Goal: Information Seeking & Learning: Check status

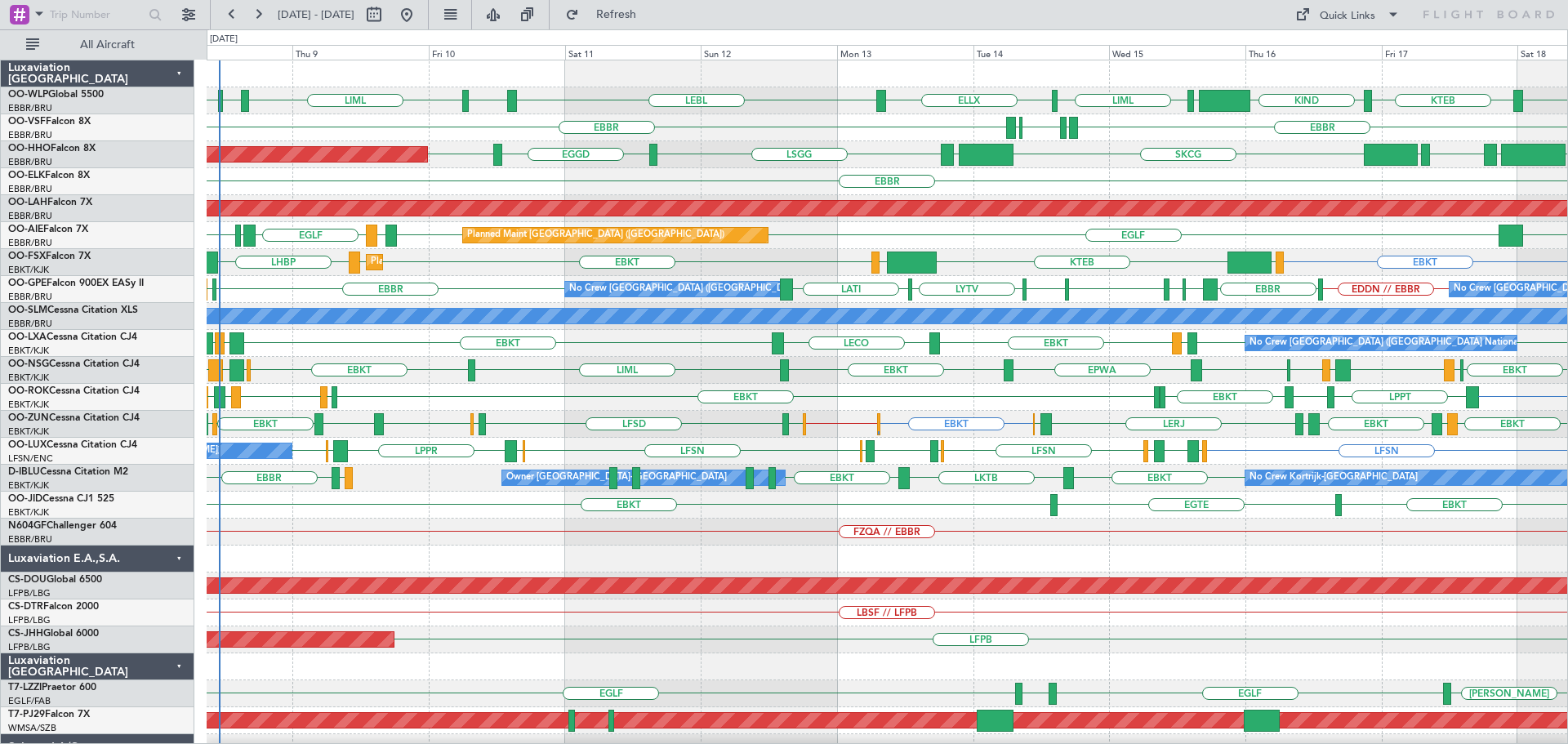
click at [676, 161] on div "SKCG LEZL LSGG EGGD LSGG RJTT LROP LSGG EGGD Planned Maint Geneva (Cointrin)" at bounding box center [887, 155] width 1360 height 27
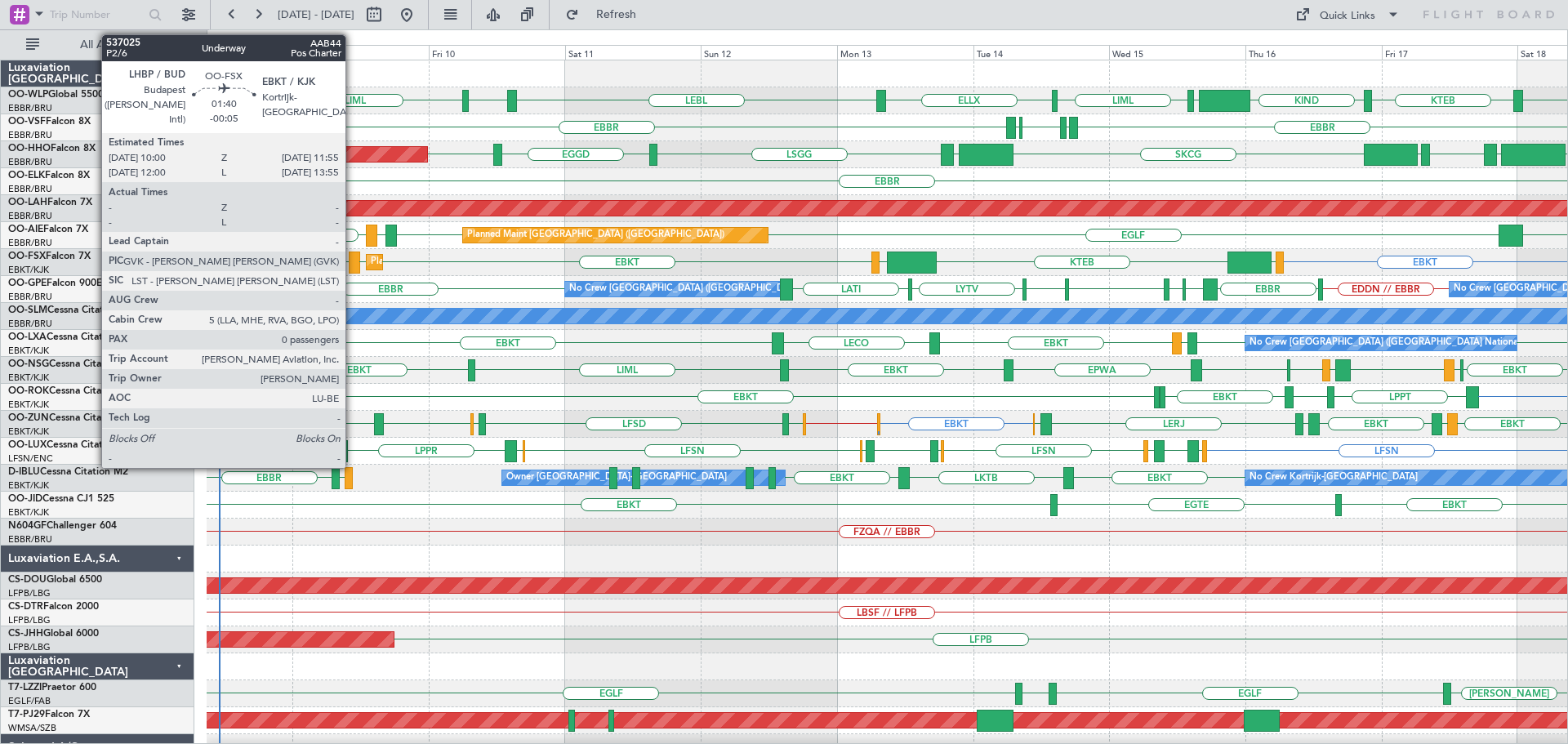
click at [353, 257] on div at bounding box center [355, 262] width 12 height 22
click at [353, 256] on div at bounding box center [355, 262] width 12 height 22
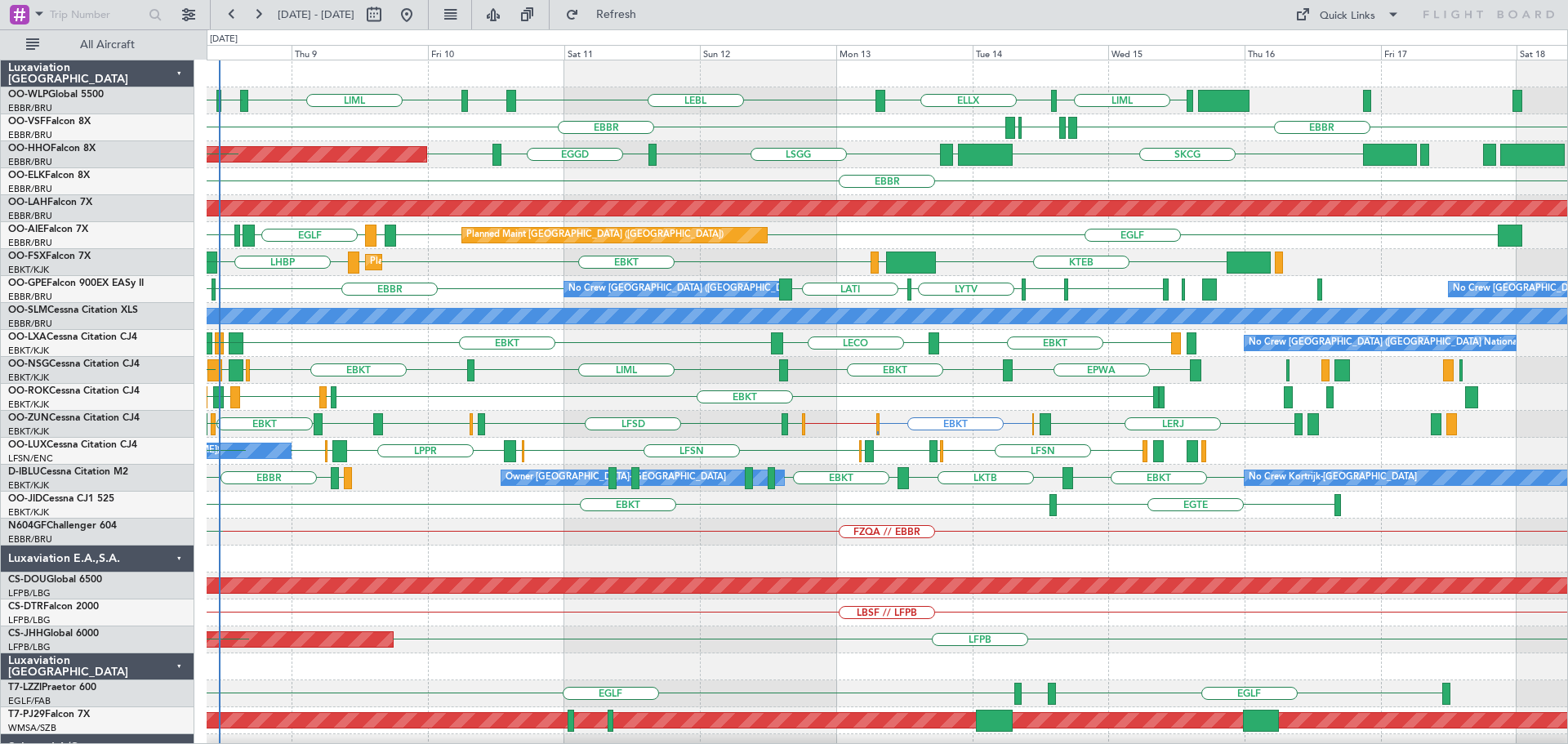
click at [542, 301] on div "LYBE EBBR LFST LQSA LYTV LATI No Crew Brussels (Brussels National) No Crew Brus…" at bounding box center [887, 290] width 1360 height 27
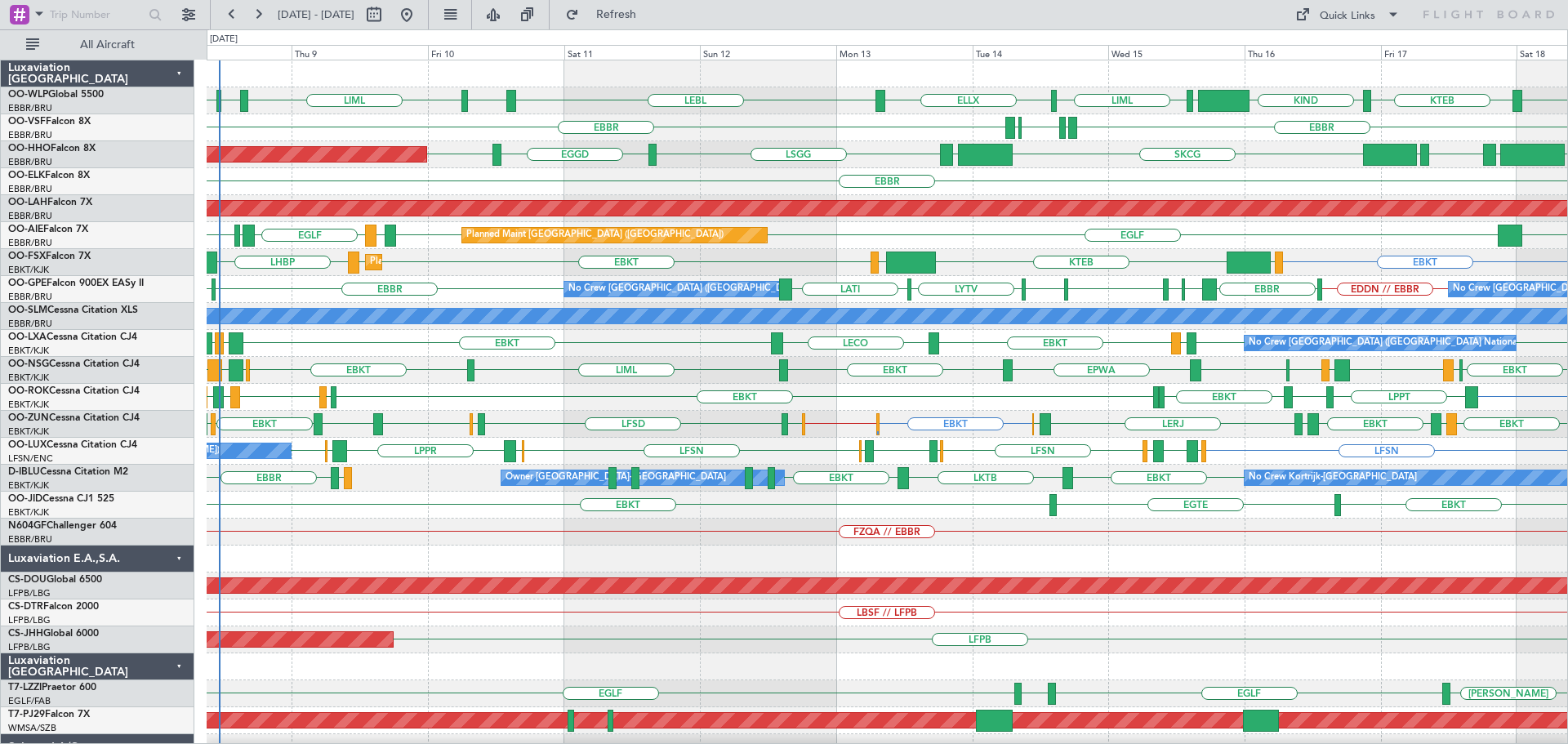
click at [1008, 547] on div at bounding box center [887, 559] width 1360 height 27
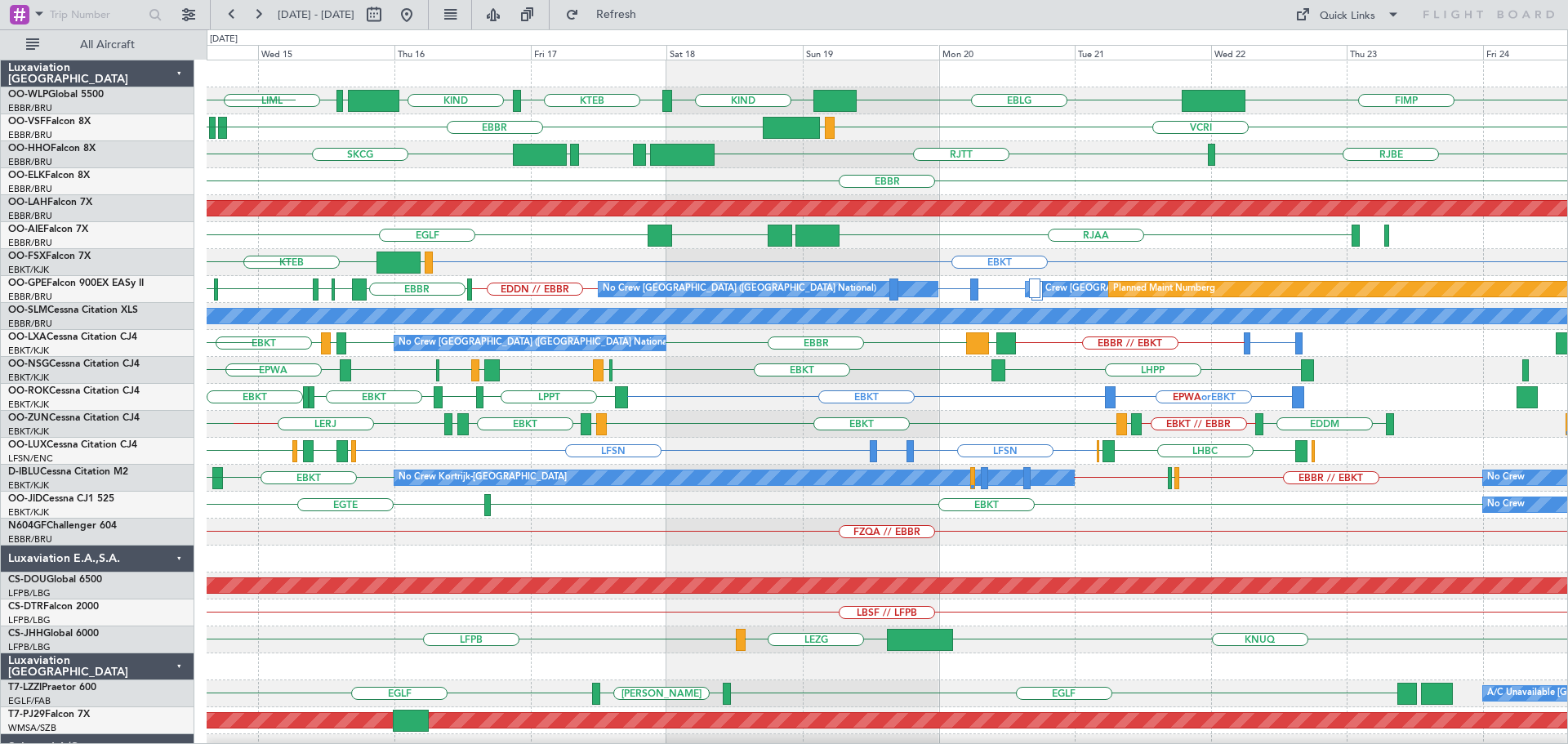
click at [667, 536] on div "FZQA // EBBR" at bounding box center [887, 532] width 1360 height 27
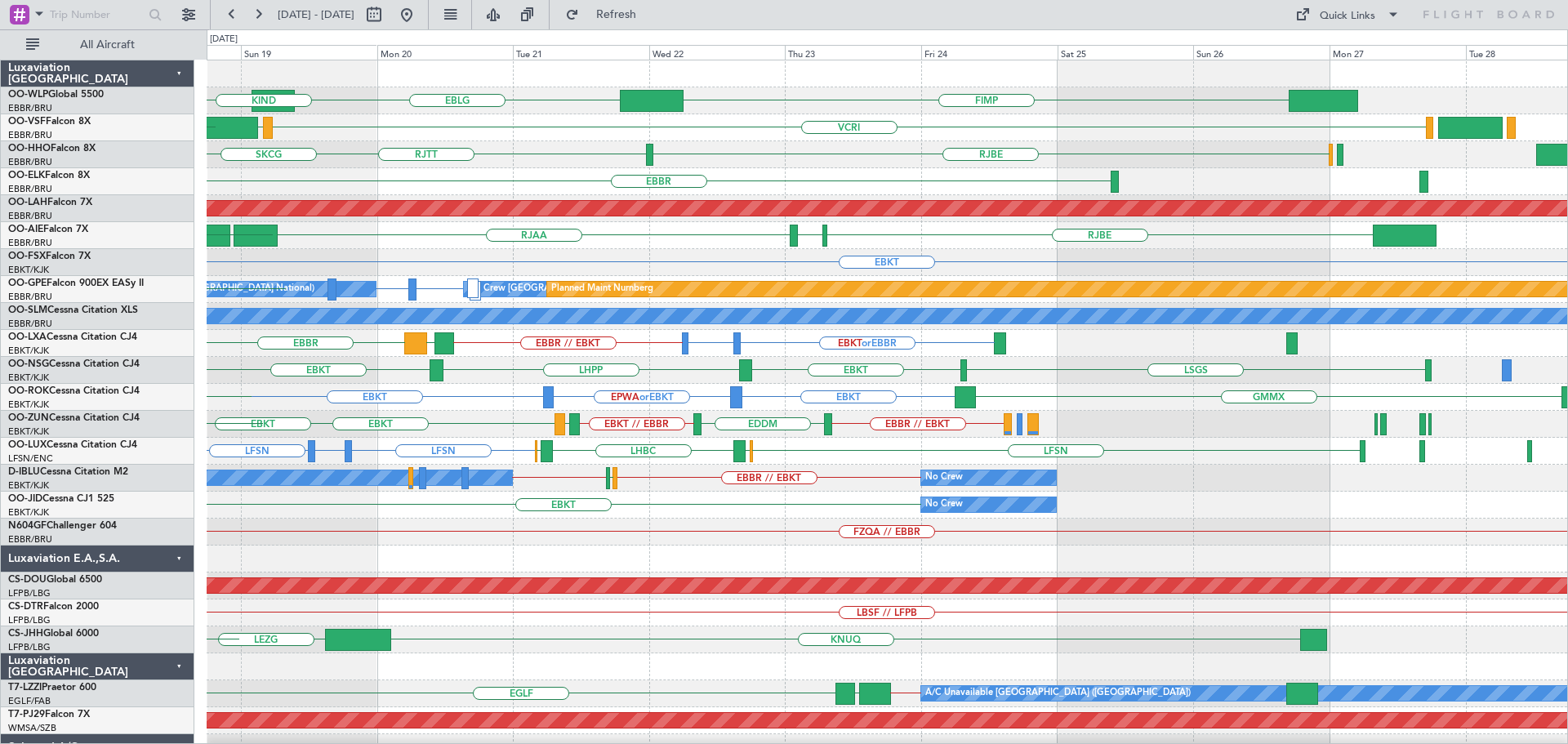
click at [545, 185] on div "EBLG KIND FIMP KTEB KIND VCRI VRMU EBBR RJTT RJBE EGGD LSGG LROP SKCG EBBR Plan…" at bounding box center [887, 546] width 1360 height 971
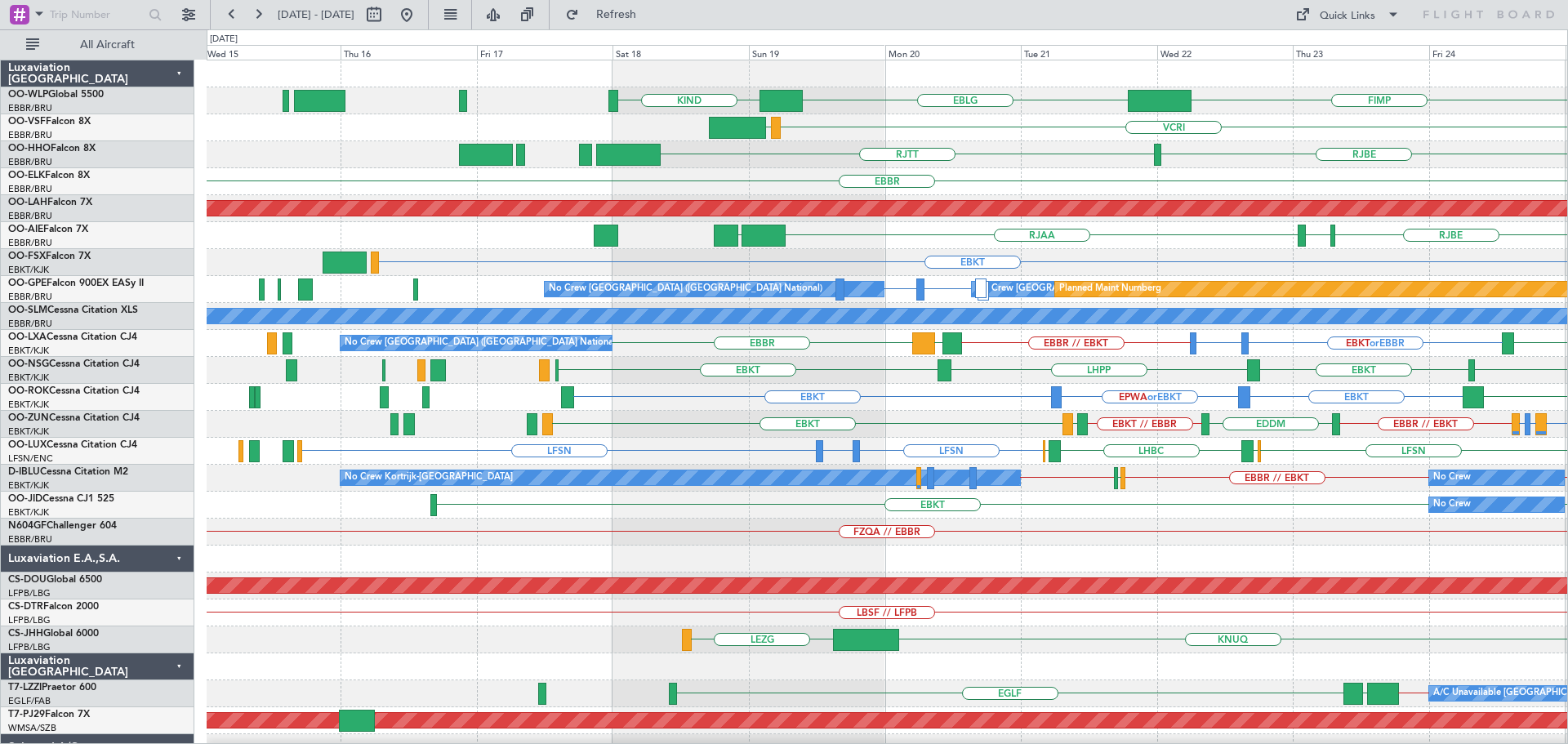
click at [846, 193] on div "EBLG KIND FIMP EBLG // EBBR VCRI VRMU RJTT RJBE RJOB RJFK EBBR LFMN Planned Mai…" at bounding box center [887, 532] width 1360 height 944
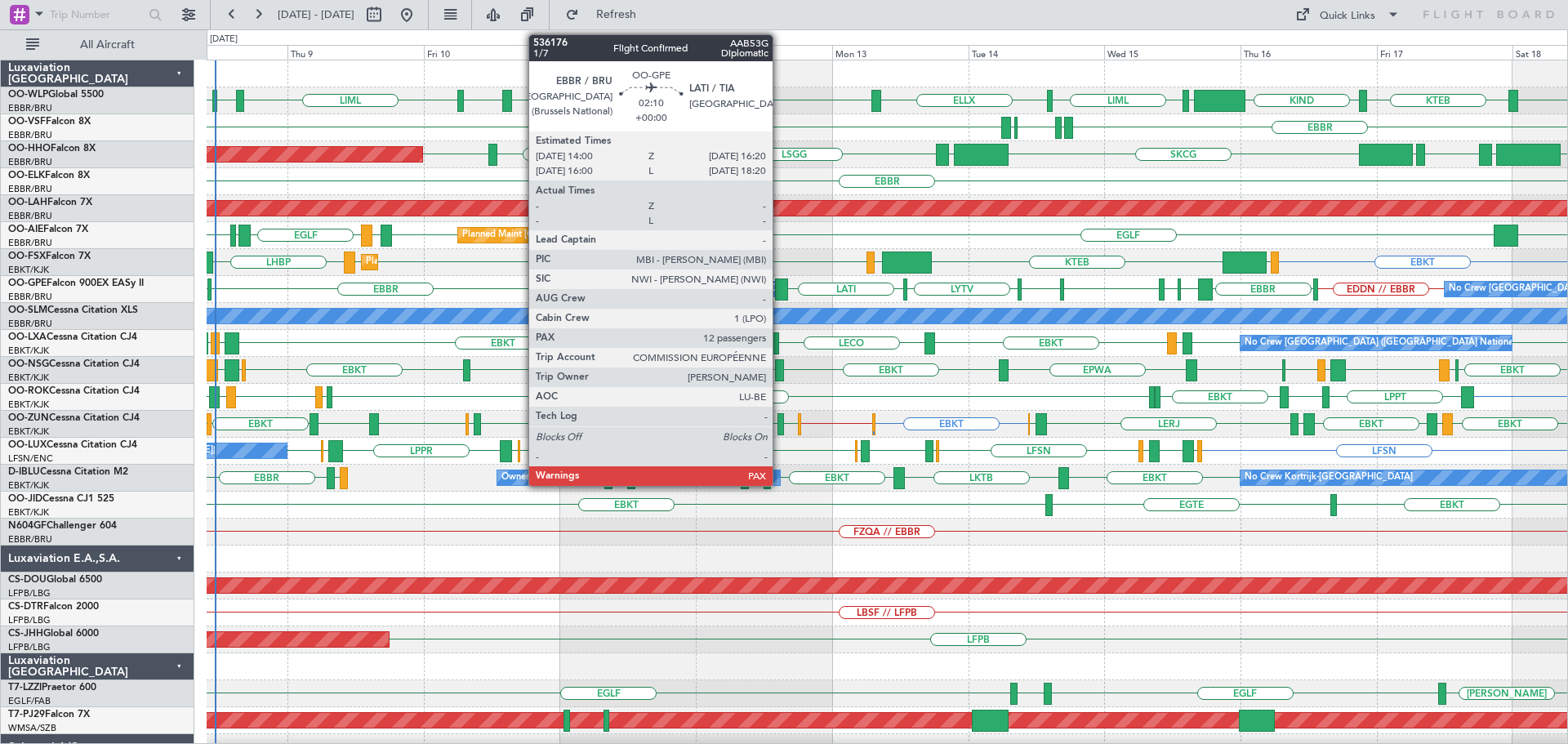
click at [780, 283] on div at bounding box center [781, 289] width 14 height 22
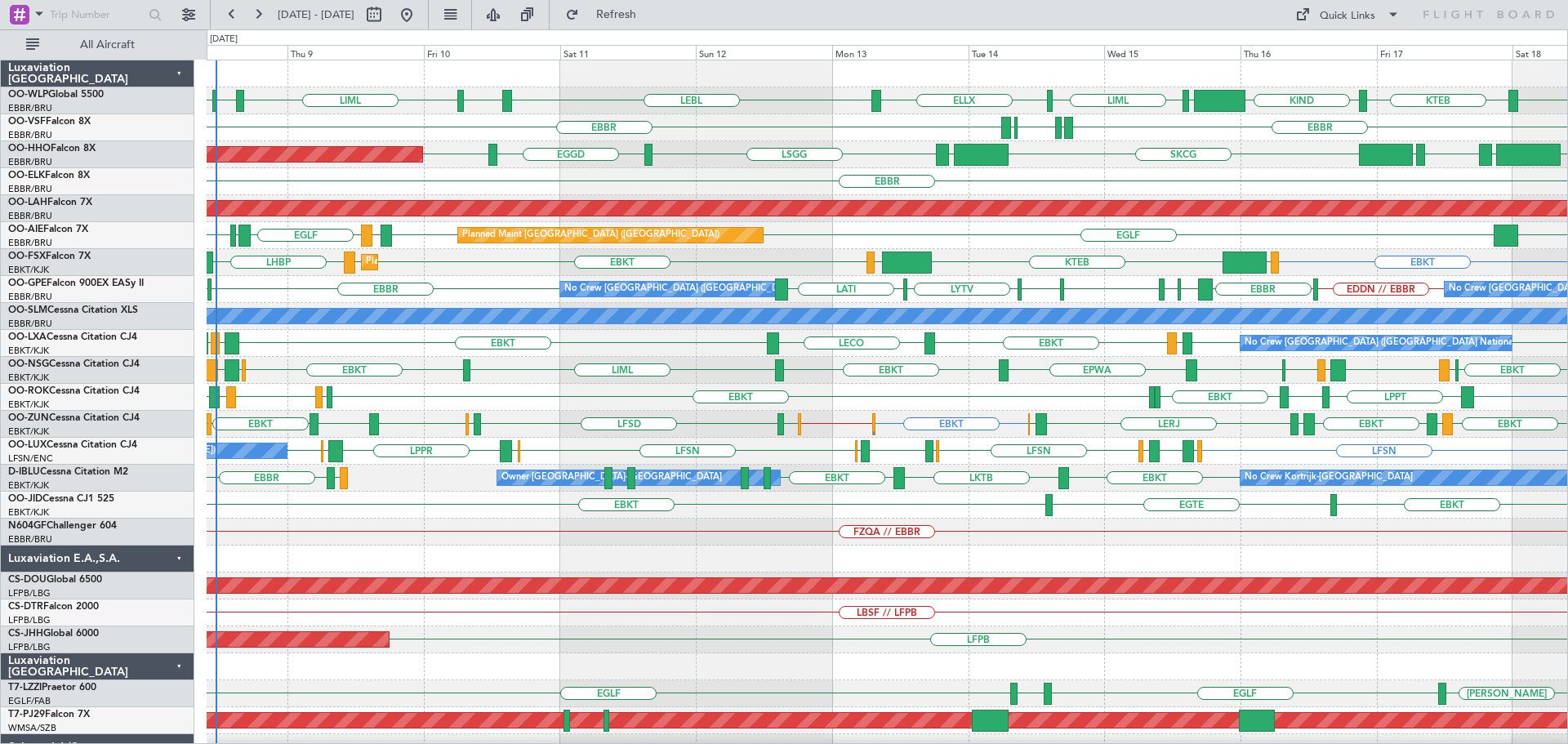
click at [502, 326] on div "A/C Unavailable [GEOGRAPHIC_DATA]" at bounding box center [887, 317] width 1360 height 27
click at [473, 280] on div "LYBE LQSA LYTV LATI EBBR EDDN // EBBR EBBR LWSK BKPR LFST No Crew Brussels (Bru…" at bounding box center [887, 290] width 1360 height 27
click at [808, 249] on div "EBKT KTEB LIMC EBKT LOWS EBKT LHBP Planned Maint Kortrijk-Wevelgem" at bounding box center [887, 262] width 1360 height 27
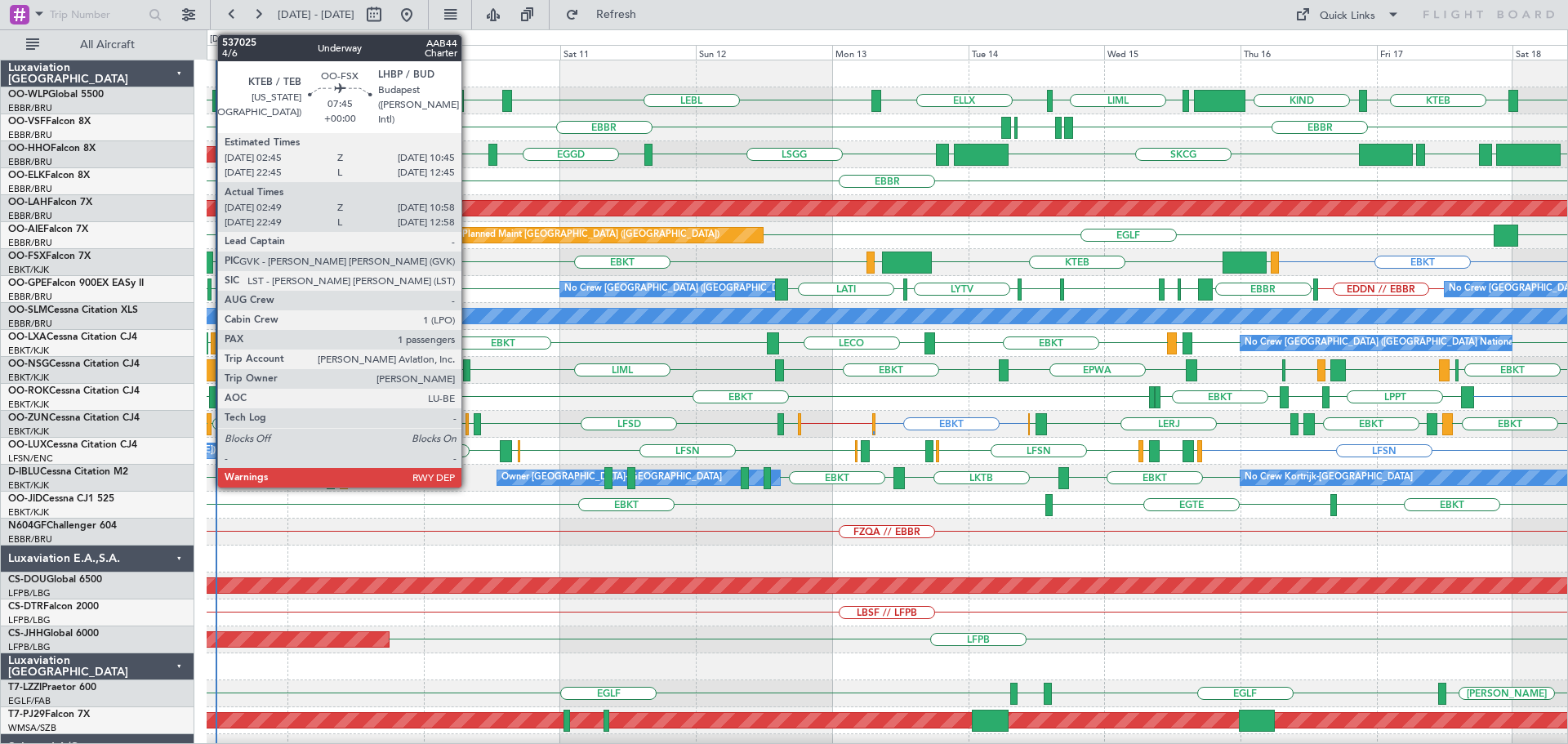
click at [209, 257] on div at bounding box center [189, 262] width 46 height 22
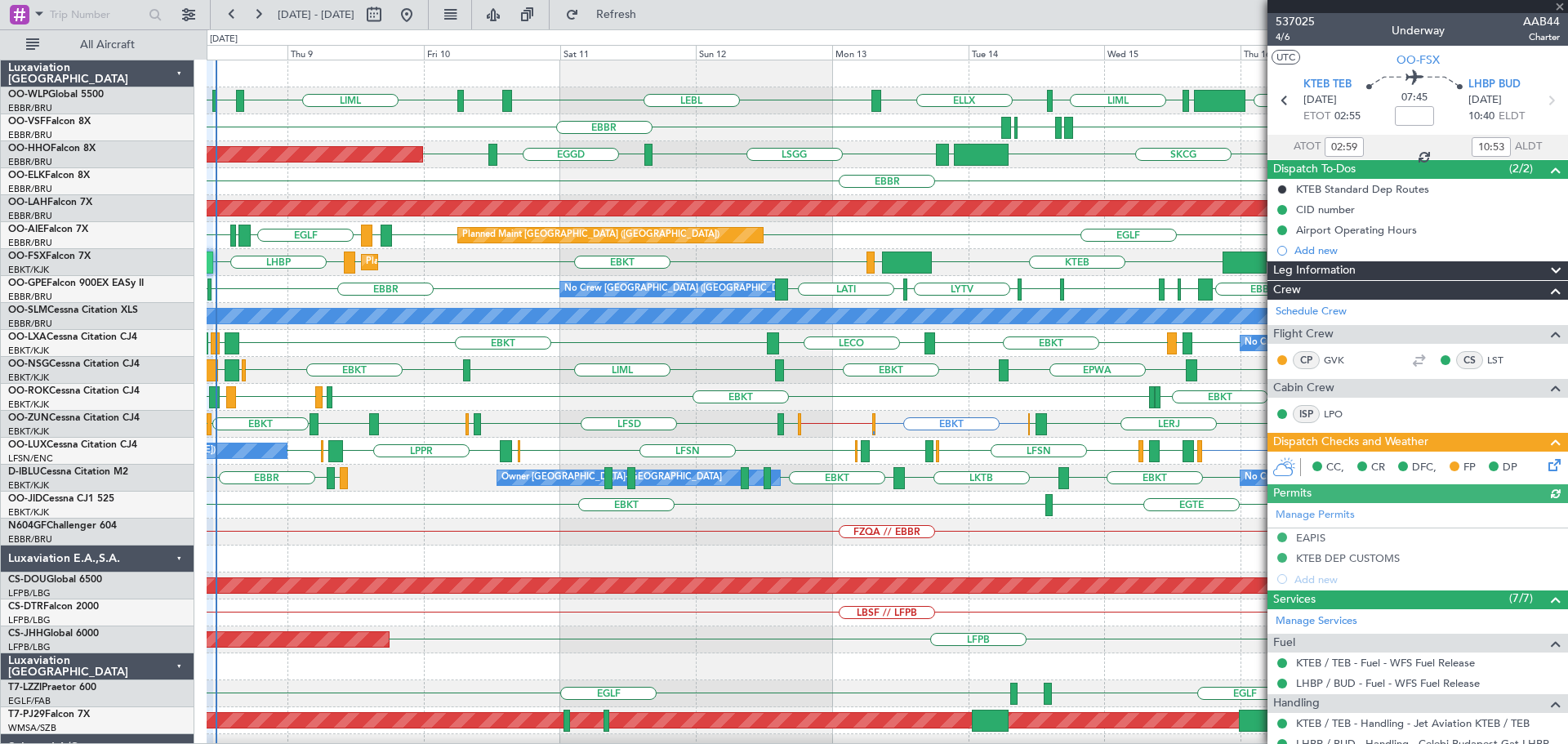
scroll to position [193, 0]
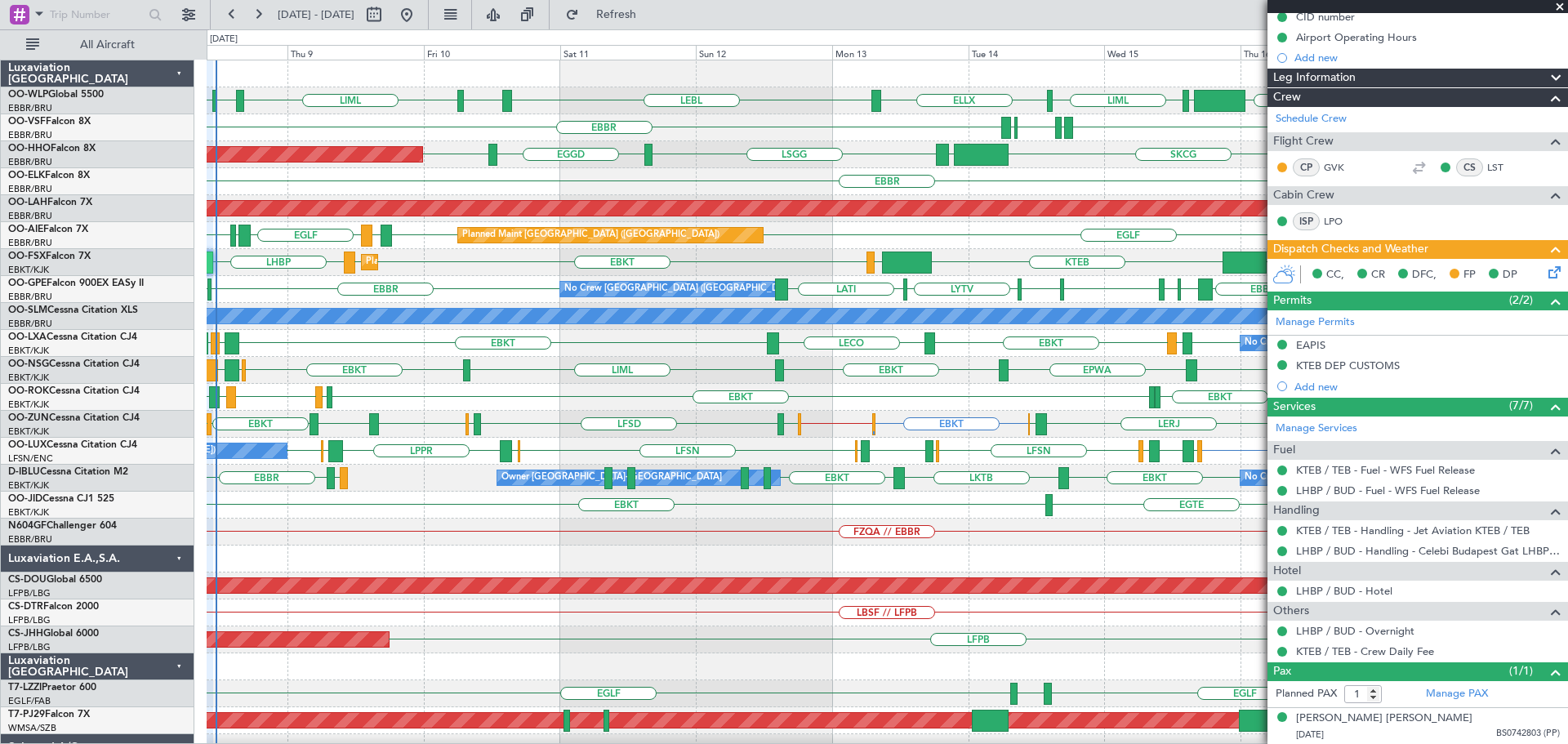
click at [1560, 10] on span at bounding box center [1560, 7] width 16 height 14
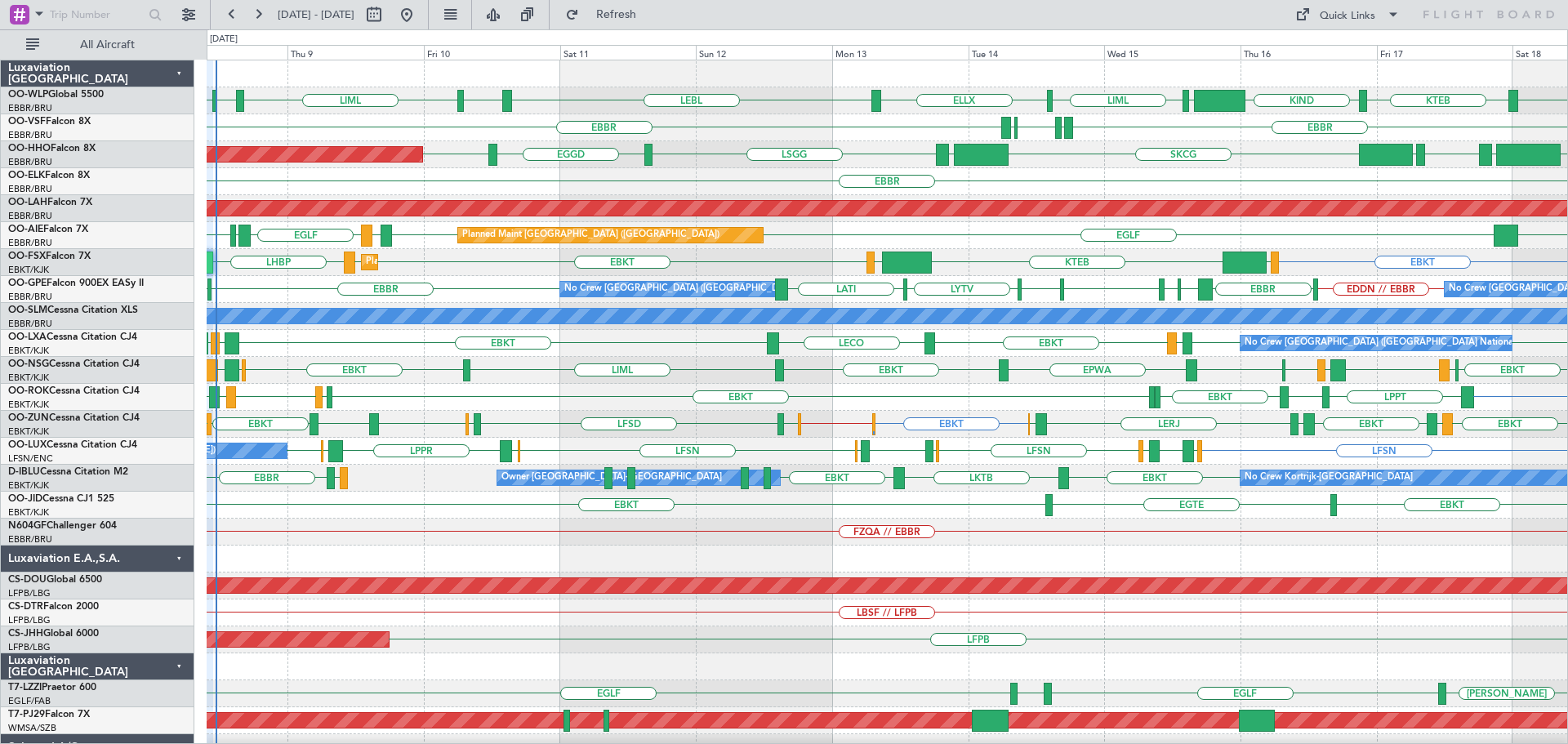
type input "0"
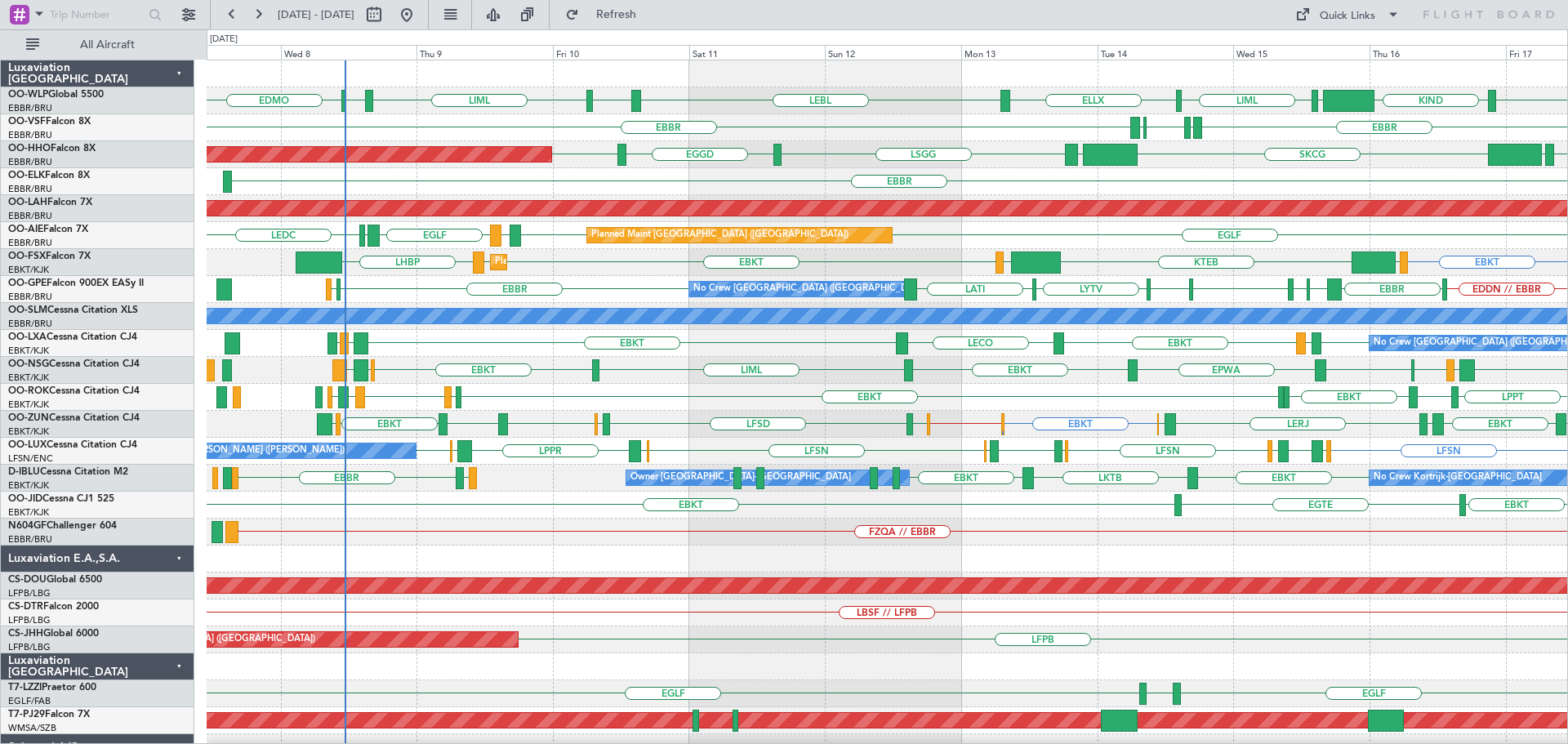
click at [590, 289] on div "LIML ELLX LEBL EBLG KTEB KIND EBLG LIML EDDP EDMO KIND EBBR LIRP LFMN LIRP EBBR…" at bounding box center [887, 546] width 1360 height 971
click at [394, 278] on div "No Crew Brussels (Brussels National) LYBE LQSA LYTV LATI EBBR EDDN // EBBR EBBR…" at bounding box center [887, 290] width 1360 height 27
click at [434, 287] on div "No Crew Brussels (Brussels National) LYBE LQSA LYTV LATI EBBR EDDN // EBBR EBBR…" at bounding box center [887, 290] width 1360 height 27
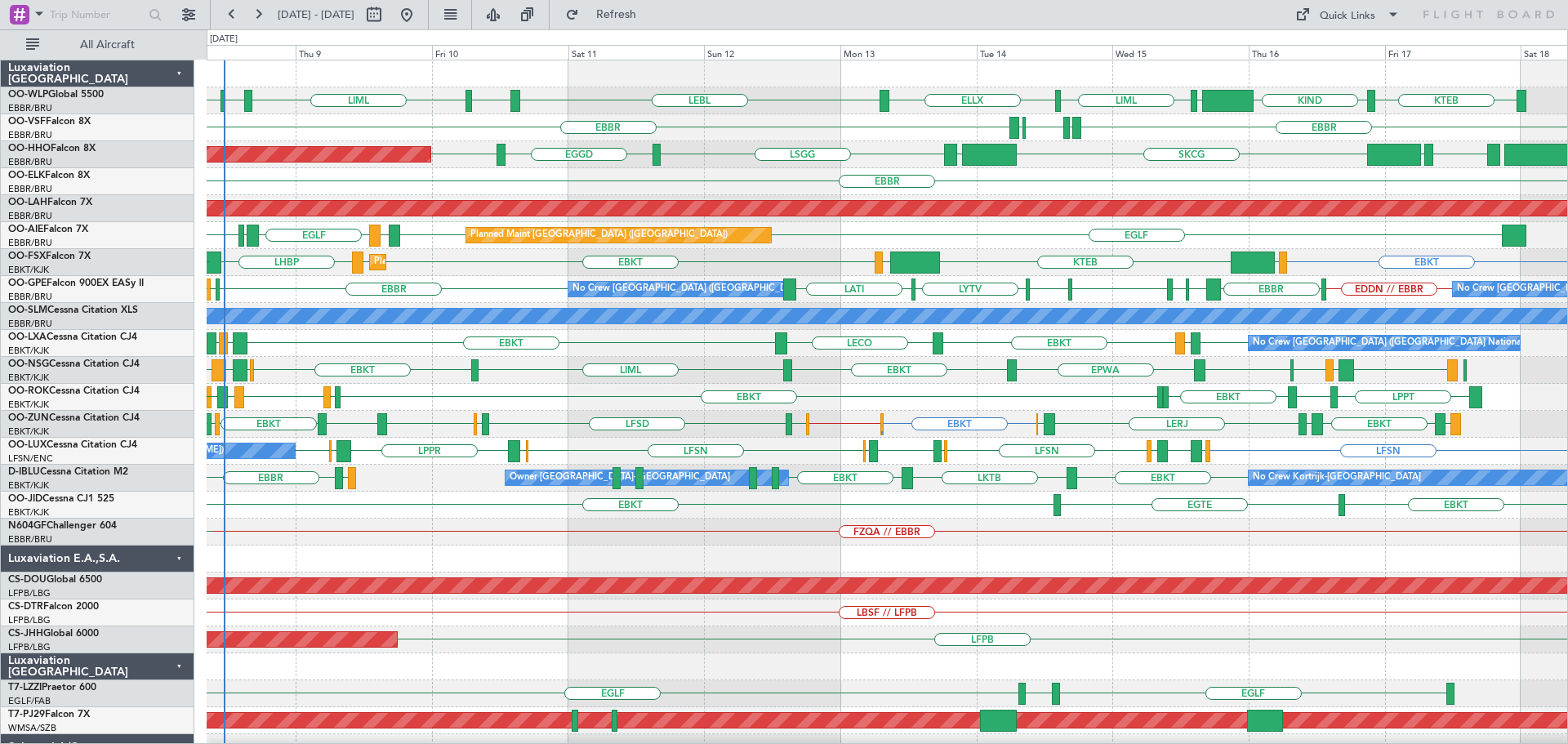
click at [313, 300] on div "No Crew Brussels (Brussels National) LYBE LQSA LYTV LATI EBBR EDDN // EBBR EBBR…" at bounding box center [887, 290] width 1360 height 27
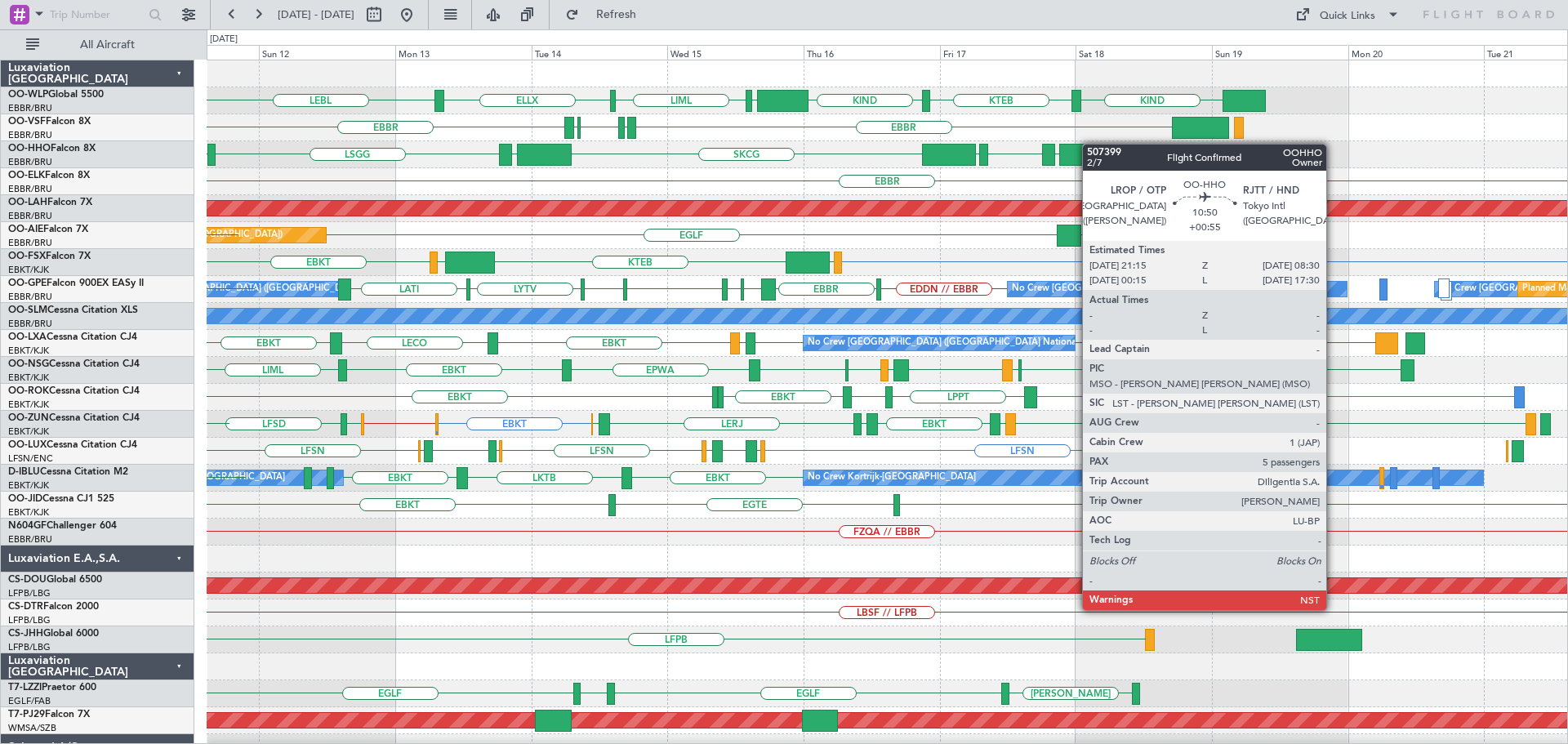
click at [1086, 144] on div "LIML ELLX LEBL KIND KTEB KIND EBLG EBLG LIML EBBR LIRP LFMN LIRP EBBR SKCG LEZL…" at bounding box center [887, 546] width 1360 height 971
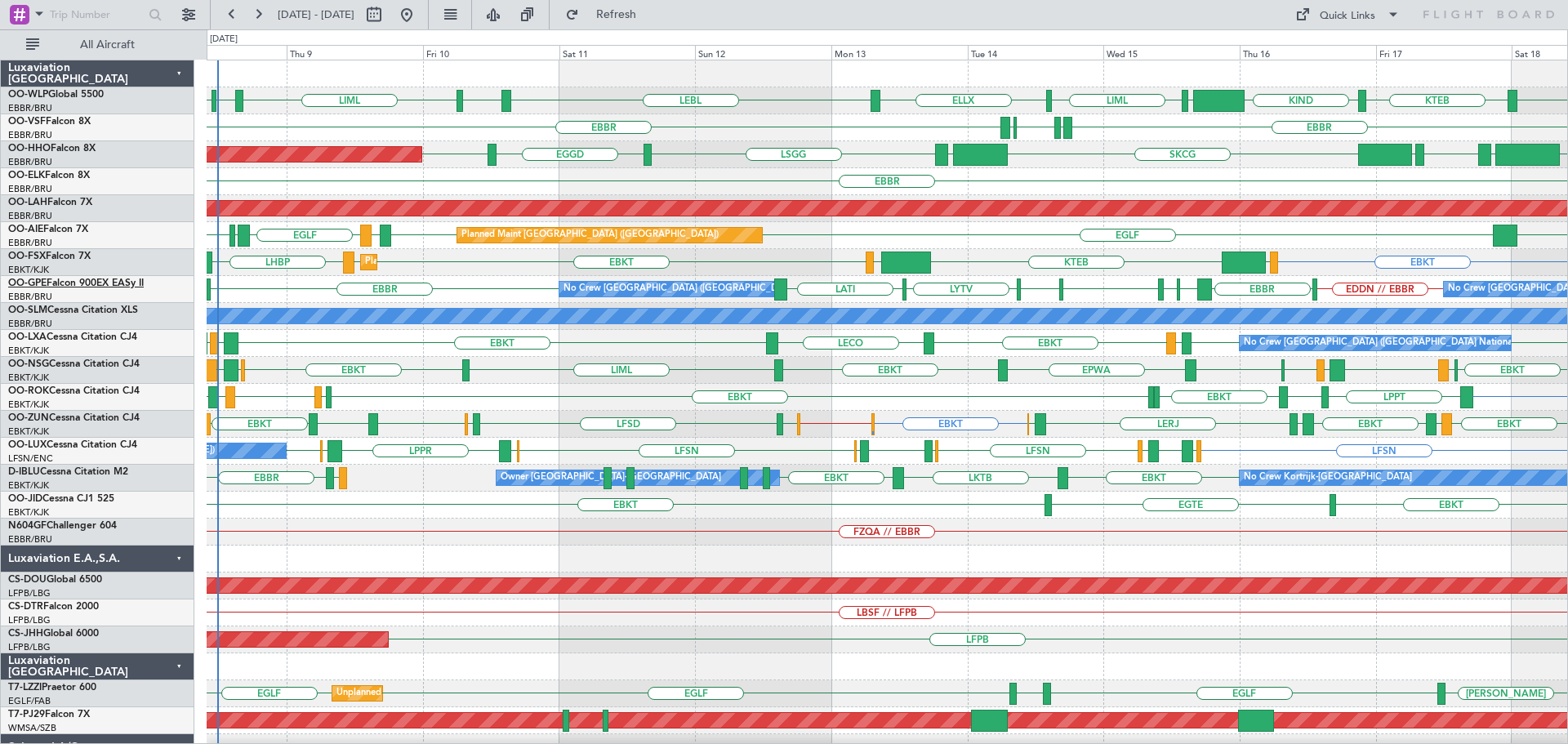
click at [598, 106] on div "LIML ELLX LEBL EBLG KIND KTEB KIND EBLG LIML EDDP EDMO" at bounding box center [887, 101] width 1360 height 27
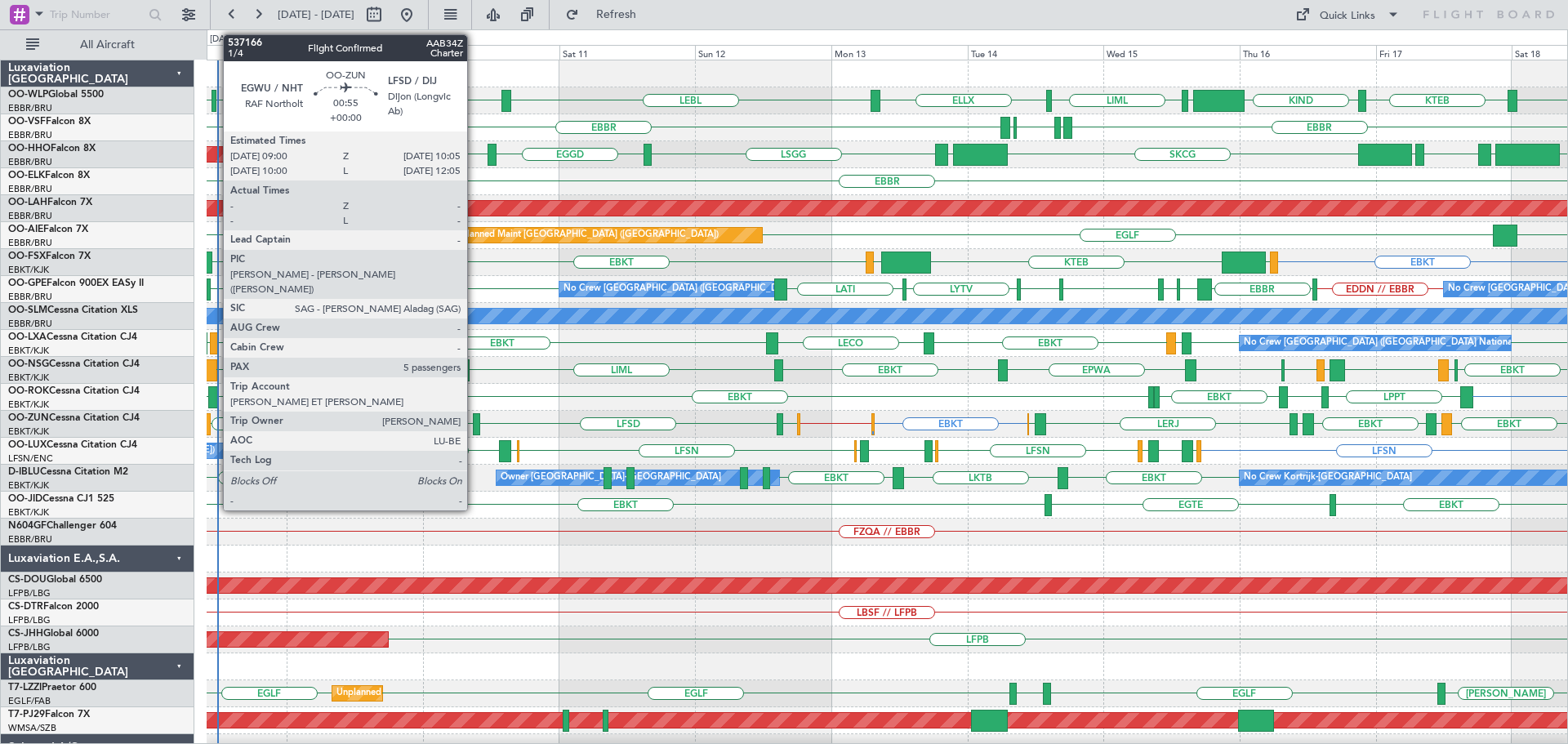
click at [475, 423] on div at bounding box center [476, 425] width 7 height 22
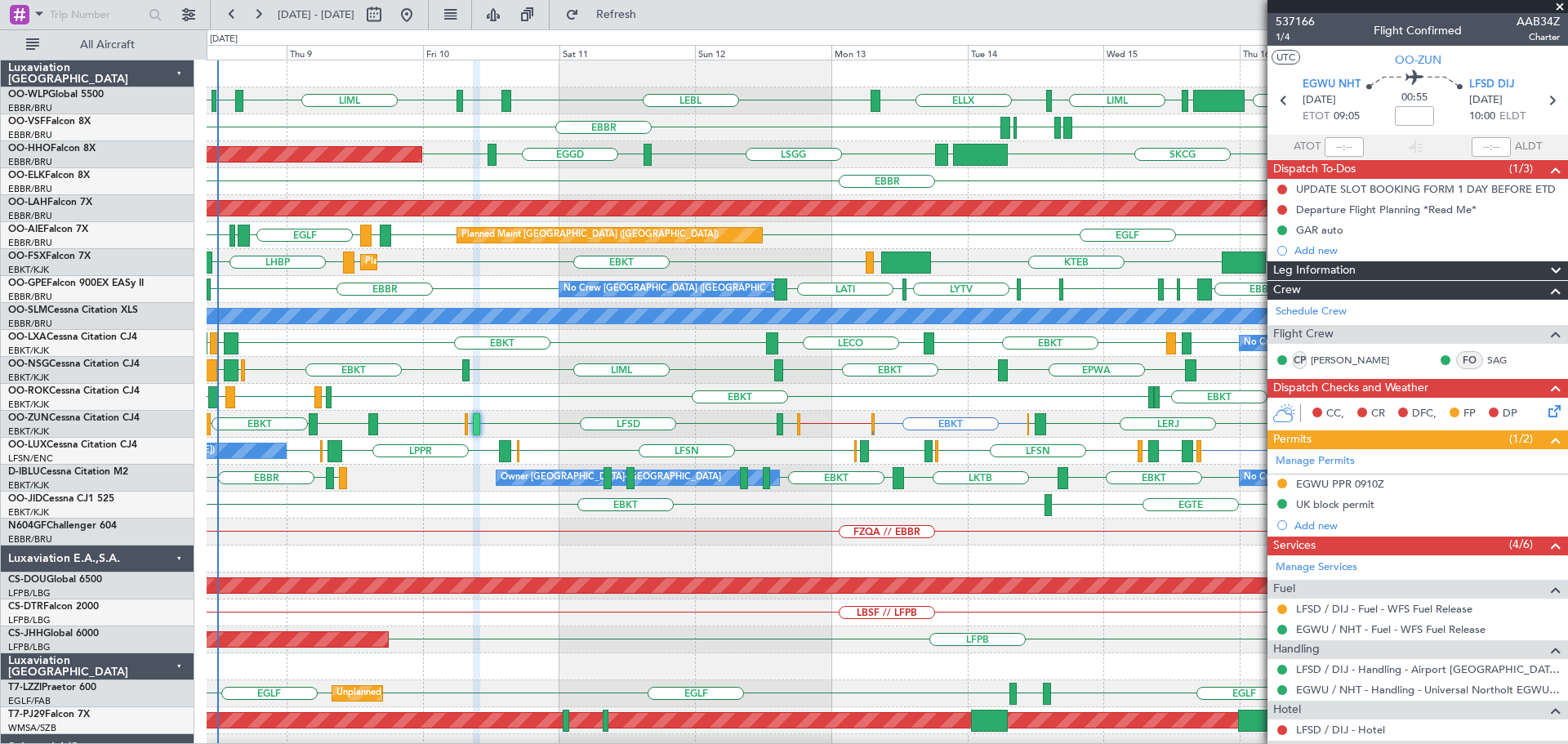
scroll to position [163, 0]
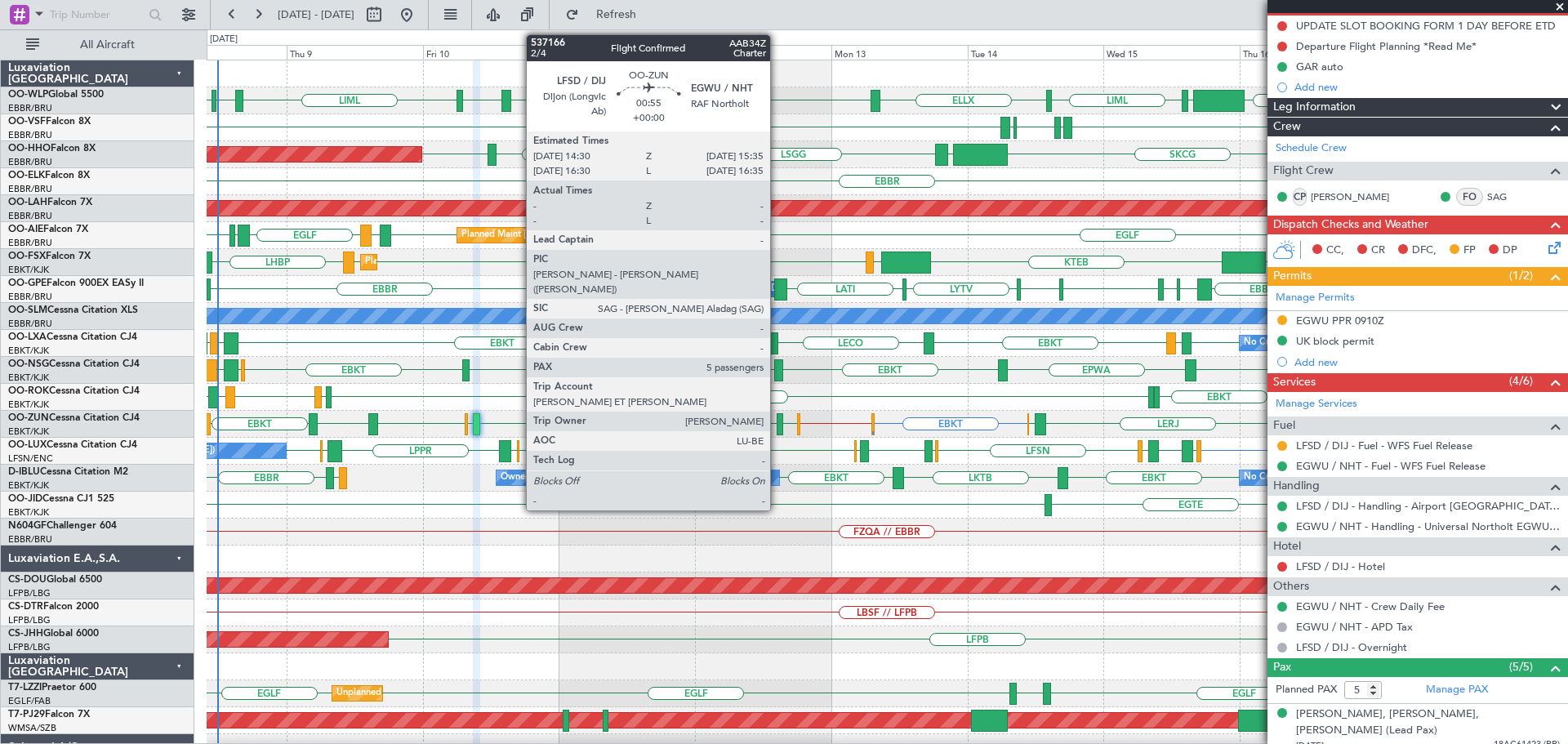
click at [777, 418] on div at bounding box center [780, 425] width 7 height 22
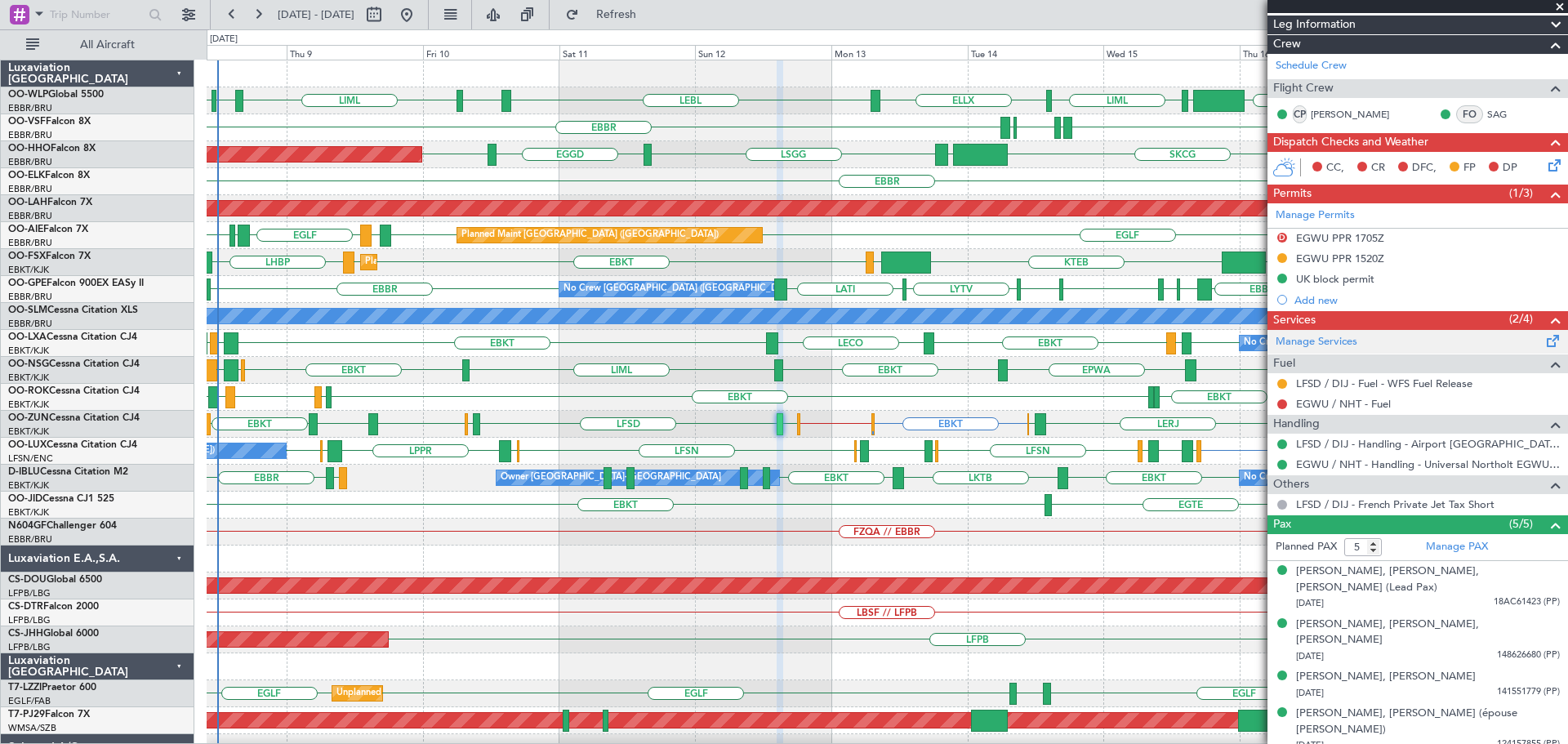
scroll to position [0, 0]
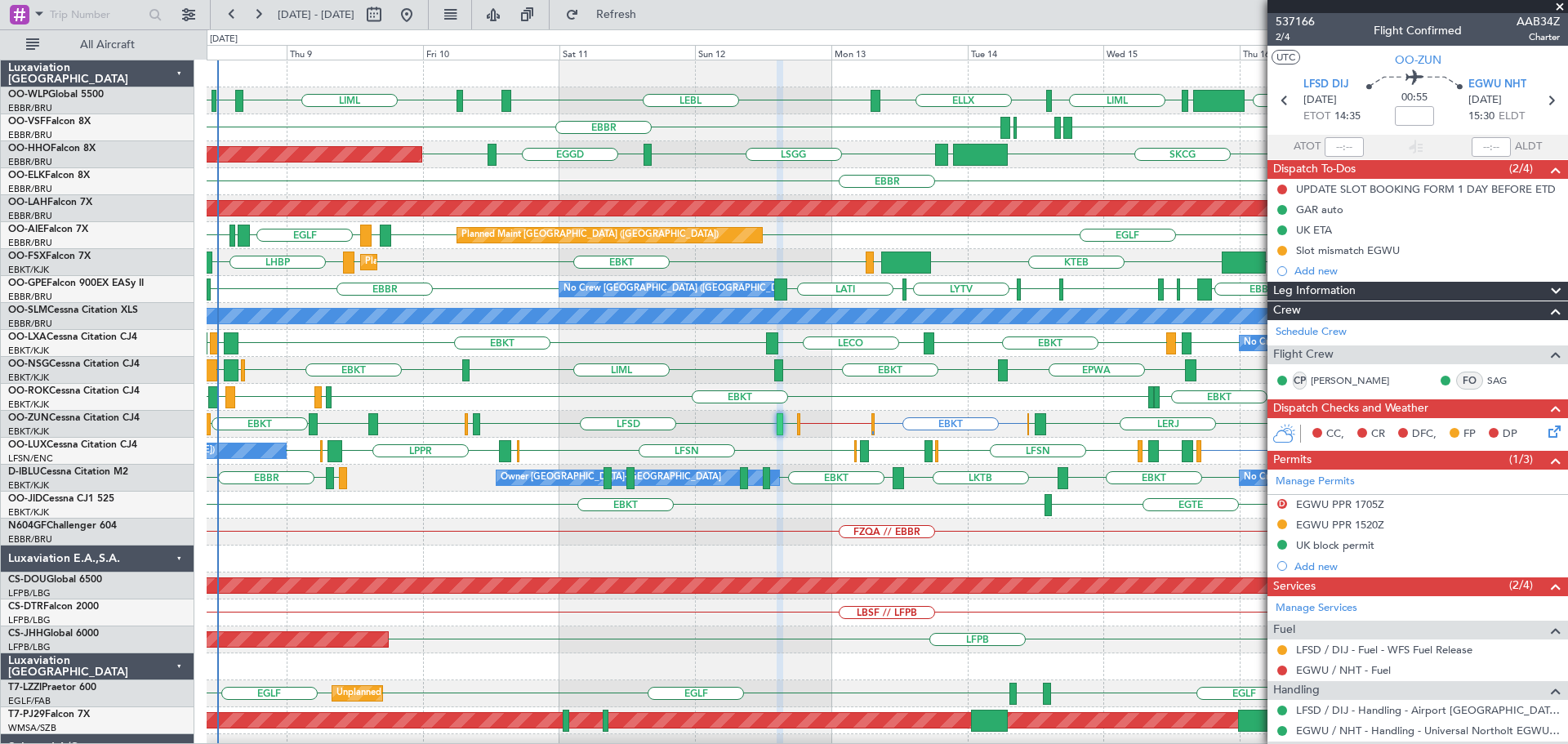
click at [843, 393] on div "EBKT EBKT LPPT LERJ EBKT EBKT LFLX EBKT LIRQ EGGW" at bounding box center [887, 398] width 1360 height 27
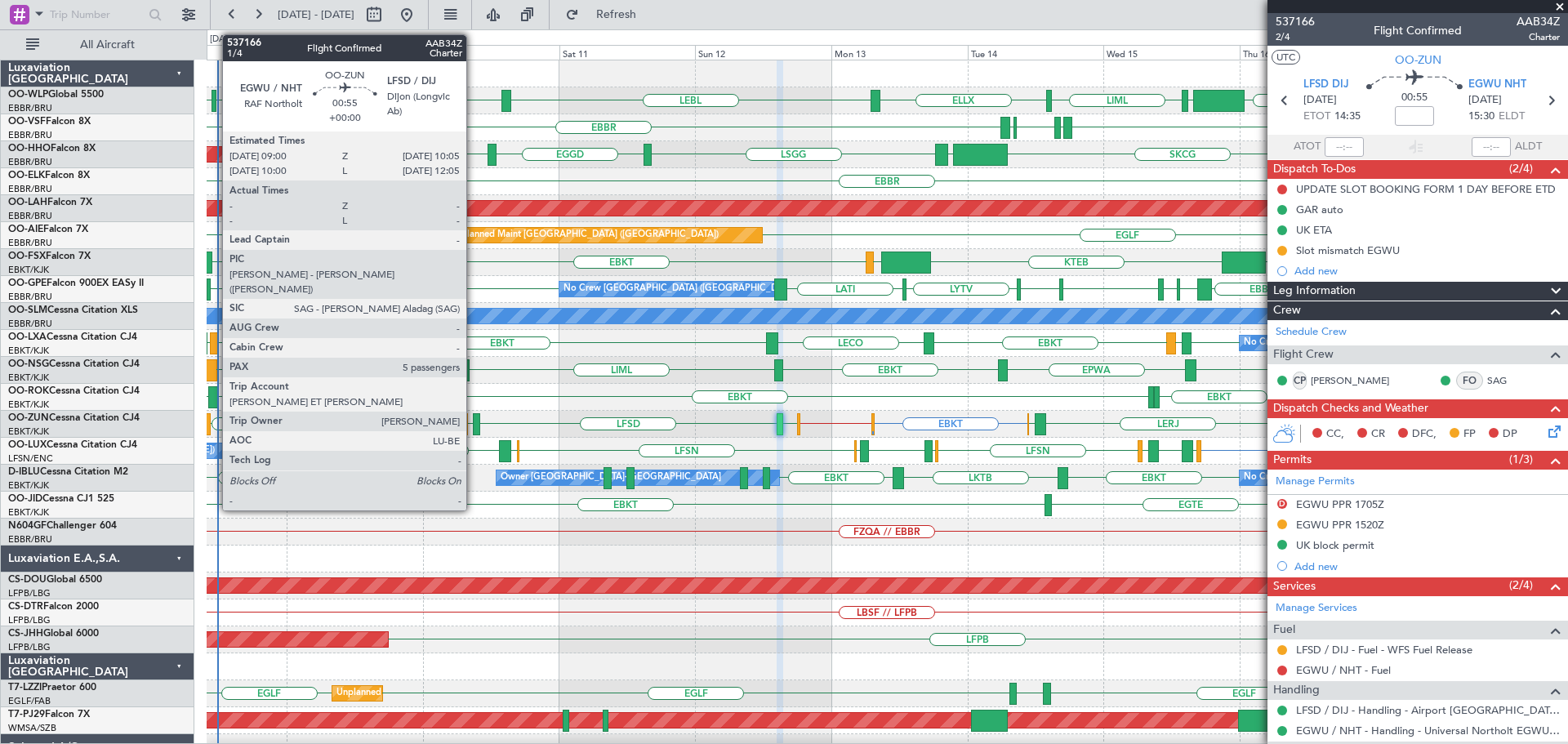
click at [474, 419] on div at bounding box center [476, 425] width 7 height 22
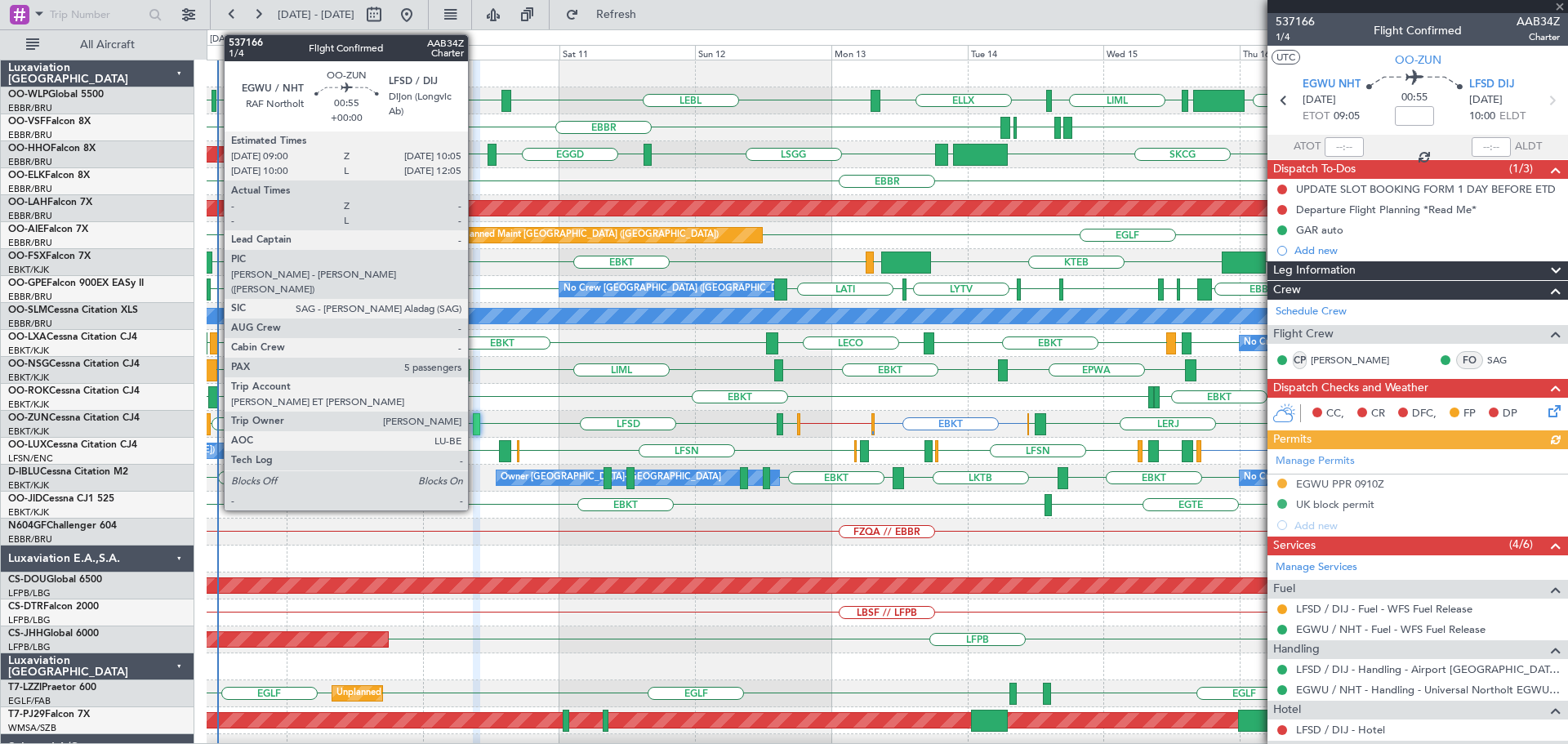
click at [476, 416] on div at bounding box center [476, 425] width 7 height 22
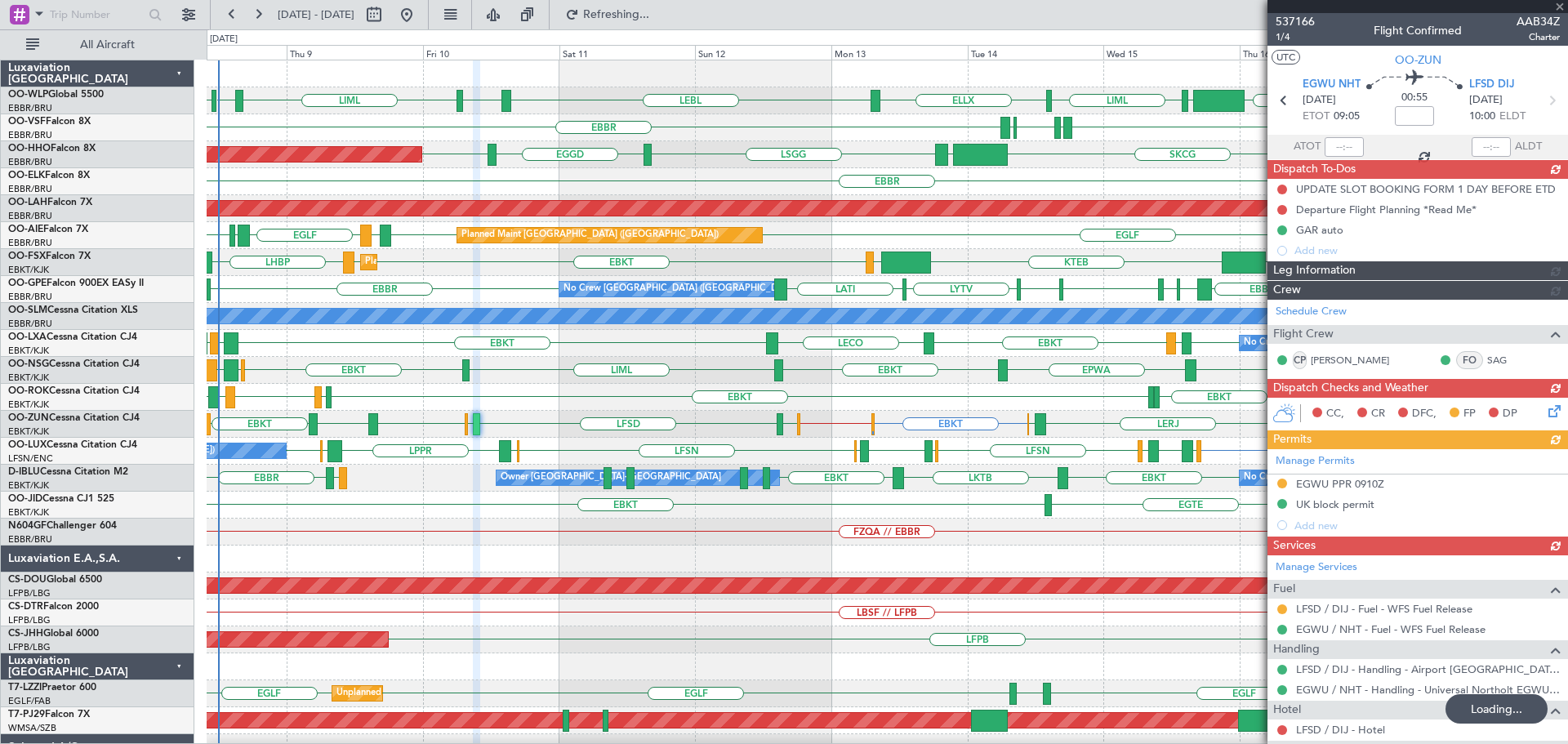
click at [767, 111] on div "EBLG LIML EDDP EDMO LIML ELLX LEBL KIND KTEB KIND EBLG" at bounding box center [887, 101] width 1360 height 27
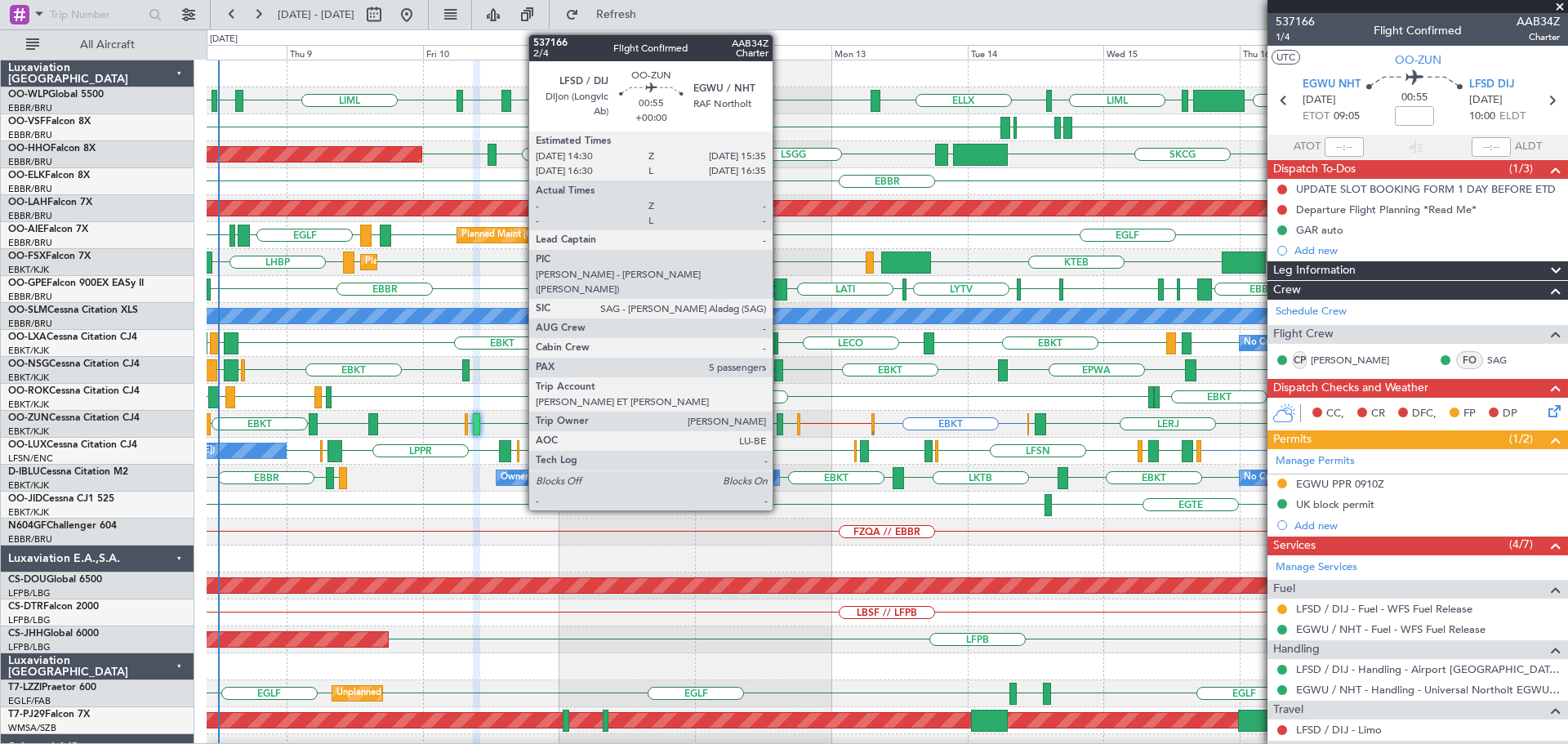
click at [780, 420] on div at bounding box center [780, 425] width 7 height 22
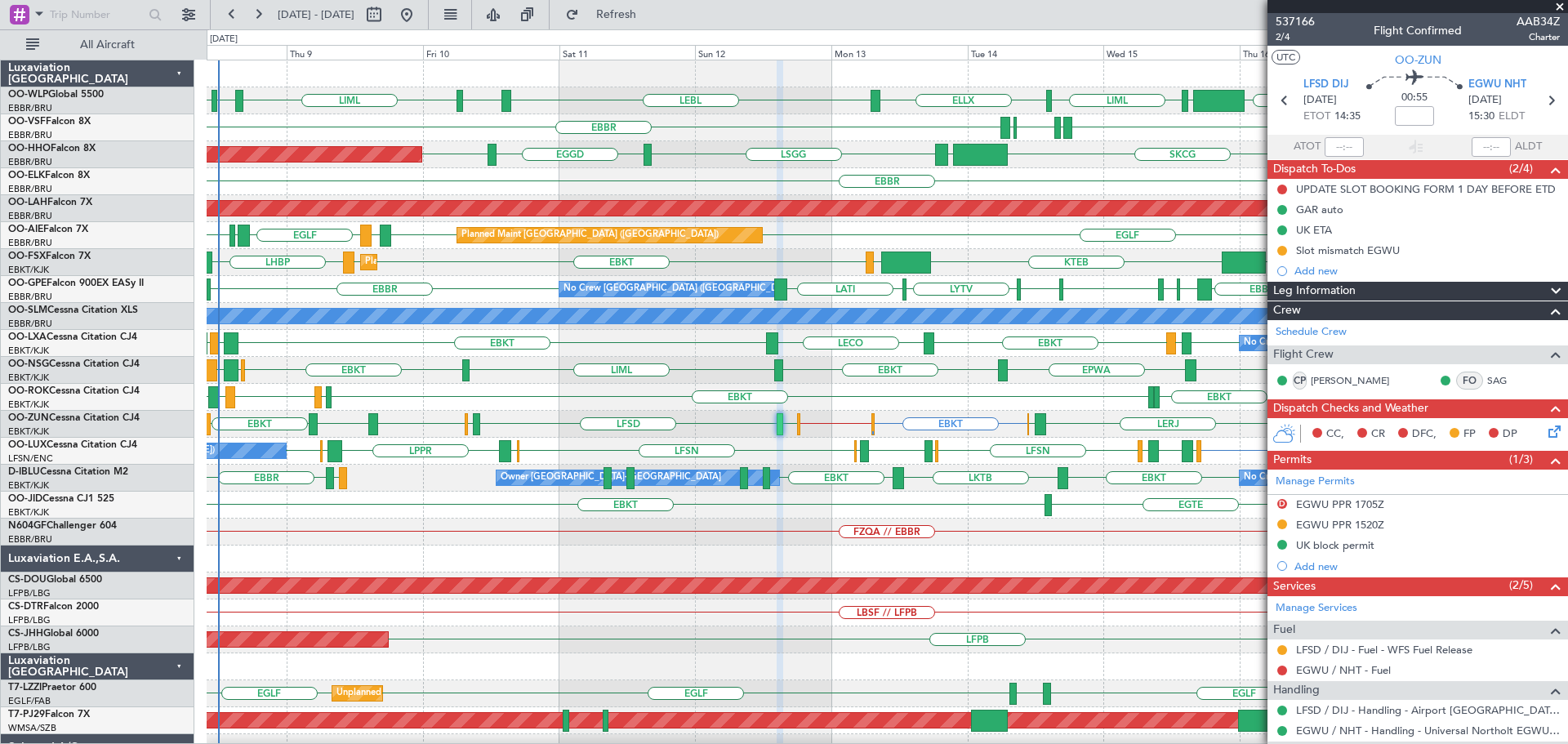
click at [713, 420] on div "EBKT EBKT // EGWU EBKT LFMD EBKT LEIB LERJ EBOS EGWU LFSD EGWU EBKT LIMP EBKT" at bounding box center [887, 425] width 1360 height 27
click at [1562, 6] on span at bounding box center [1560, 7] width 16 height 14
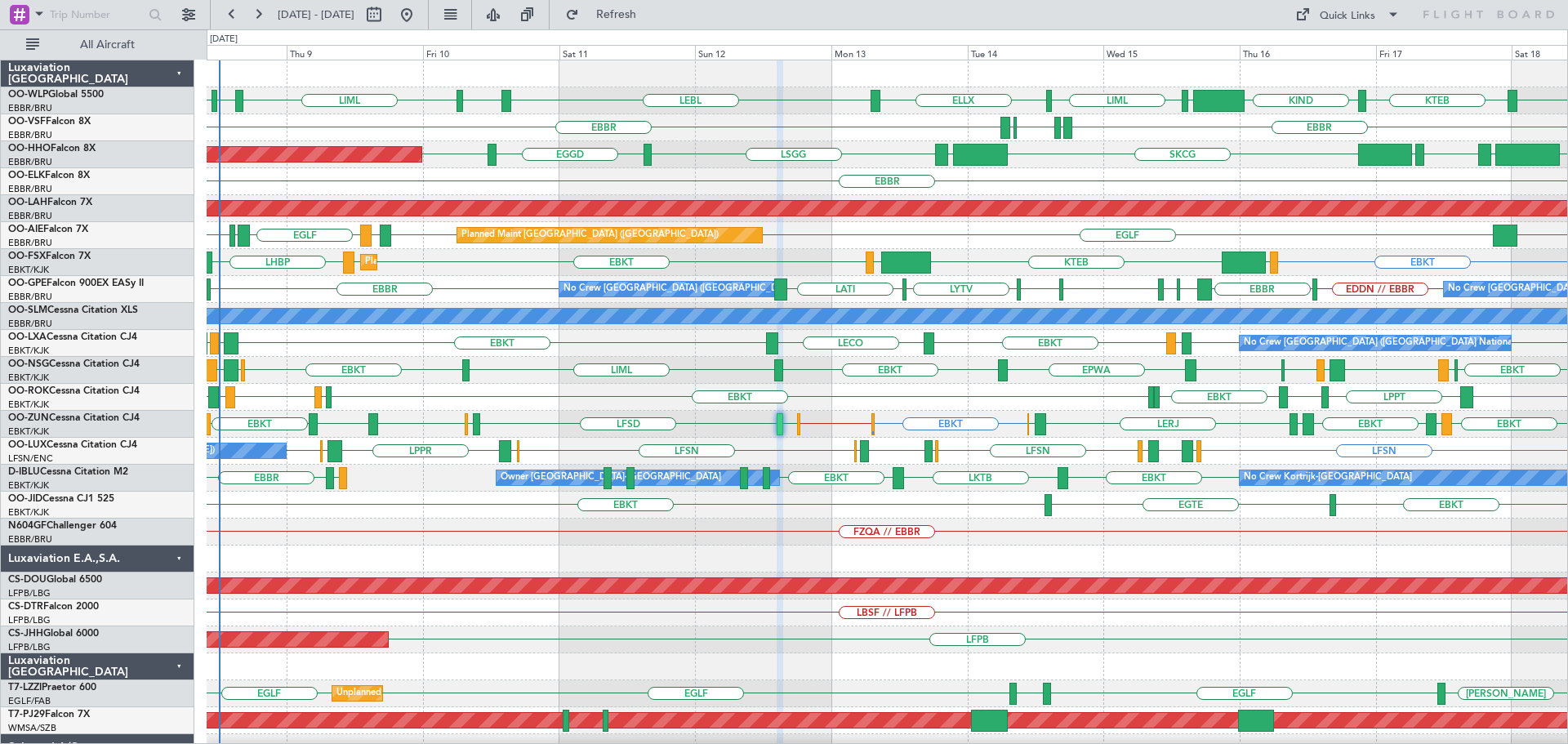
type input "0"
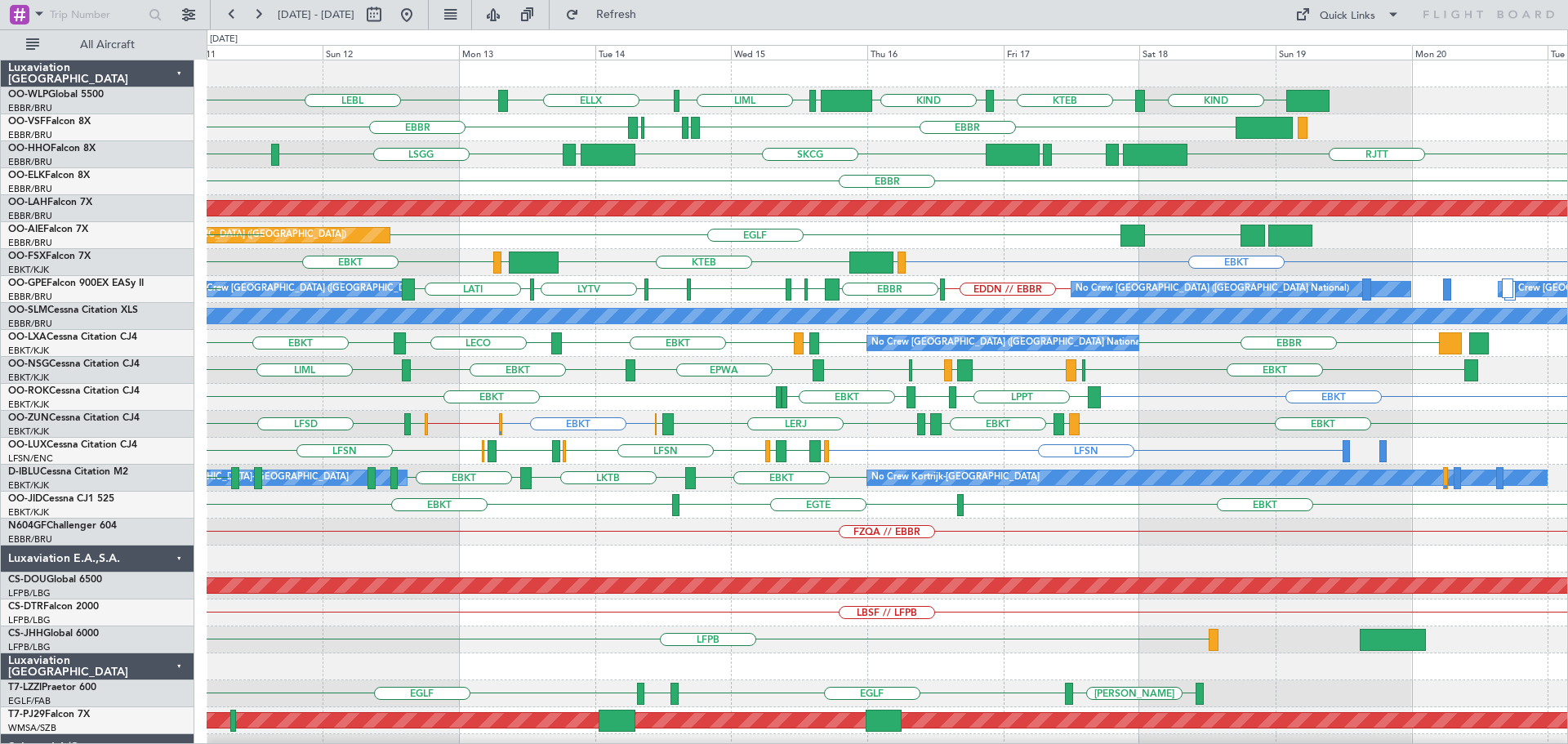
click at [988, 467] on div "KIND KTEB KIND EBLG LIML ELLX LEBL LIML EBLG EBBR LIRP LFMN LIRP EBBR RJTT LROP…" at bounding box center [887, 546] width 1360 height 971
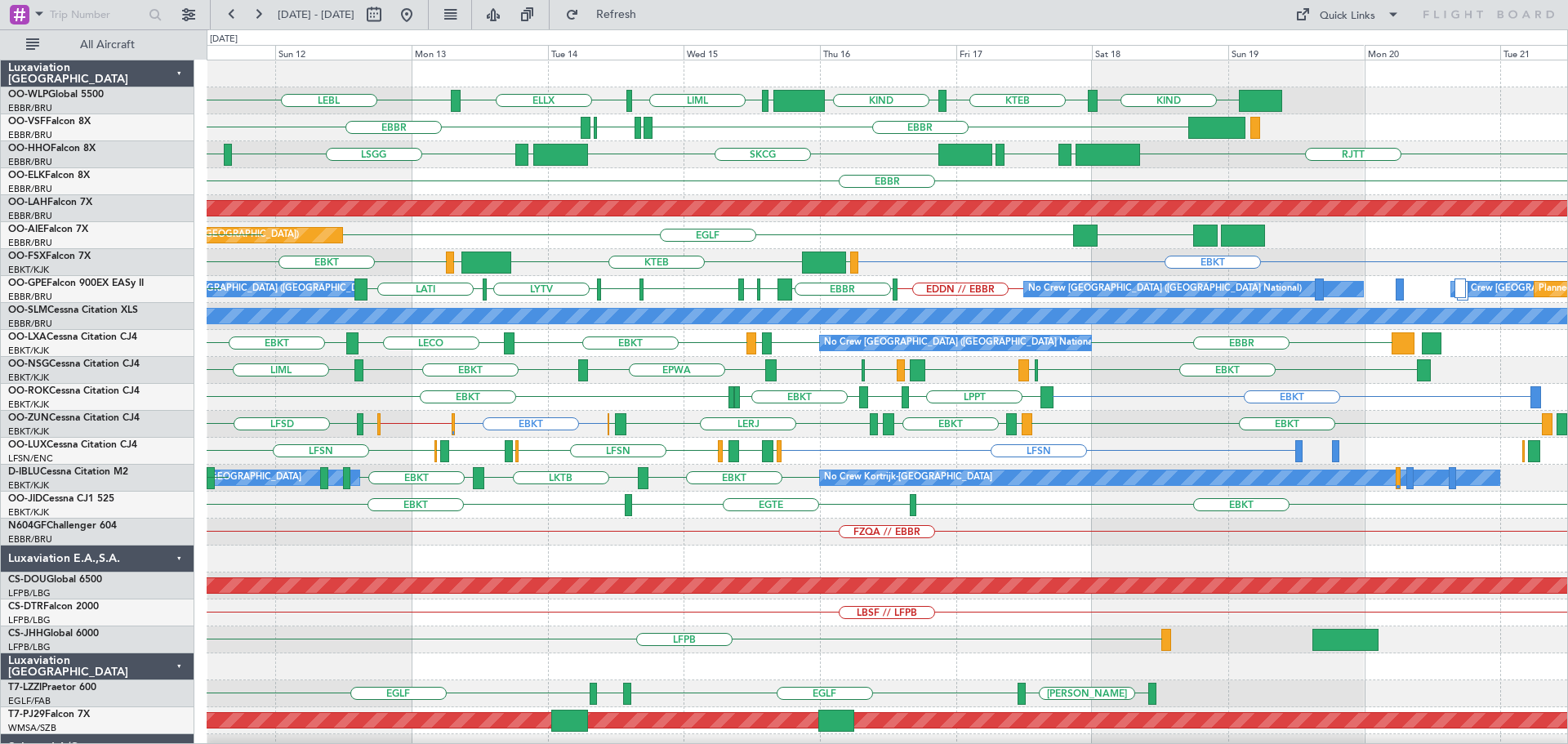
click at [977, 436] on div "KIND KTEB KIND EBLG LIML ELLX LEBL EBLG LIML EBBR LIRP LFMN LIRP EBBR RJTT LROP…" at bounding box center [887, 546] width 1360 height 971
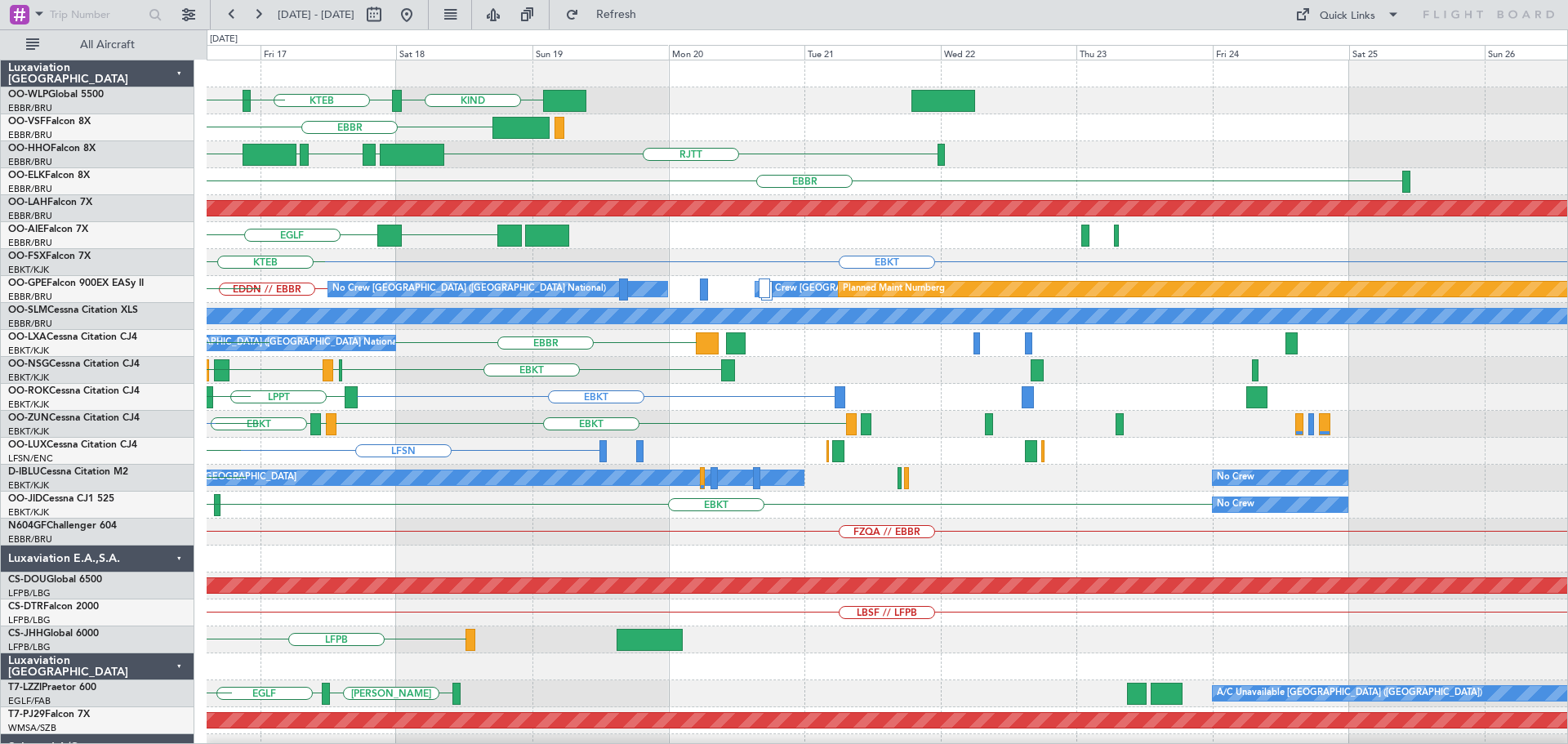
click at [860, 429] on div "EBKT LFMD EBKT LEIB LERJ EBOS EBKT" at bounding box center [887, 425] width 1360 height 27
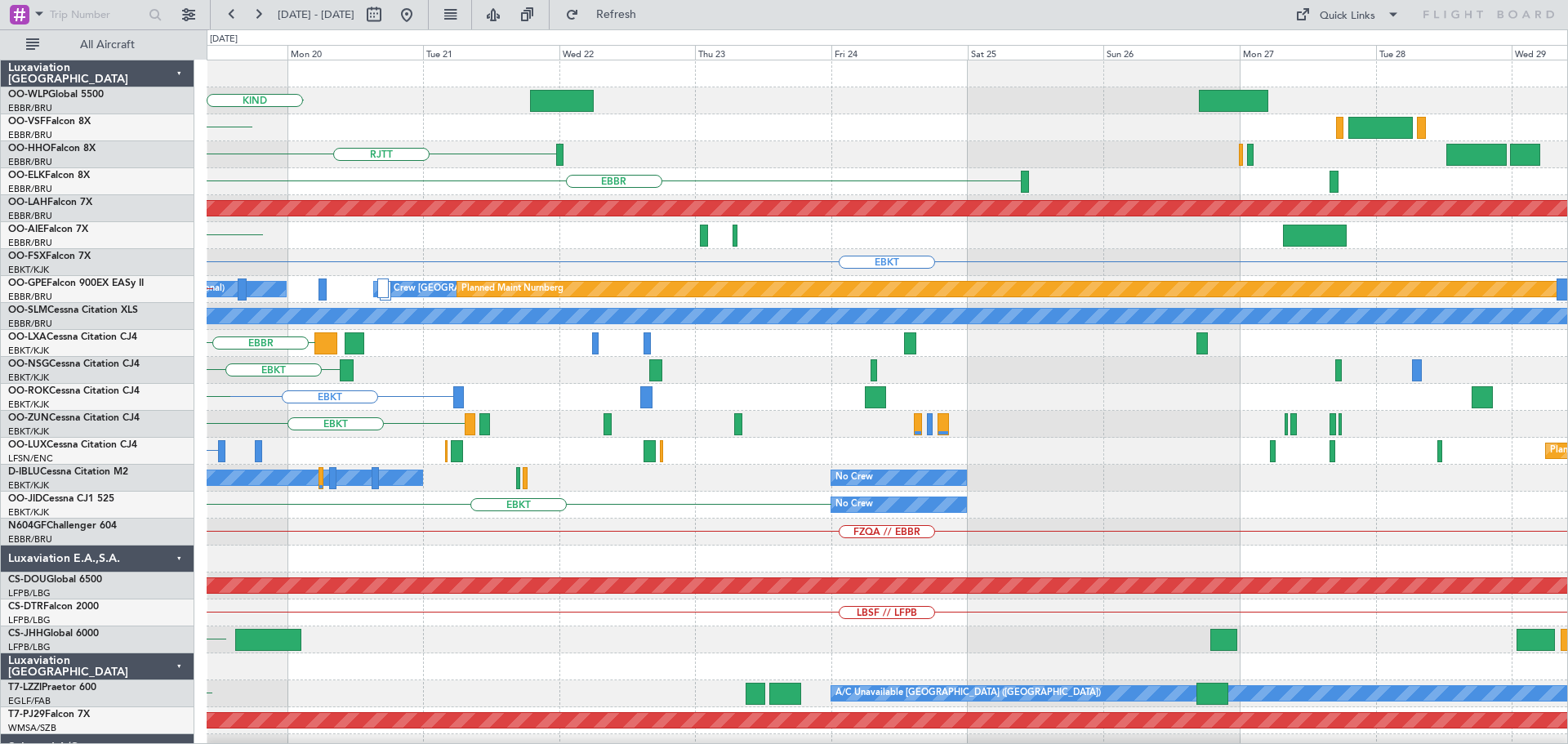
click at [868, 457] on div "KTEB KIND EBBR RJTT LROP LSGG EGGD EBBR Planned Maint Alton-st Louis (St Louis …" at bounding box center [887, 546] width 1360 height 971
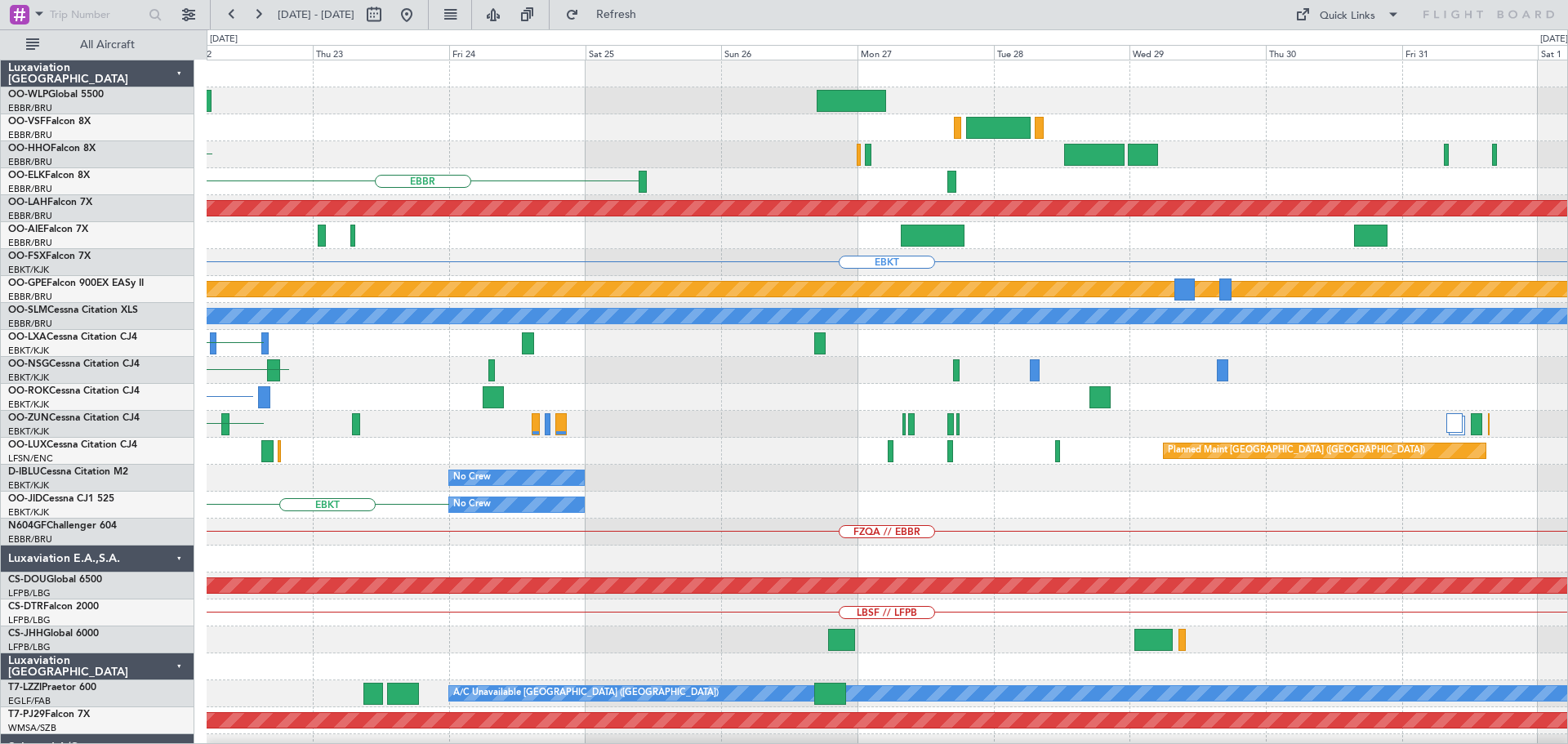
click at [887, 455] on div "RJTT EBBR Planned Maint Alton-st Louis (St Louis Regl) EBKT No Crew Brussels (B…" at bounding box center [887, 546] width 1360 height 971
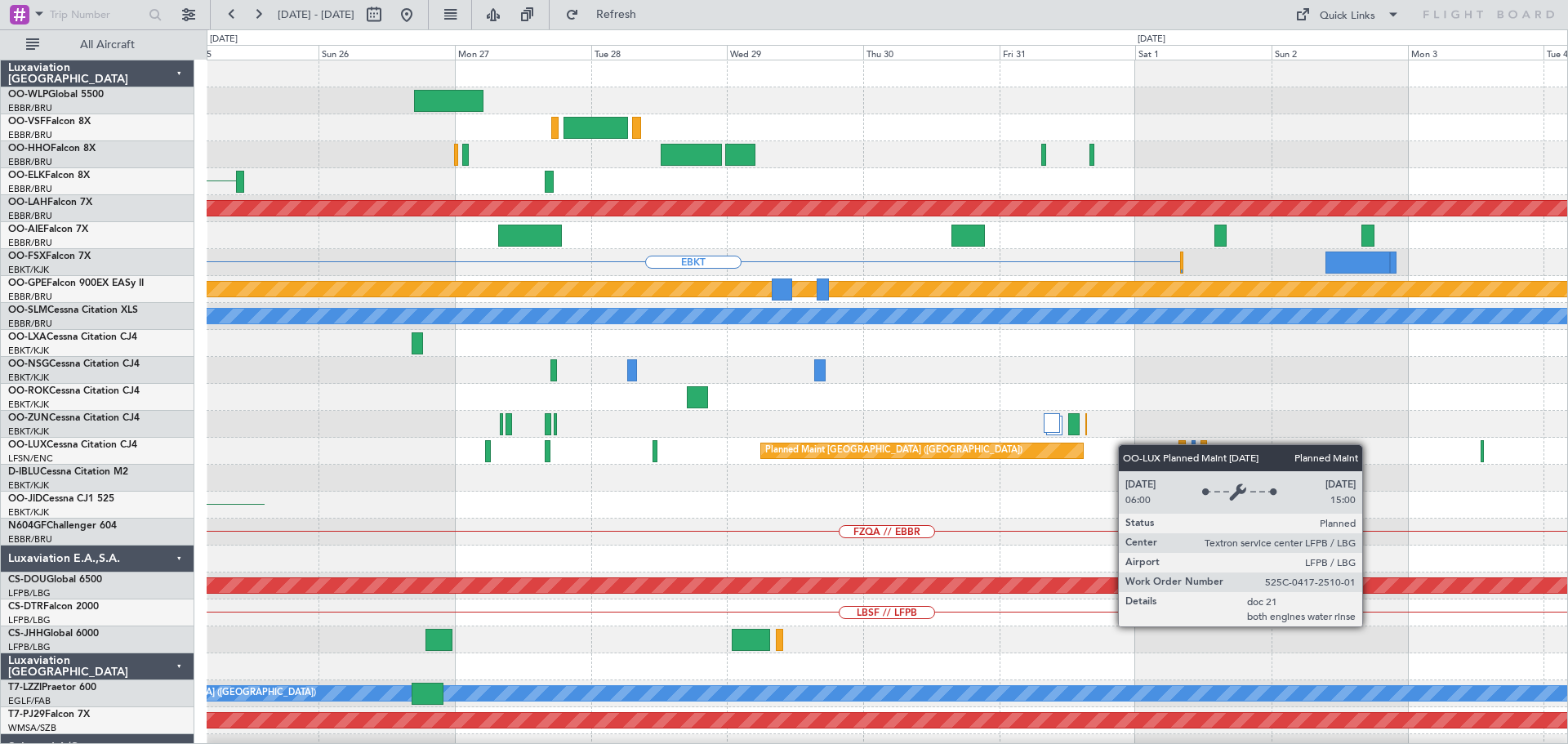
click at [860, 460] on div "EBBR Planned Maint Alton-st Louis (St Louis Regl) EBKT No Crew Brussels (Brusse…" at bounding box center [887, 546] width 1360 height 971
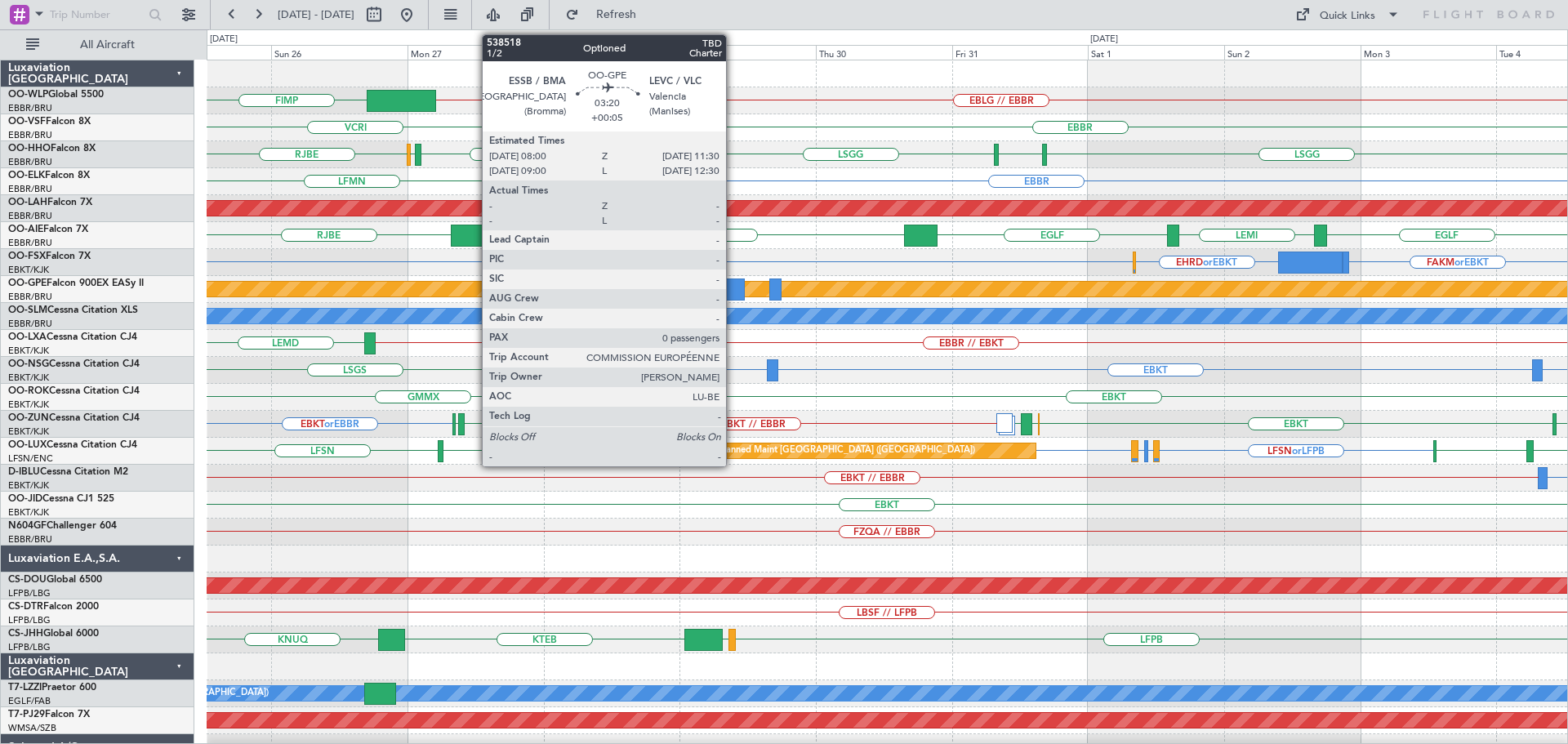
click at [734, 282] on div at bounding box center [734, 289] width 20 height 22
click at [739, 285] on div at bounding box center [734, 289] width 20 height 22
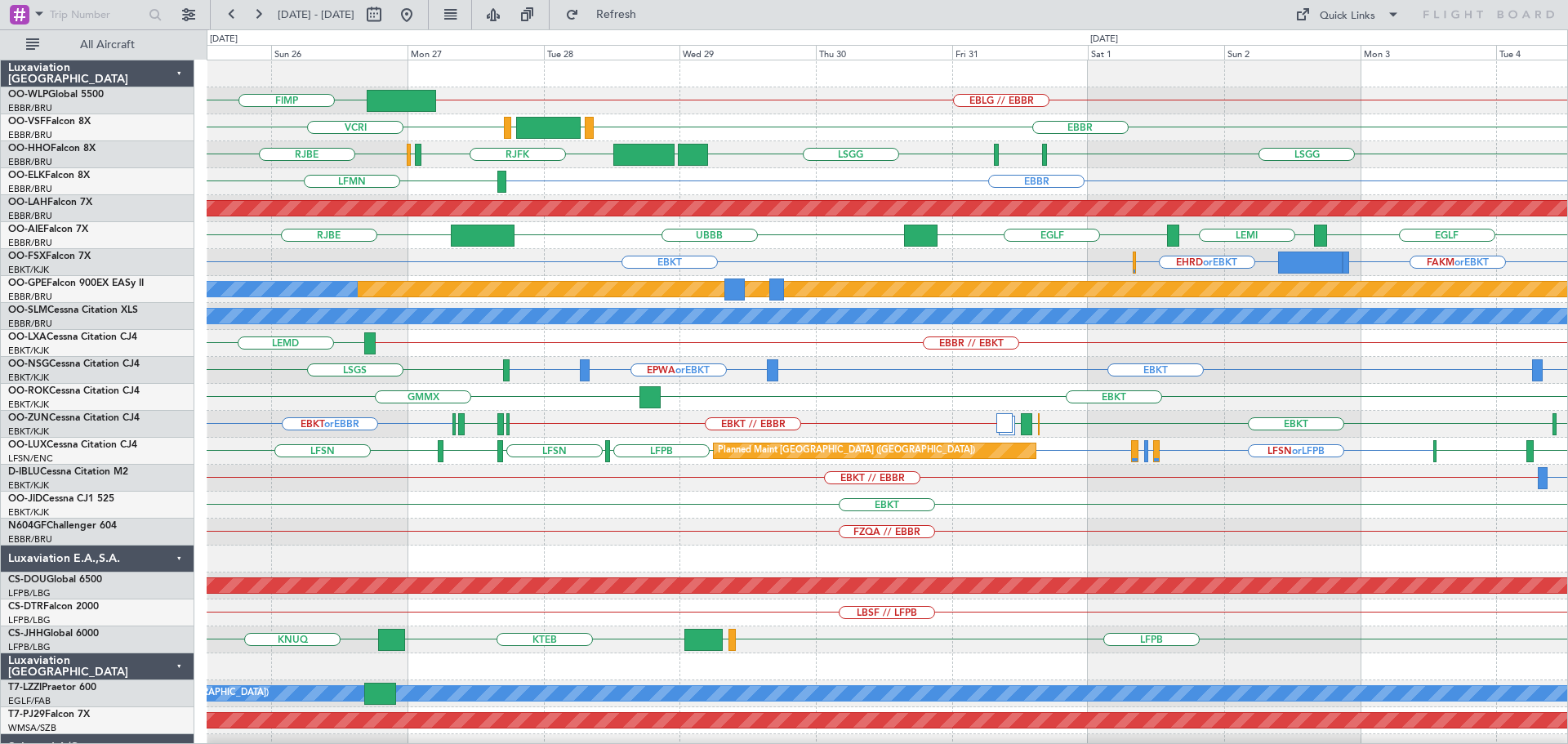
click at [809, 120] on div "EBBR VCRI LEGE VRMM" at bounding box center [887, 128] width 1360 height 27
click at [420, 10] on button at bounding box center [407, 14] width 26 height 26
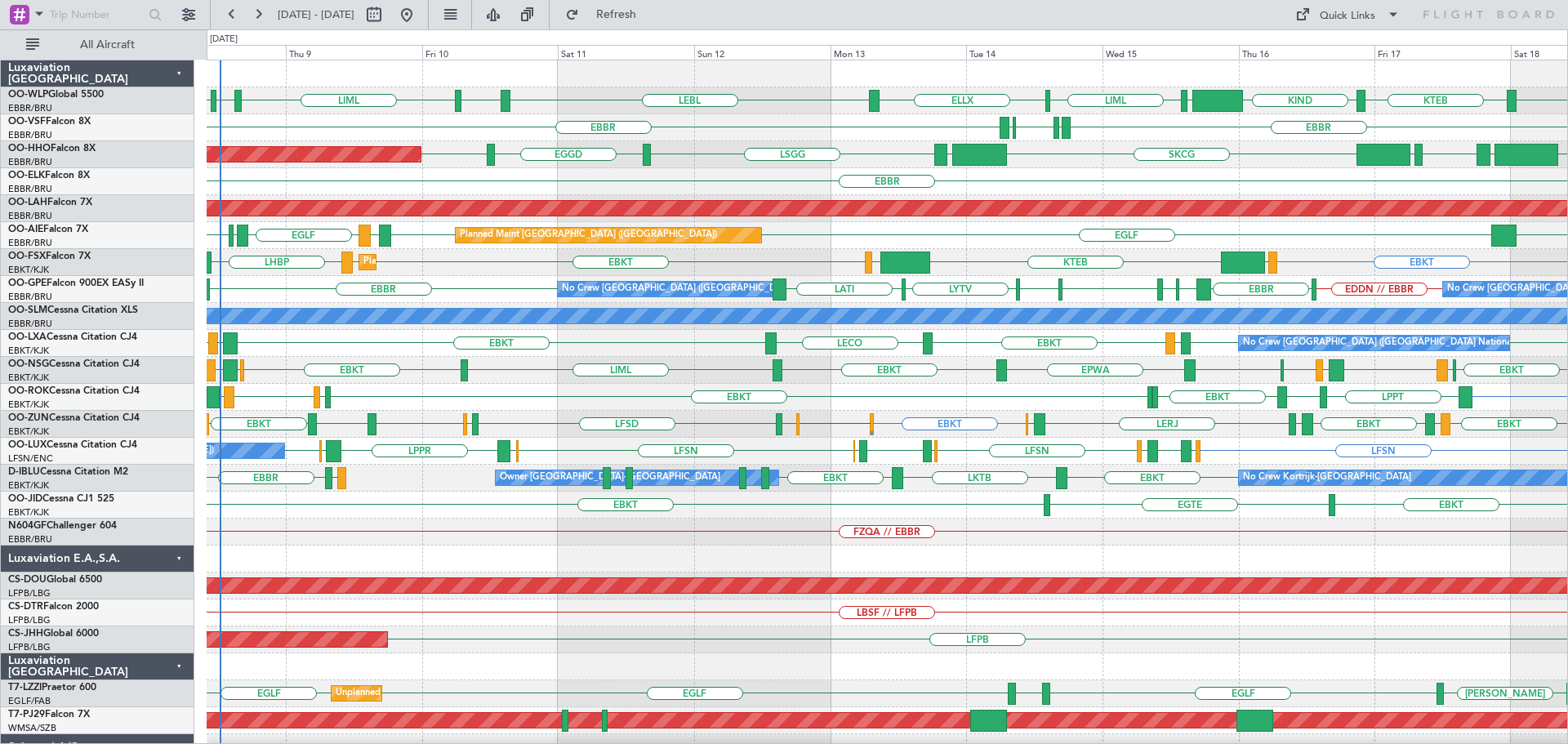
click at [696, 176] on div "EBBR" at bounding box center [887, 182] width 1360 height 27
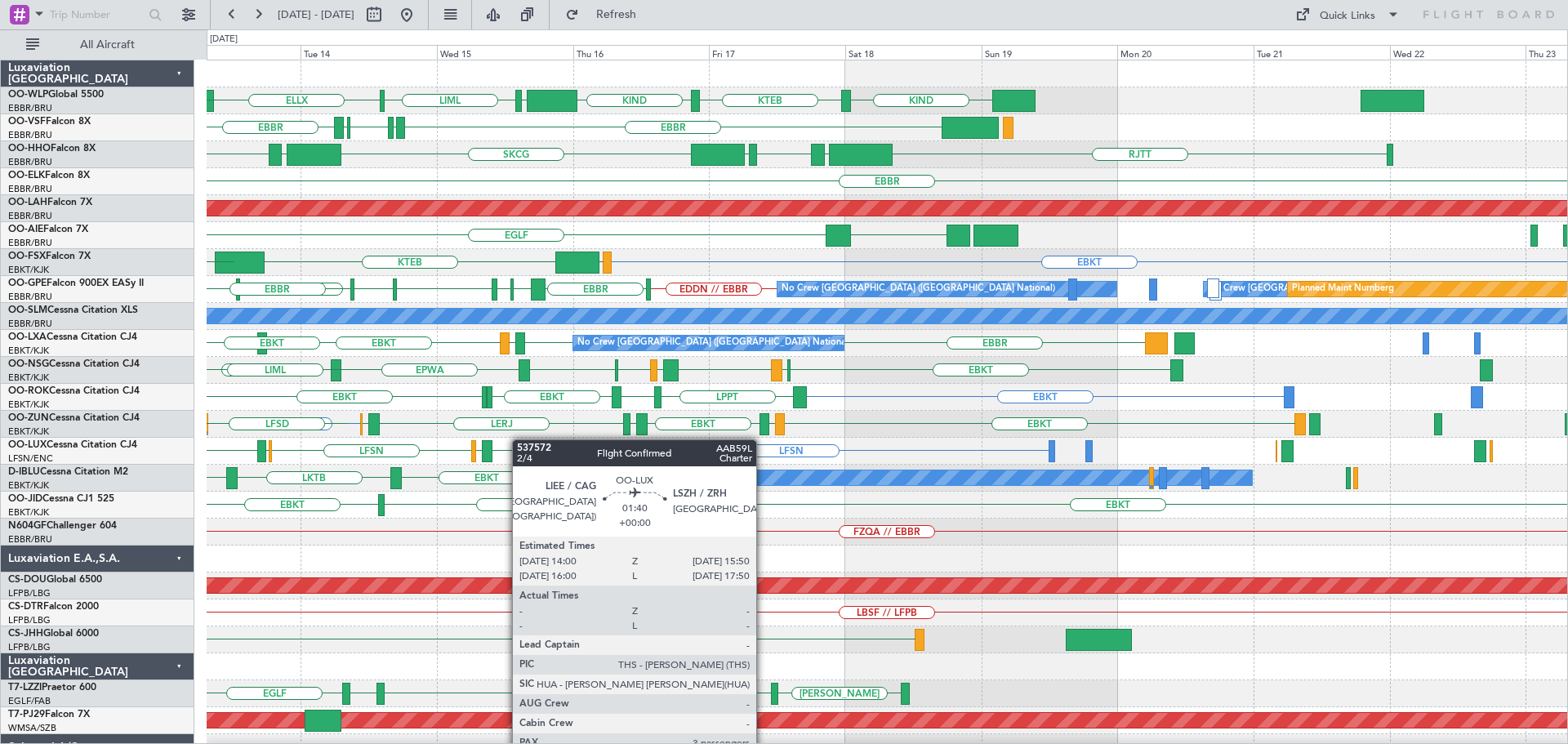
click at [520, 440] on div "KIND KTEB KIND EBLG LIML ELLX LEBL EBBR EBBR LIRP LFMN LIRP RJTT LROP LSGG EGGD…" at bounding box center [887, 546] width 1360 height 971
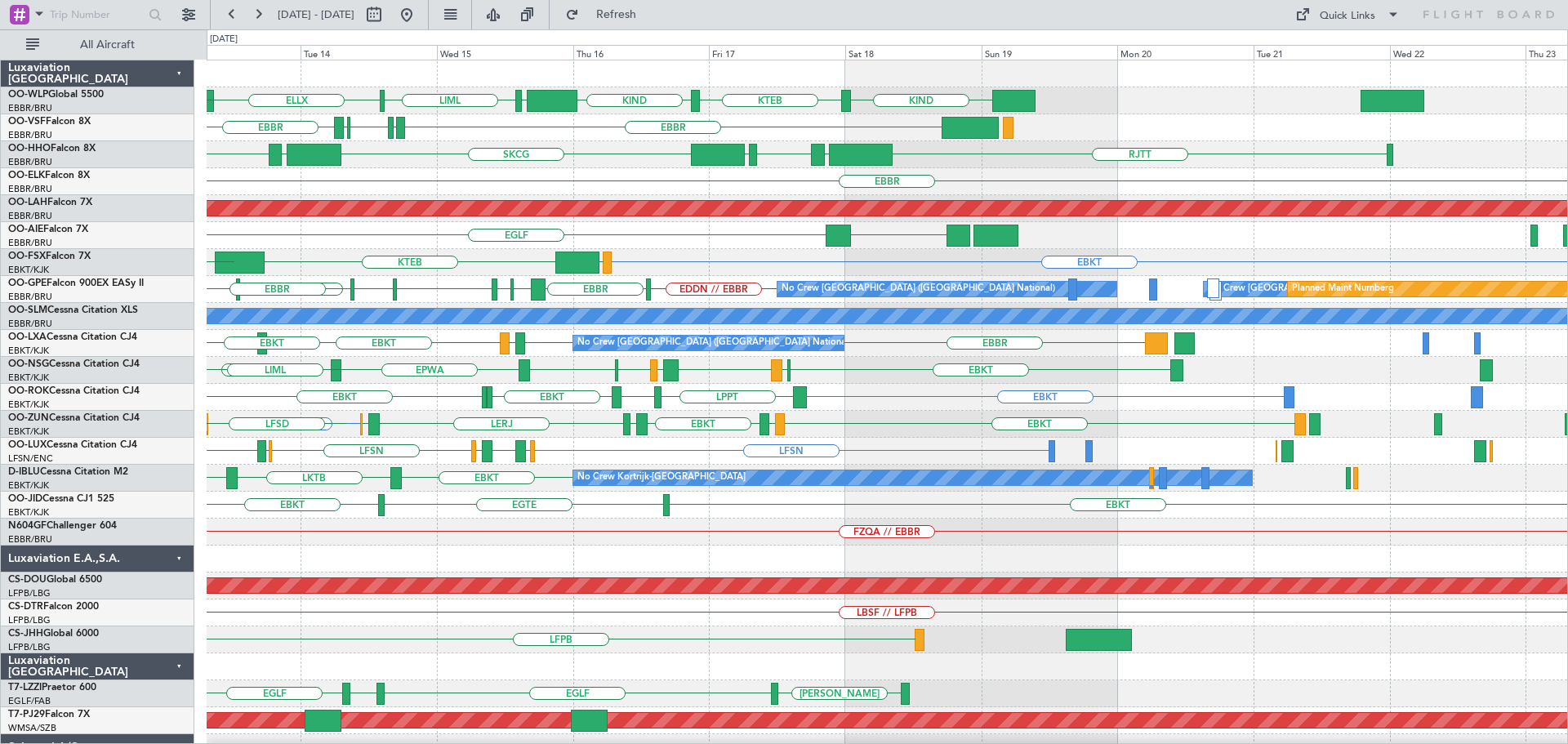
click at [431, 451] on div "KIND KTEB KIND EBLG LIML ELLX LEBL EBBR EBBR LIRP LFMN LIRP RJTT LROP LSGG EGGD…" at bounding box center [887, 546] width 1360 height 971
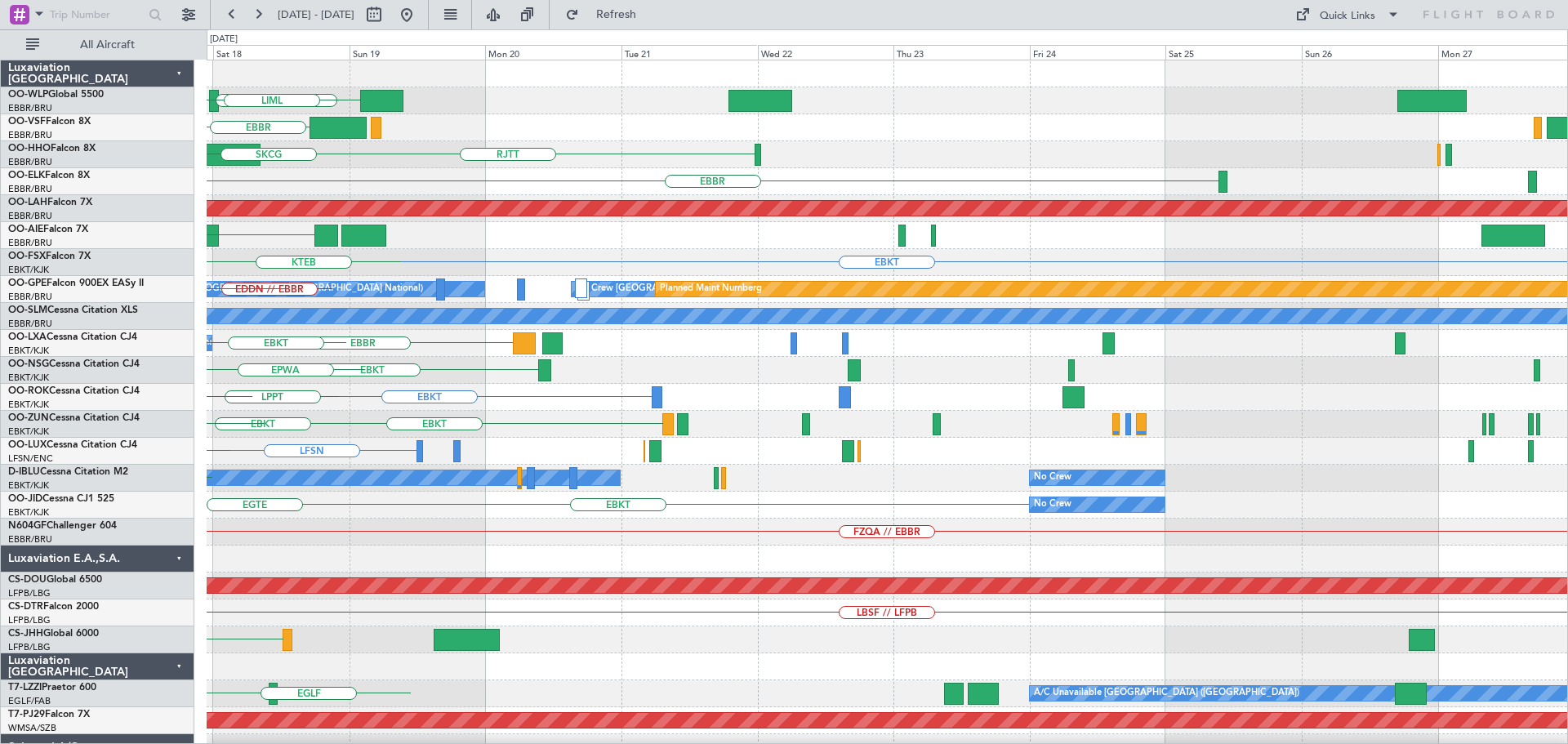
click at [418, 478] on div "KIND KTEB EBLG KIND LIML EBBR RJTT LROP LSGG EGGD SKCG EBBR Planned Maint Alton…" at bounding box center [887, 546] width 1360 height 971
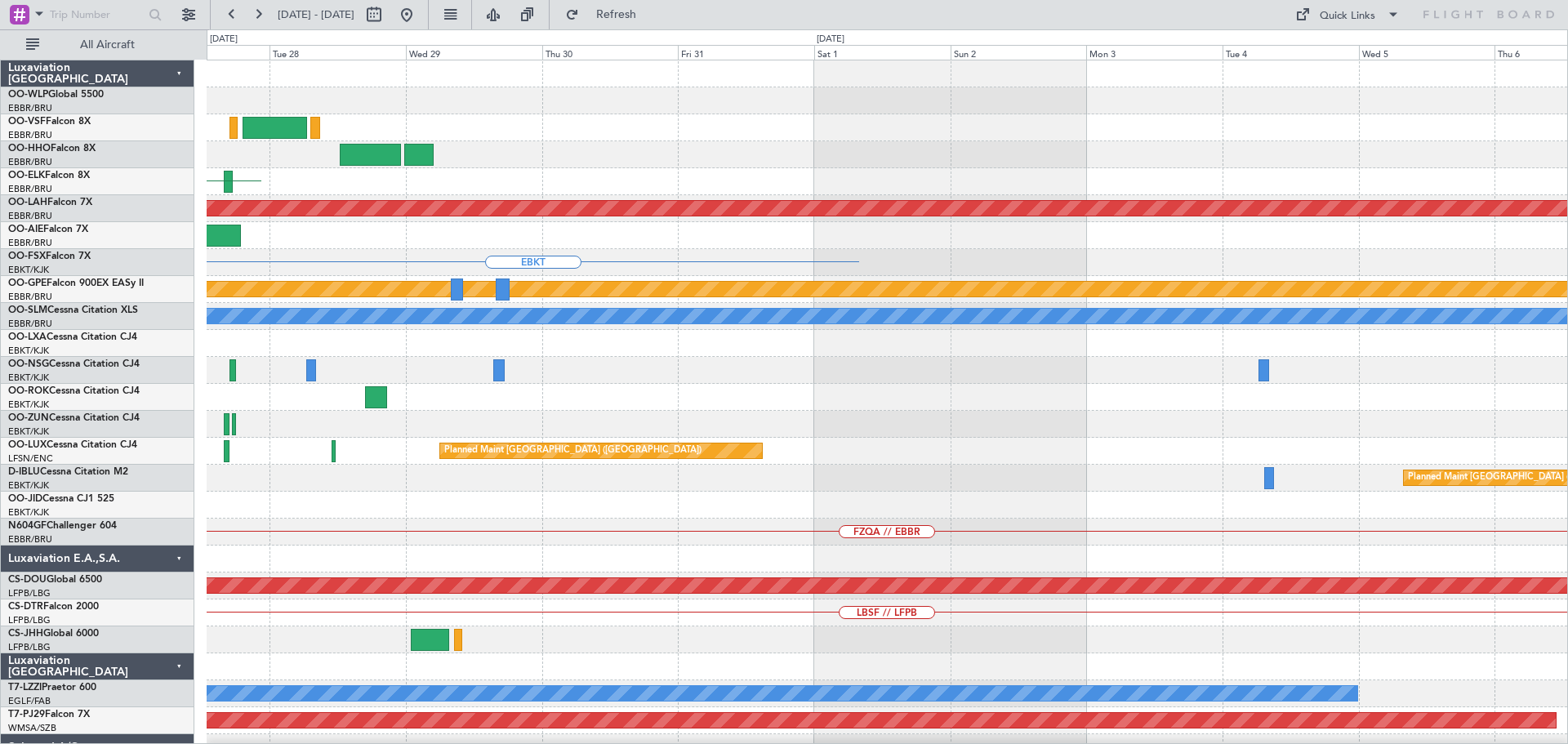
click at [395, 542] on div "EBBR Planned Maint Alton-st Louis (St Louis Regl) EBKT Planned Maint Nurnberg N…" at bounding box center [887, 546] width 1360 height 971
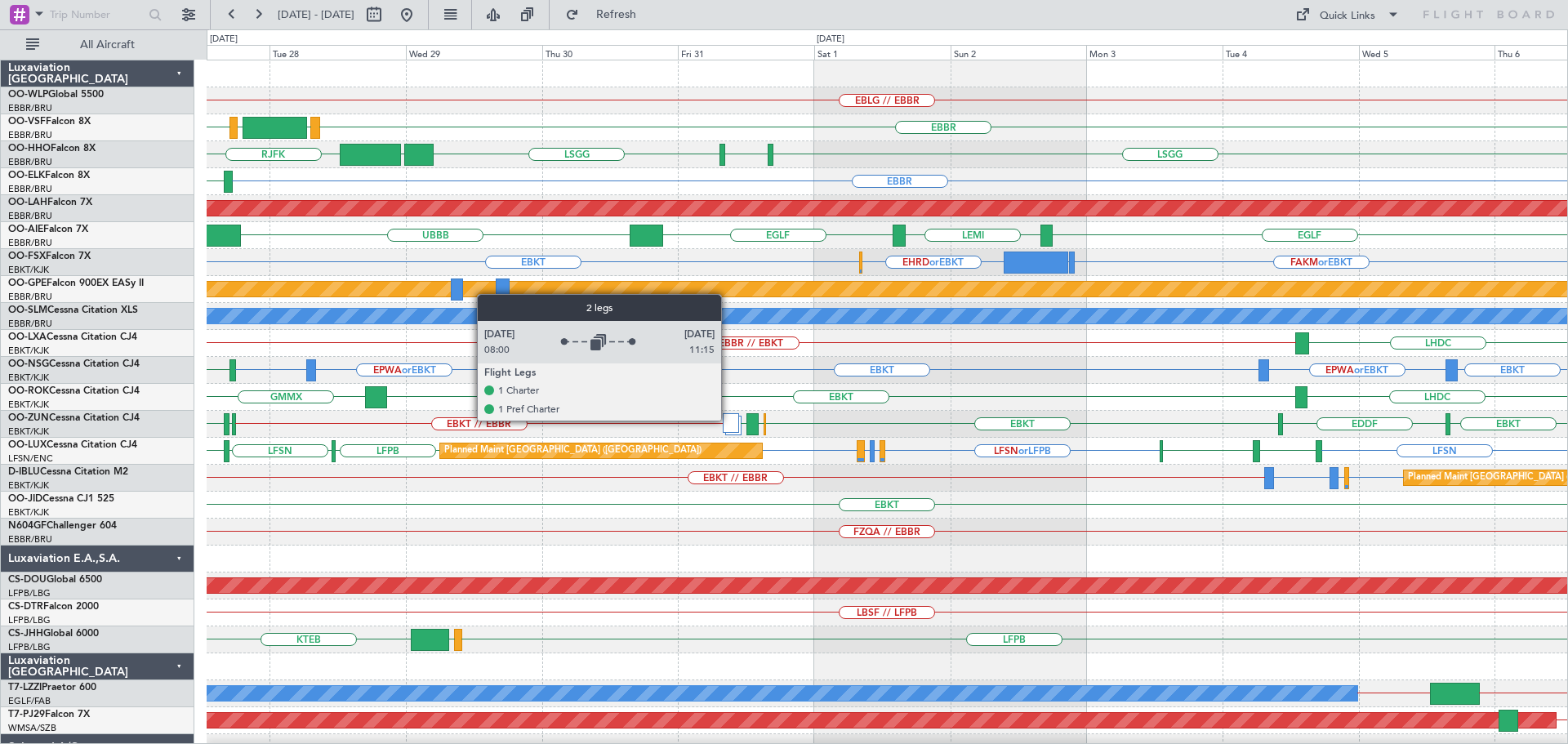
click at [729, 420] on div at bounding box center [730, 423] width 16 height 19
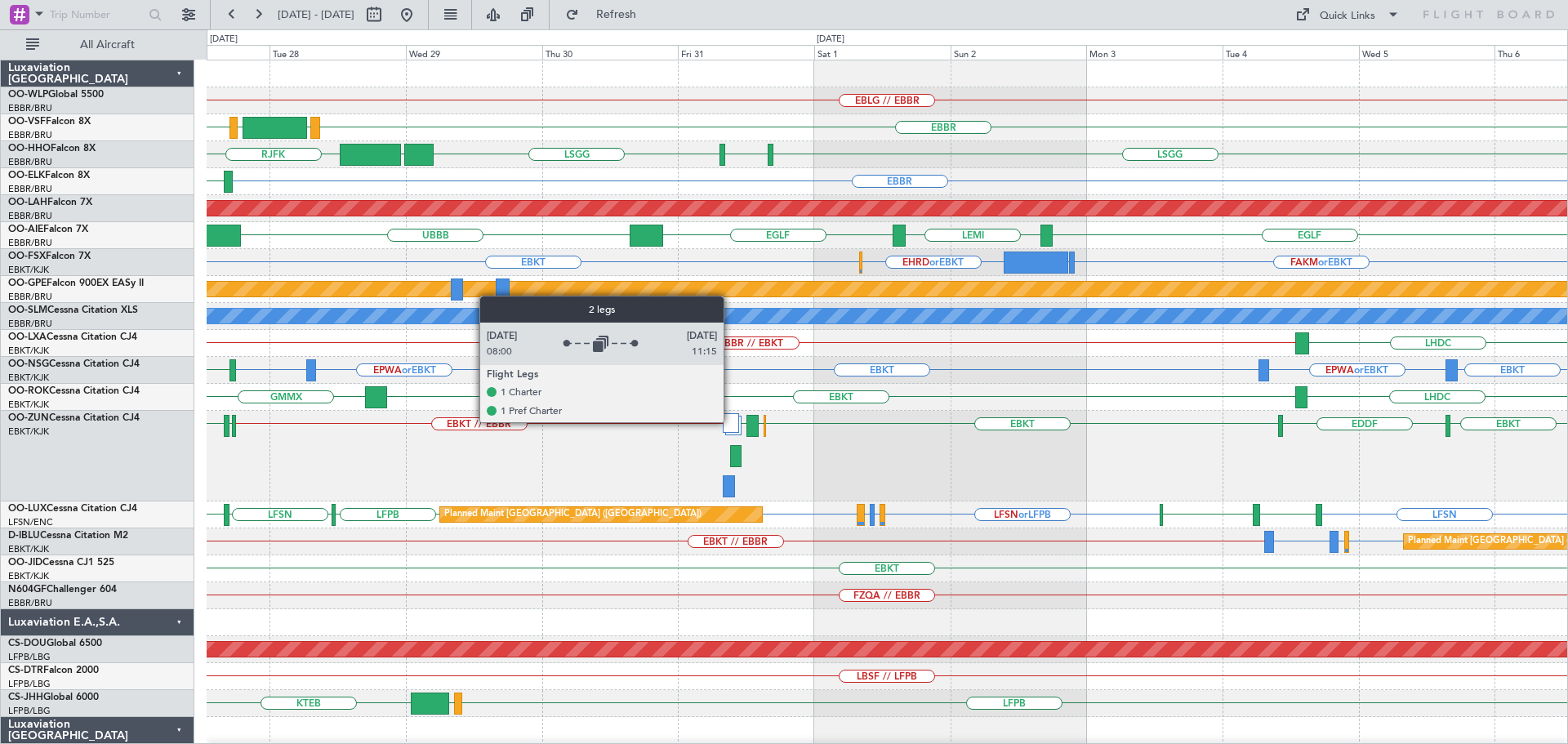
click at [731, 422] on div at bounding box center [730, 423] width 16 height 19
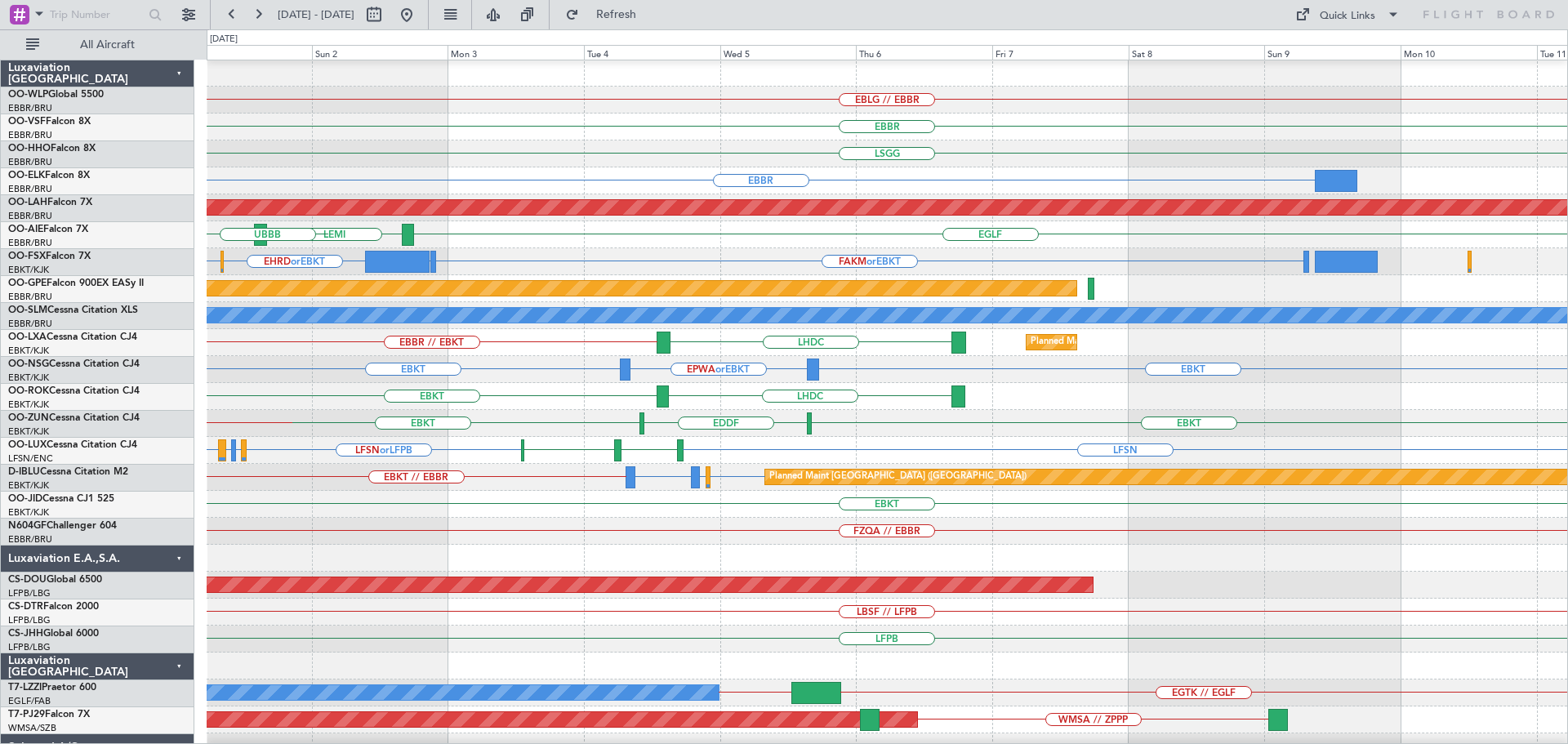
click at [487, 393] on div "EBKT LHDC" at bounding box center [887, 397] width 1360 height 27
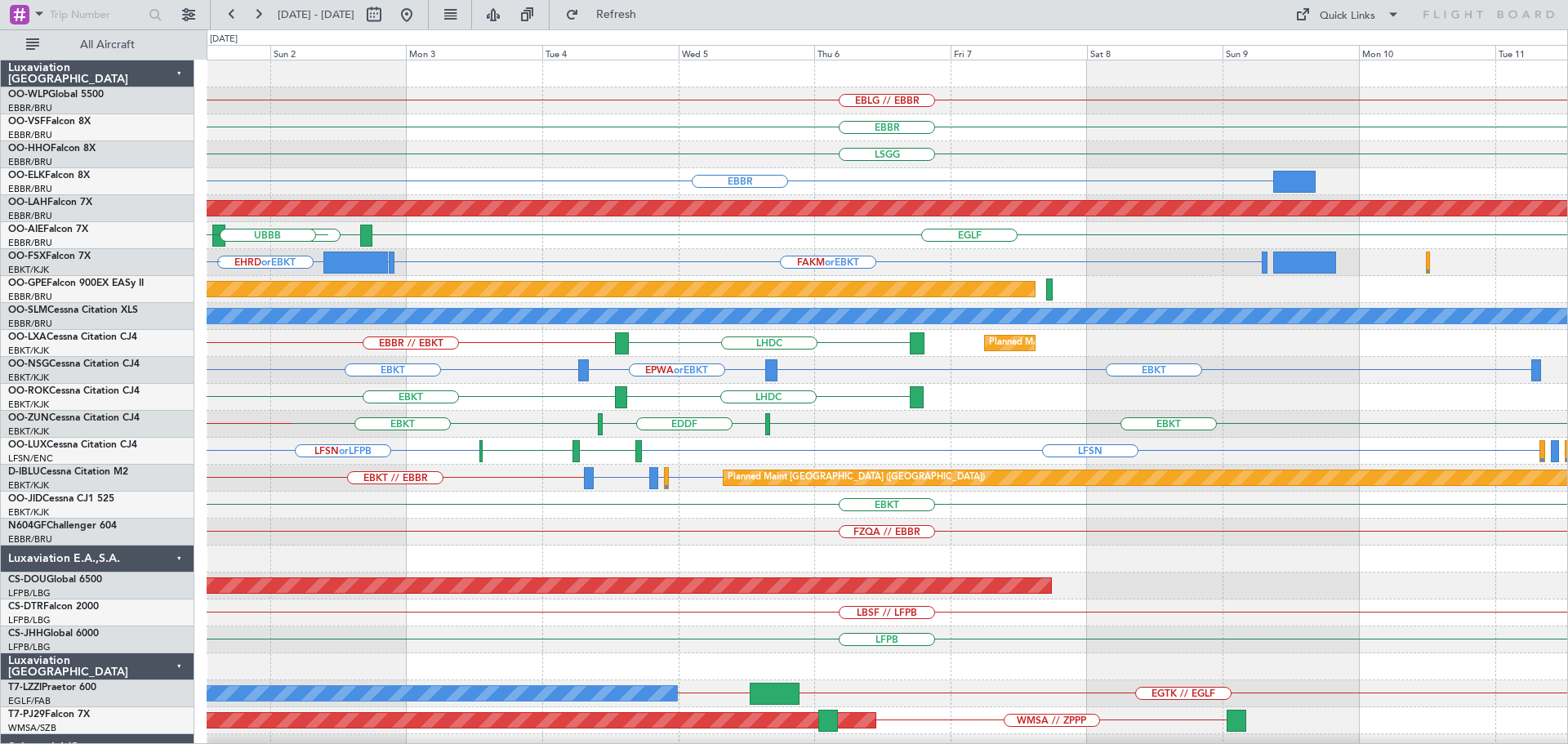
click at [342, 459] on div "EBLG // EBBR EBBR LSGG ELLX LSGG EBBR Planned Maint Alton-st Louis (St Louis Re…" at bounding box center [887, 559] width 1360 height 998
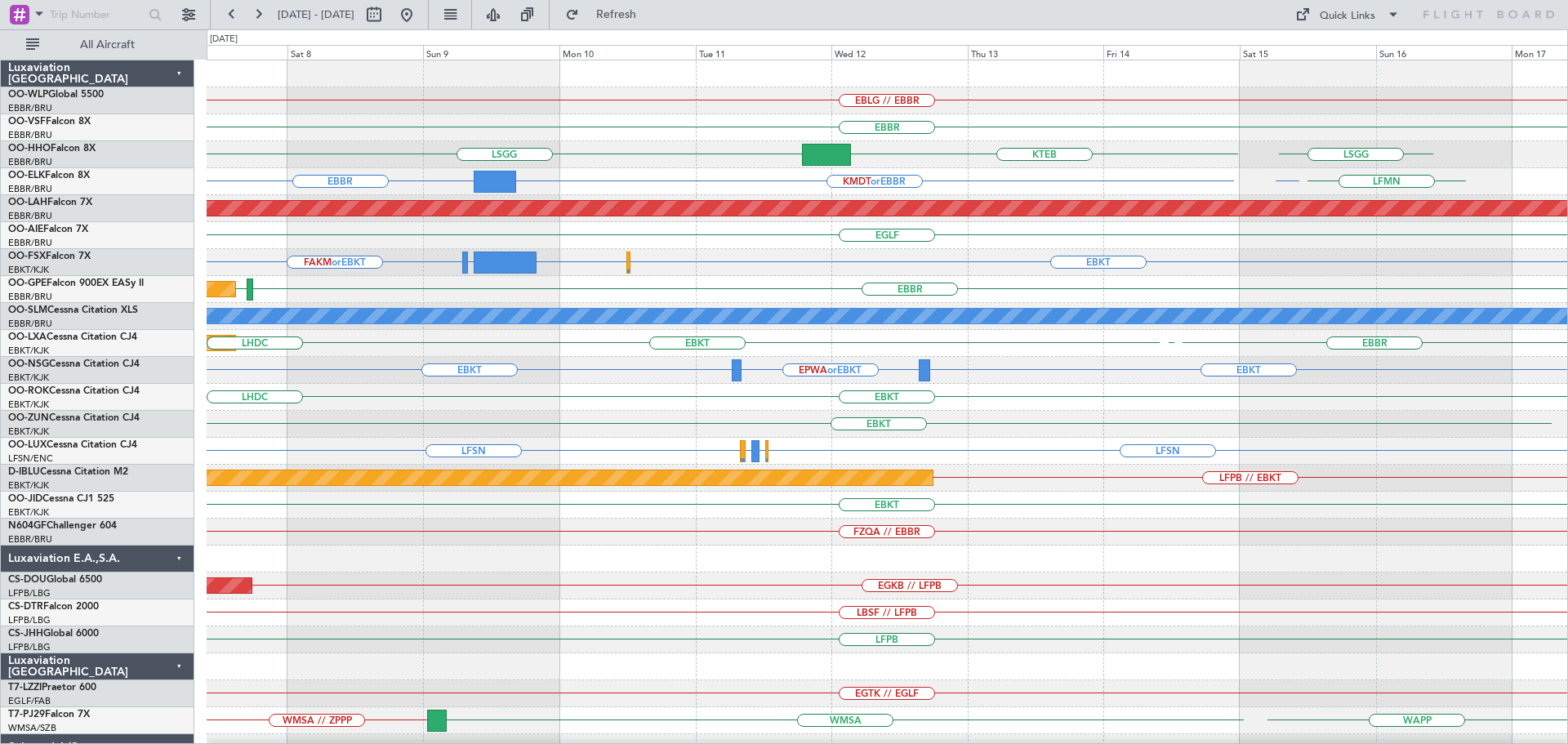
click at [945, 546] on div "EBLG // EBBR EBBR LSGG KTEB LSGG EBBR KMDT or EBBR EBBR LFMN Planned Maint Alto…" at bounding box center [887, 546] width 1360 height 971
click at [755, 406] on div "EBKT" at bounding box center [887, 398] width 1360 height 27
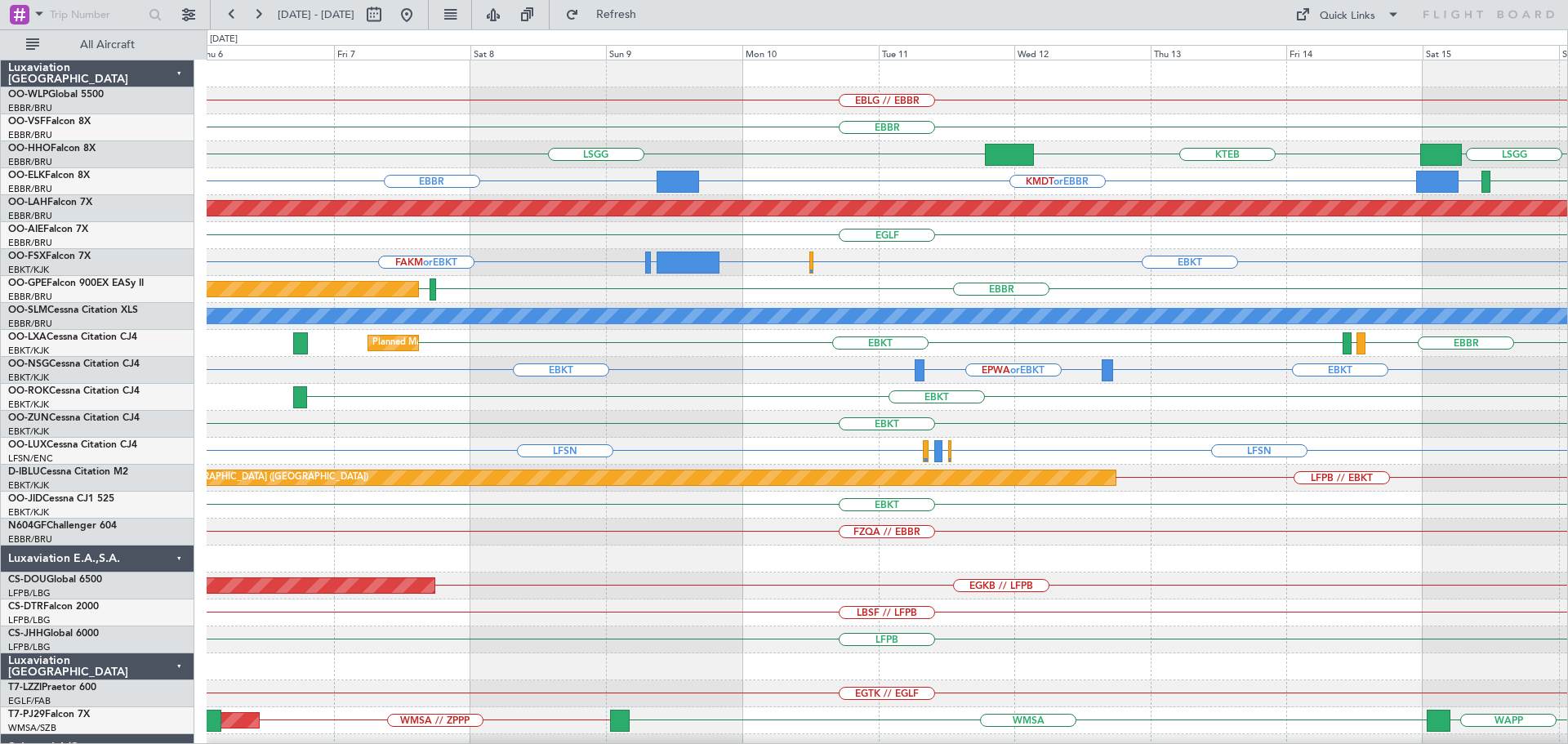
click at [691, 430] on div "EBLG // EBBR EBBR LSGG KTEB LSGG ELLX EBBR KMDT or EBBR EBBR LFMN EBBR Planned …" at bounding box center [887, 532] width 1360 height 944
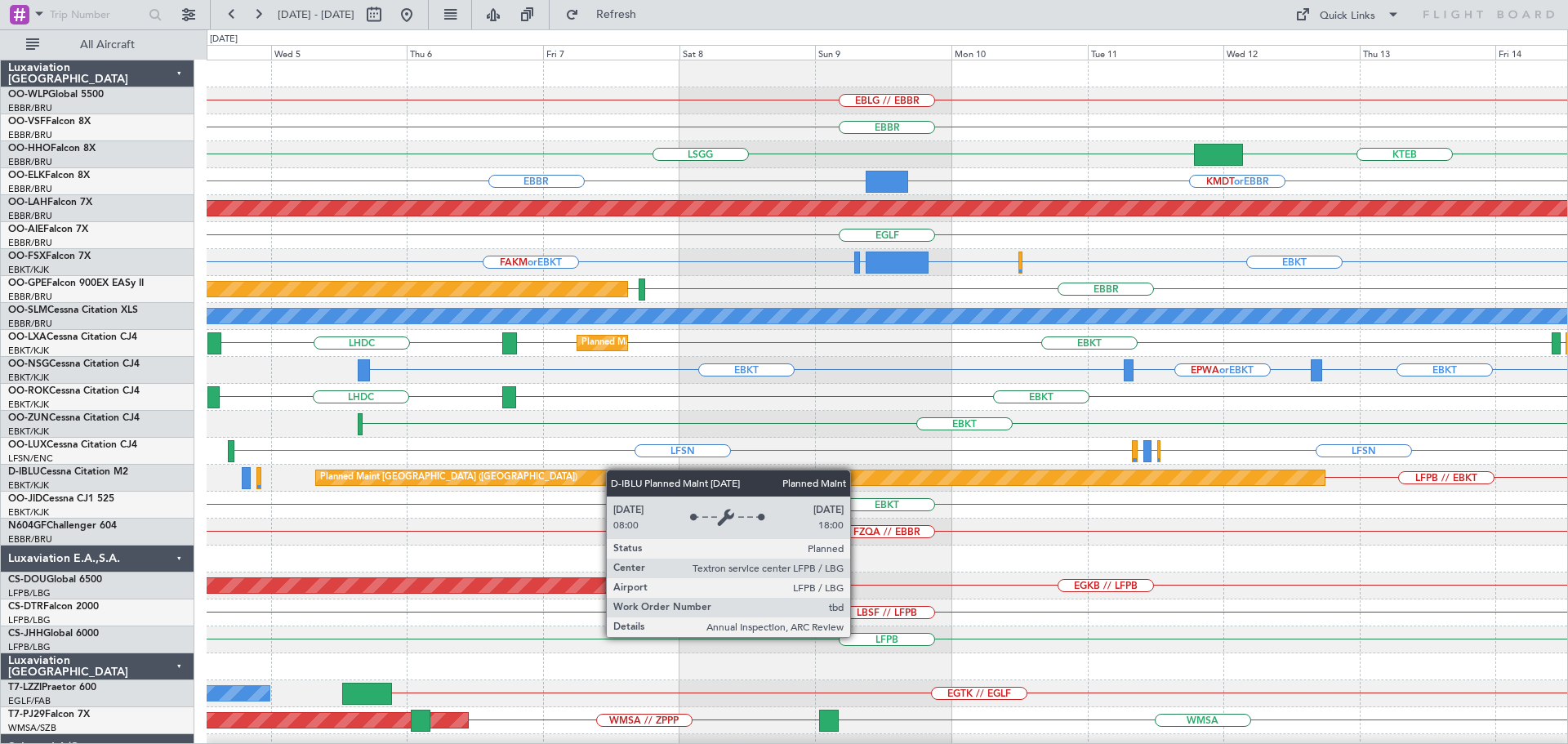
click at [687, 483] on div "Planned Maint Paris (Le Bourget) LFPB // EBKT" at bounding box center [887, 478] width 1360 height 27
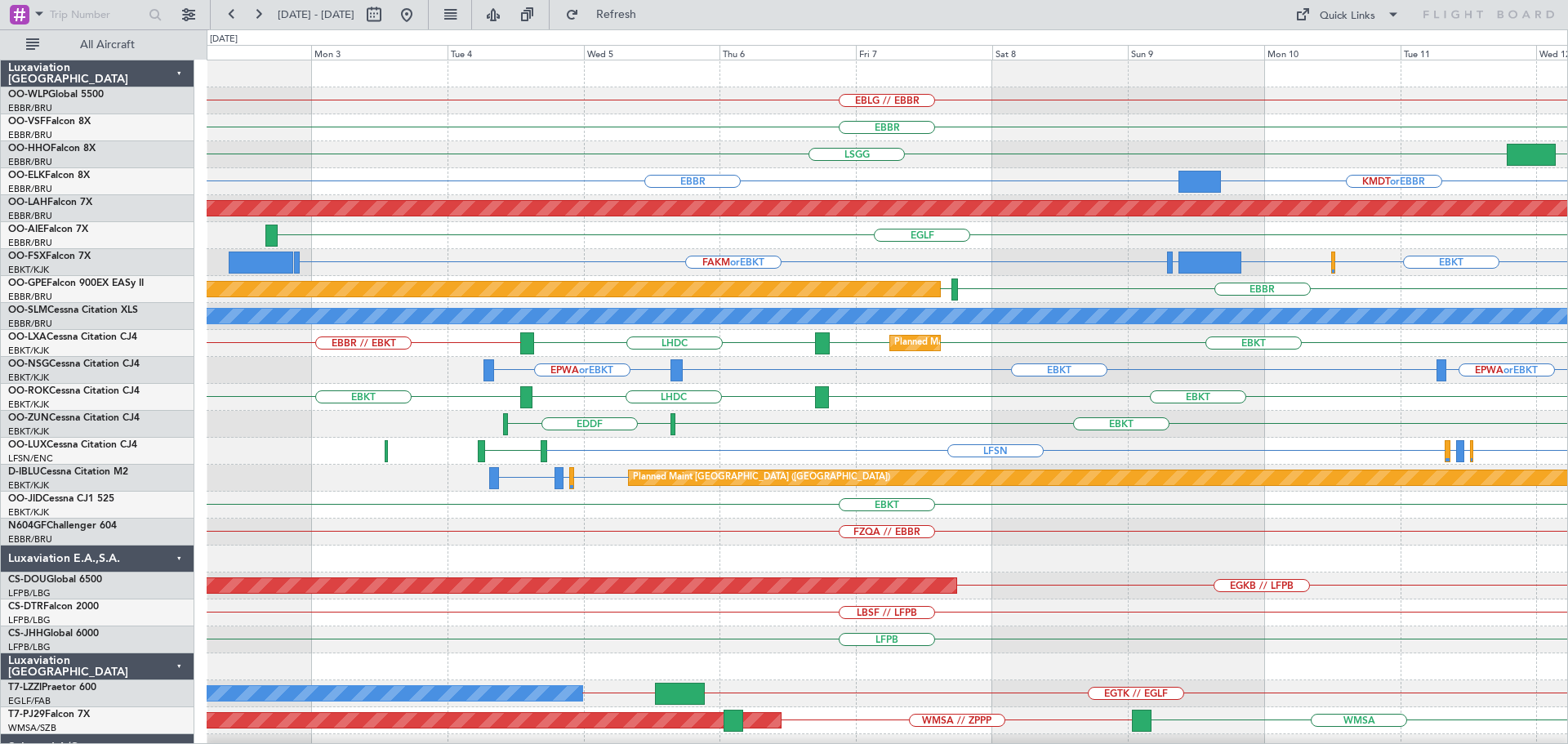
click at [856, 274] on div "EBLG // EBBR [GEOGRAPHIC_DATA] [GEOGRAPHIC_DATA] KTEB [GEOGRAPHIC_DATA] KMDT or…" at bounding box center [887, 546] width 1360 height 971
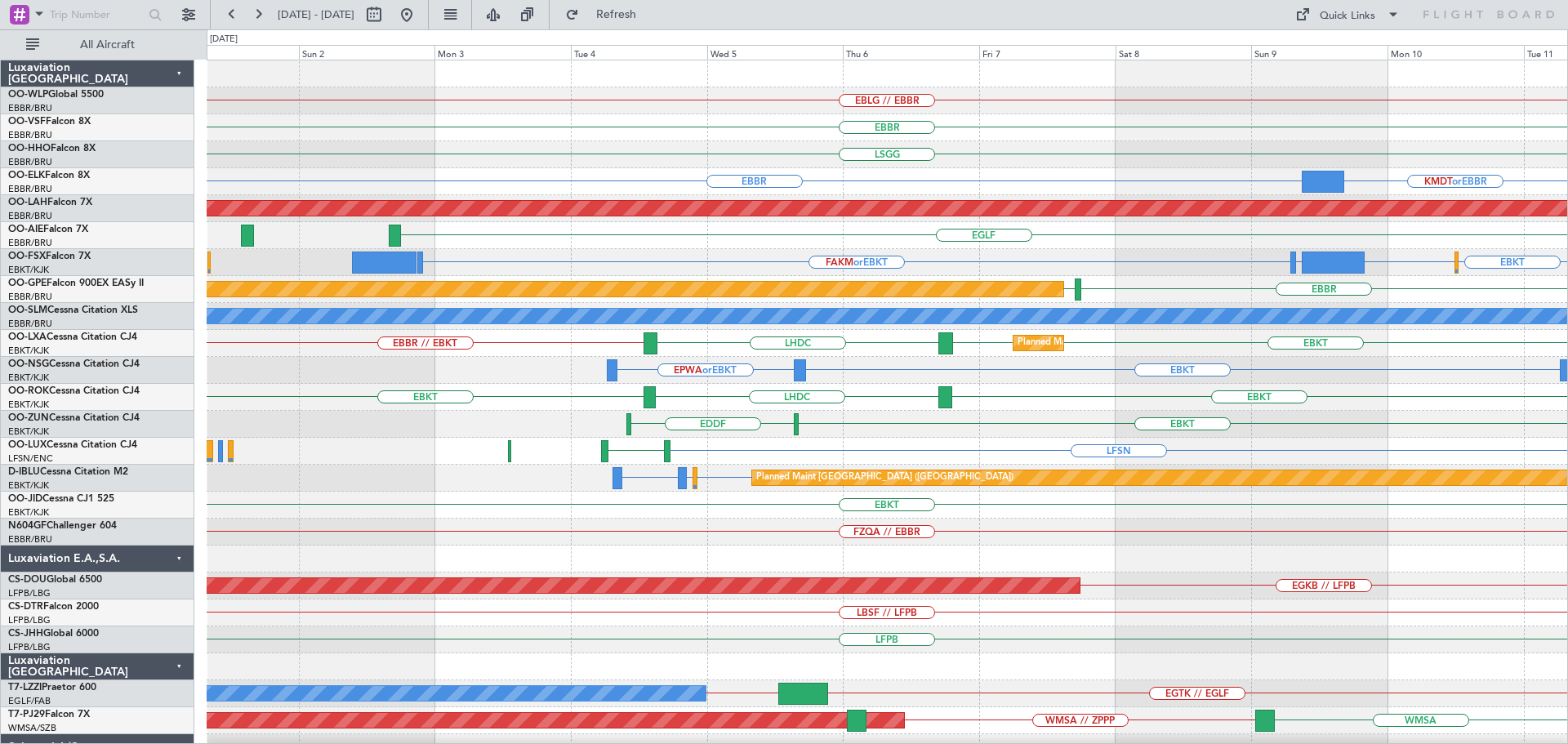
click at [681, 251] on div "FAKM or EBKT FALA or EBKT EBKT EHRD or EBKT" at bounding box center [887, 262] width 1360 height 27
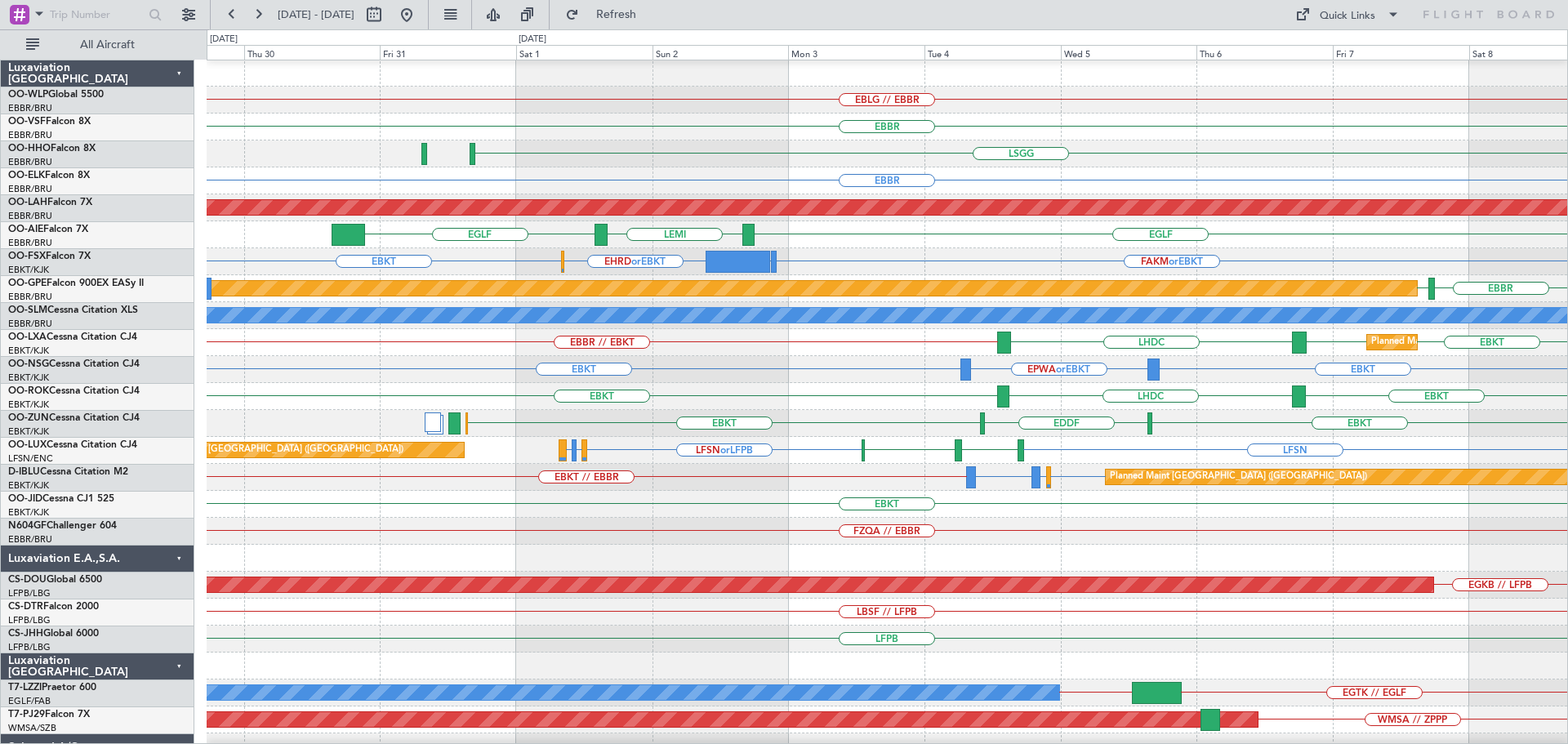
scroll to position [1, 0]
click at [816, 145] on div "LSGG" at bounding box center [887, 154] width 1360 height 27
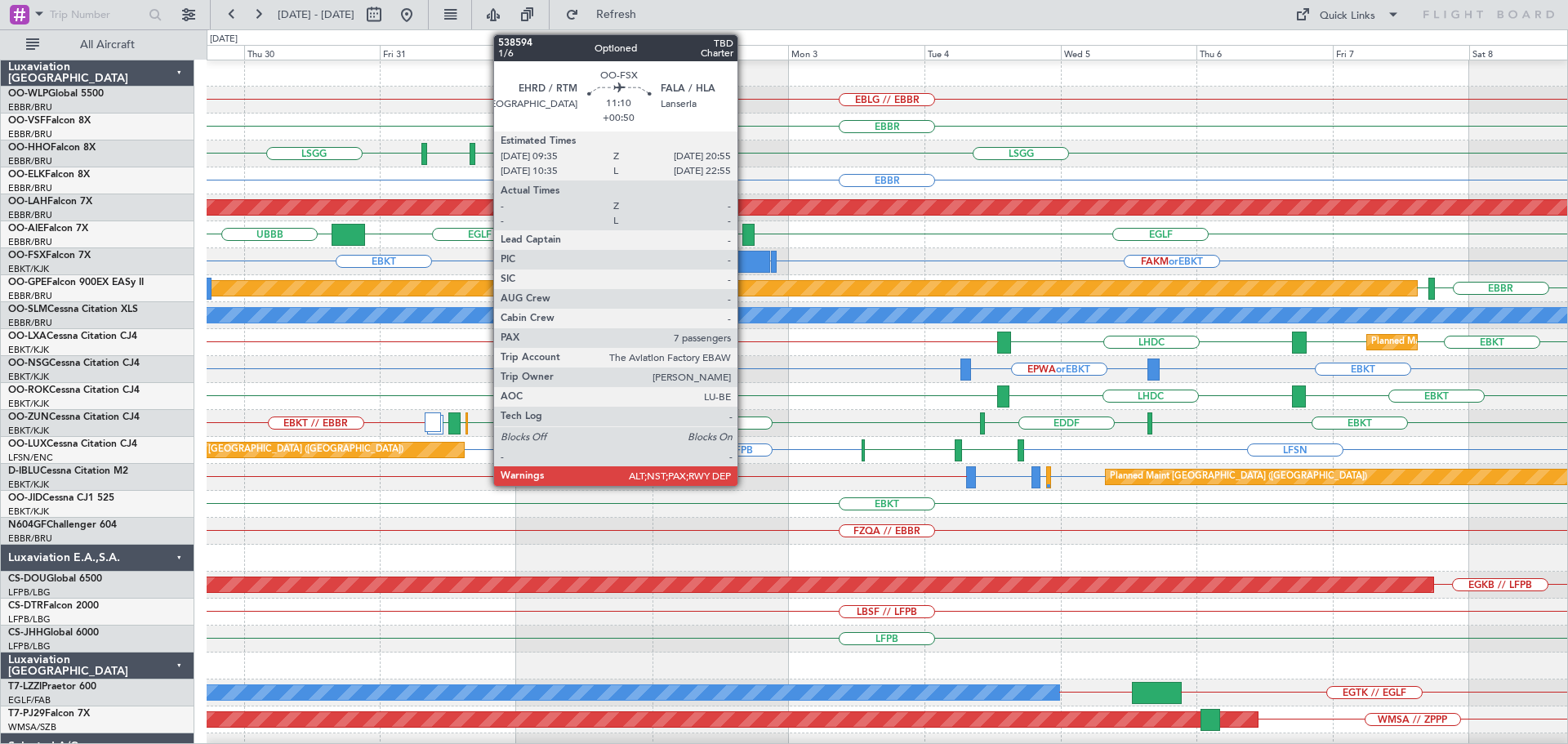
click at [745, 258] on div at bounding box center [738, 261] width 65 height 22
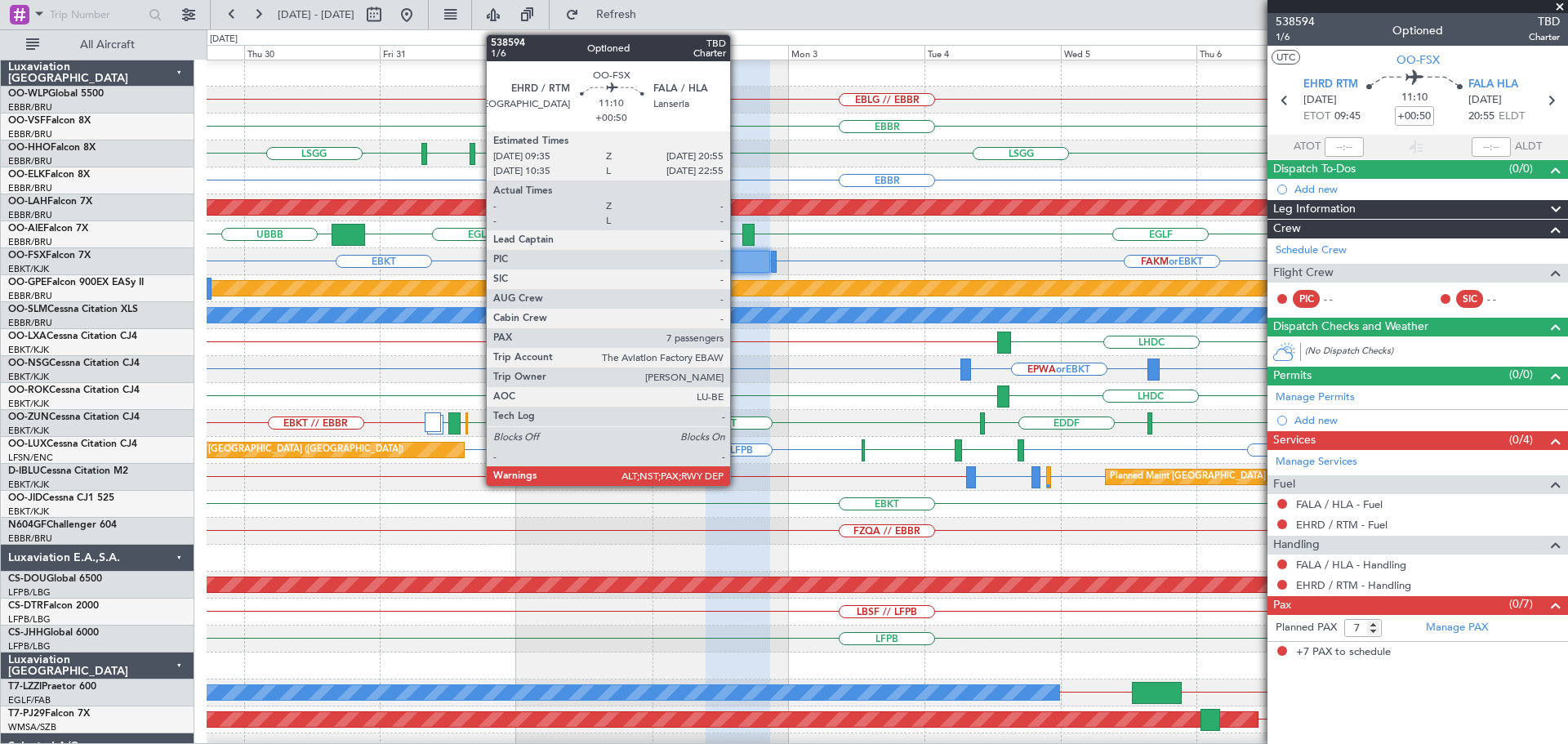
click at [738, 259] on div at bounding box center [738, 261] width 65 height 22
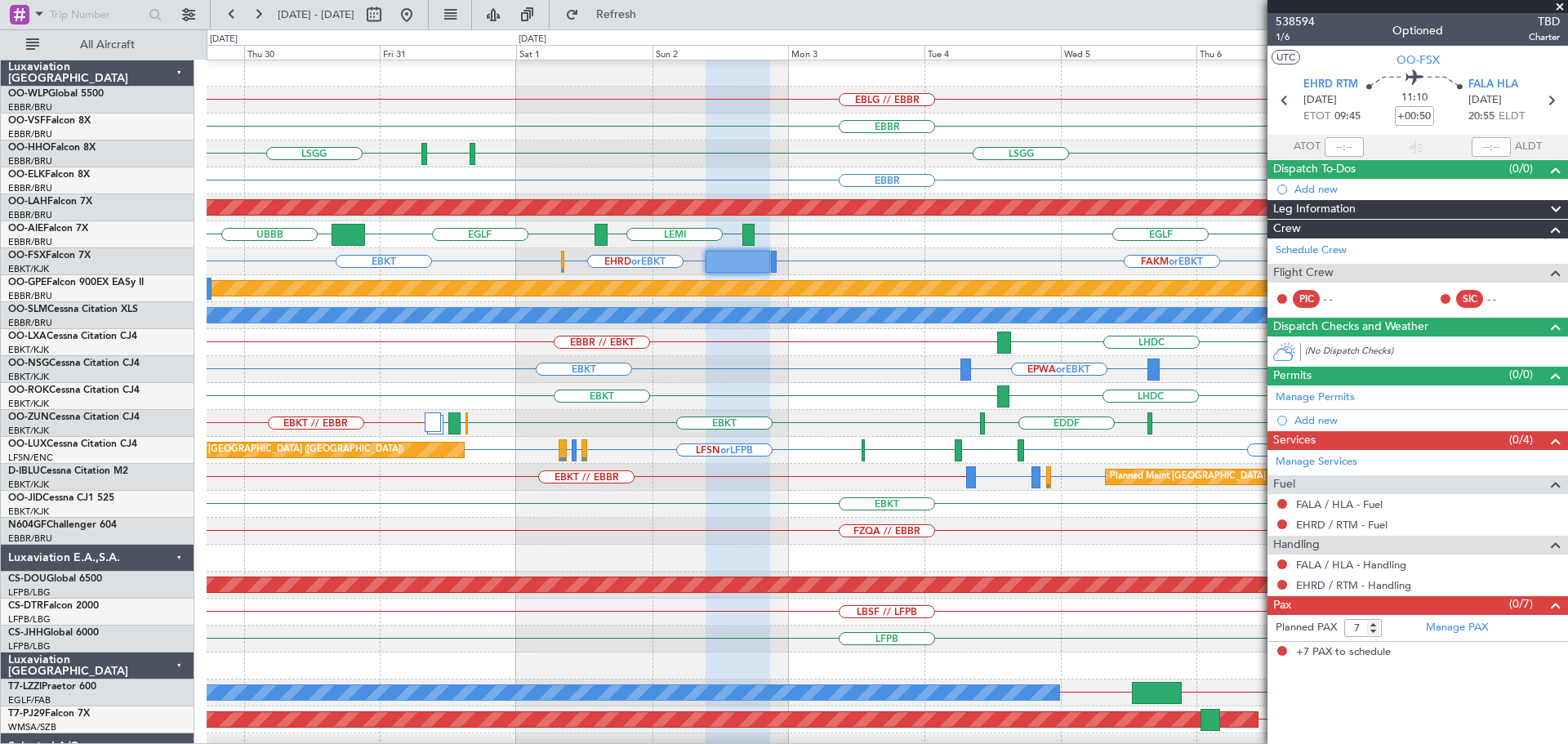
click at [823, 258] on div "EBKT FAKM or EBKT FALA or EBKT EHRD or EBKT" at bounding box center [887, 261] width 1360 height 27
click at [1563, 5] on span at bounding box center [1560, 7] width 16 height 14
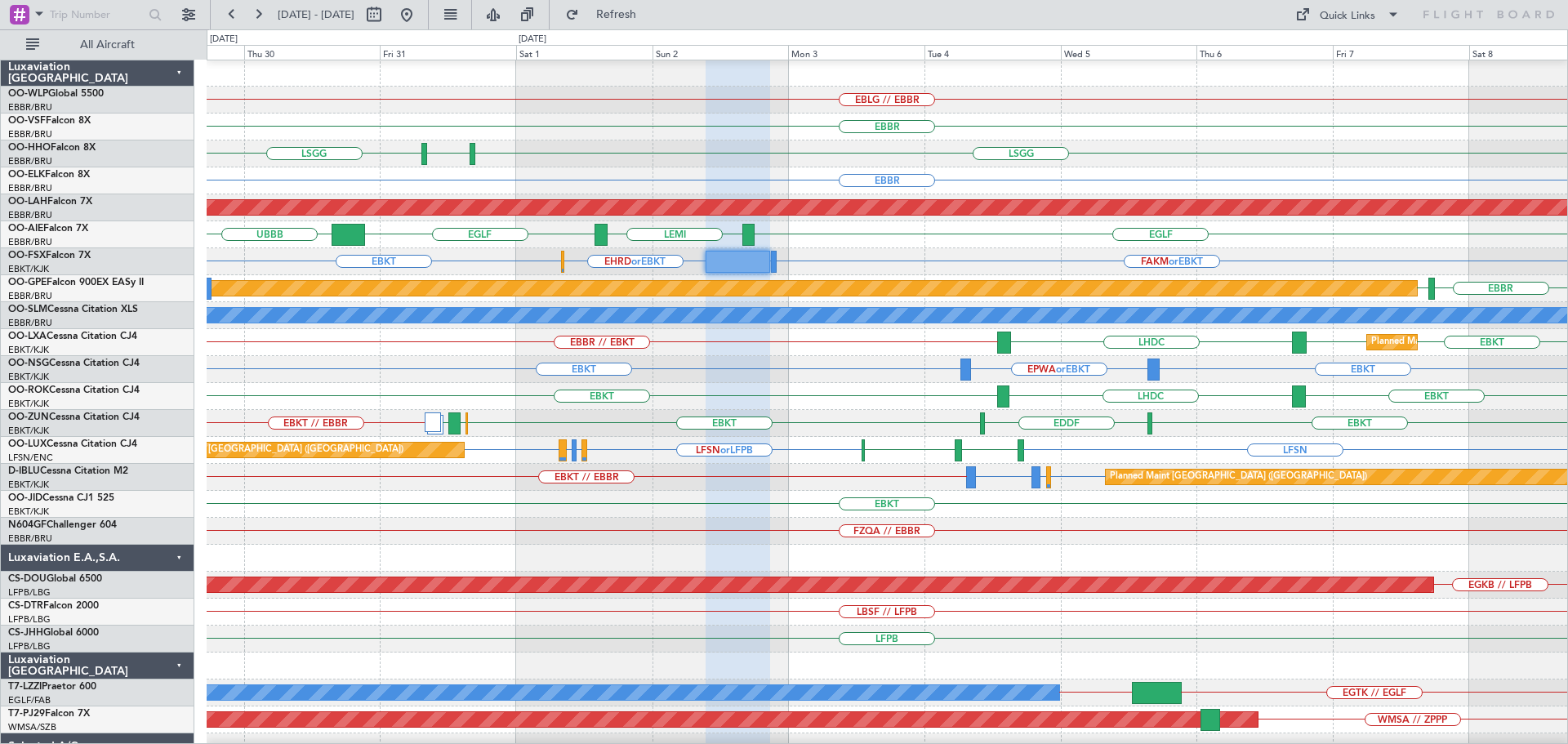
type input "0"
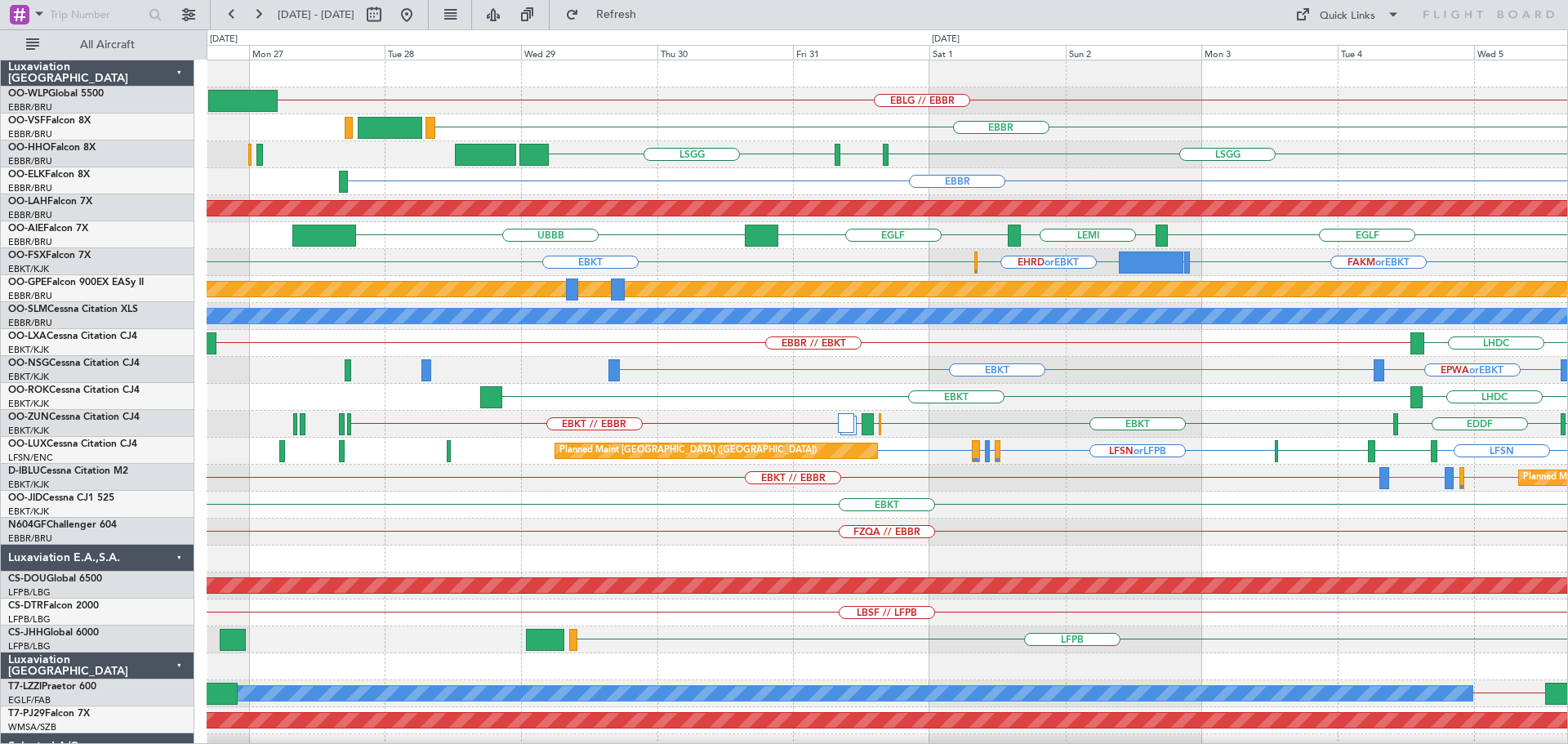
scroll to position [0, 0]
click at [1005, 181] on div "EBLG // EBBR [GEOGRAPHIC_DATA] [GEOGRAPHIC_DATA] [GEOGRAPHIC_DATA] ELLX [GEOGRA…" at bounding box center [887, 573] width 1360 height 1025
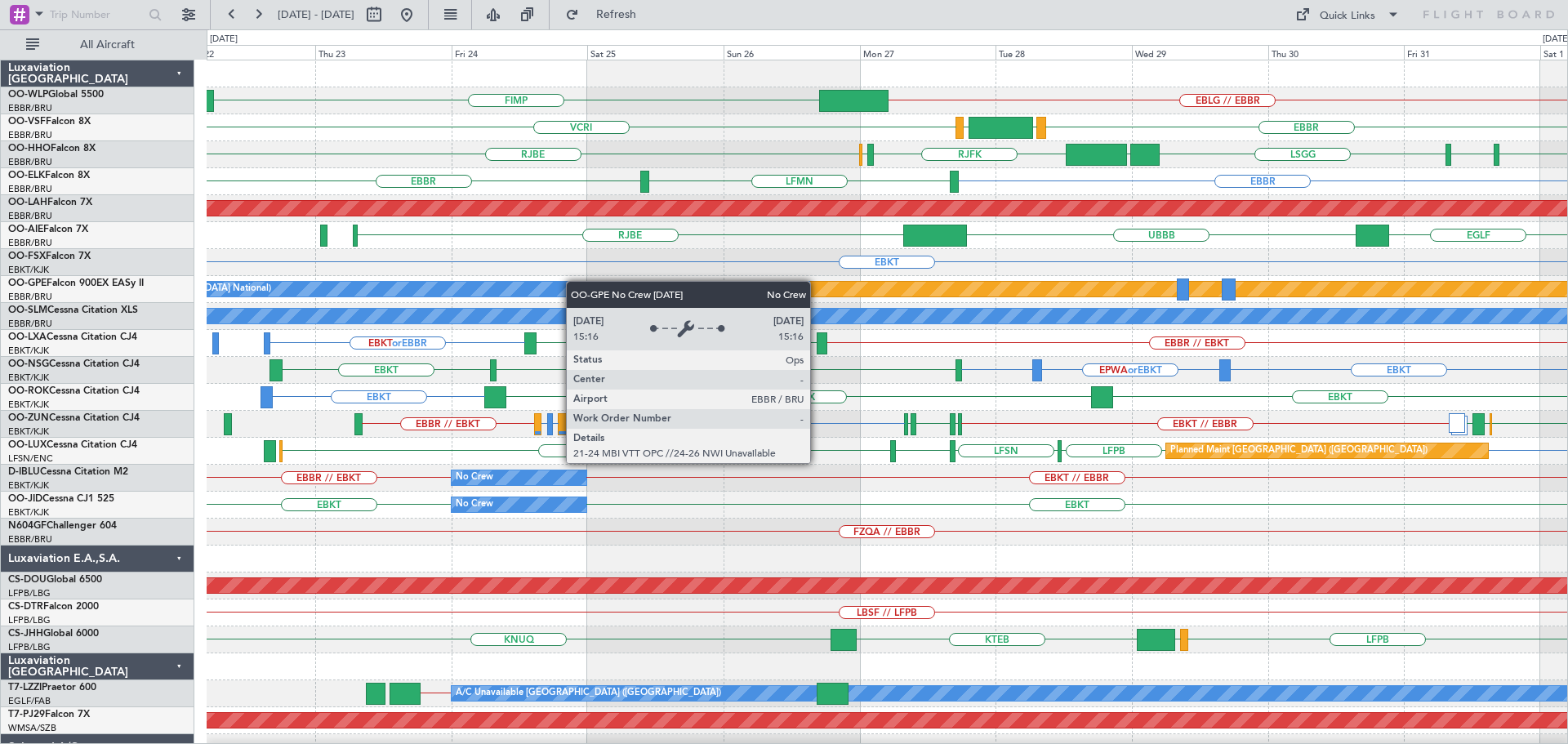
click at [574, 282] on div "EBLG // EBBR FIMP [GEOGRAPHIC_DATA] LEGE VRMM VCRI [GEOGRAPHIC_DATA] UBBB RJFK …" at bounding box center [887, 546] width 1360 height 971
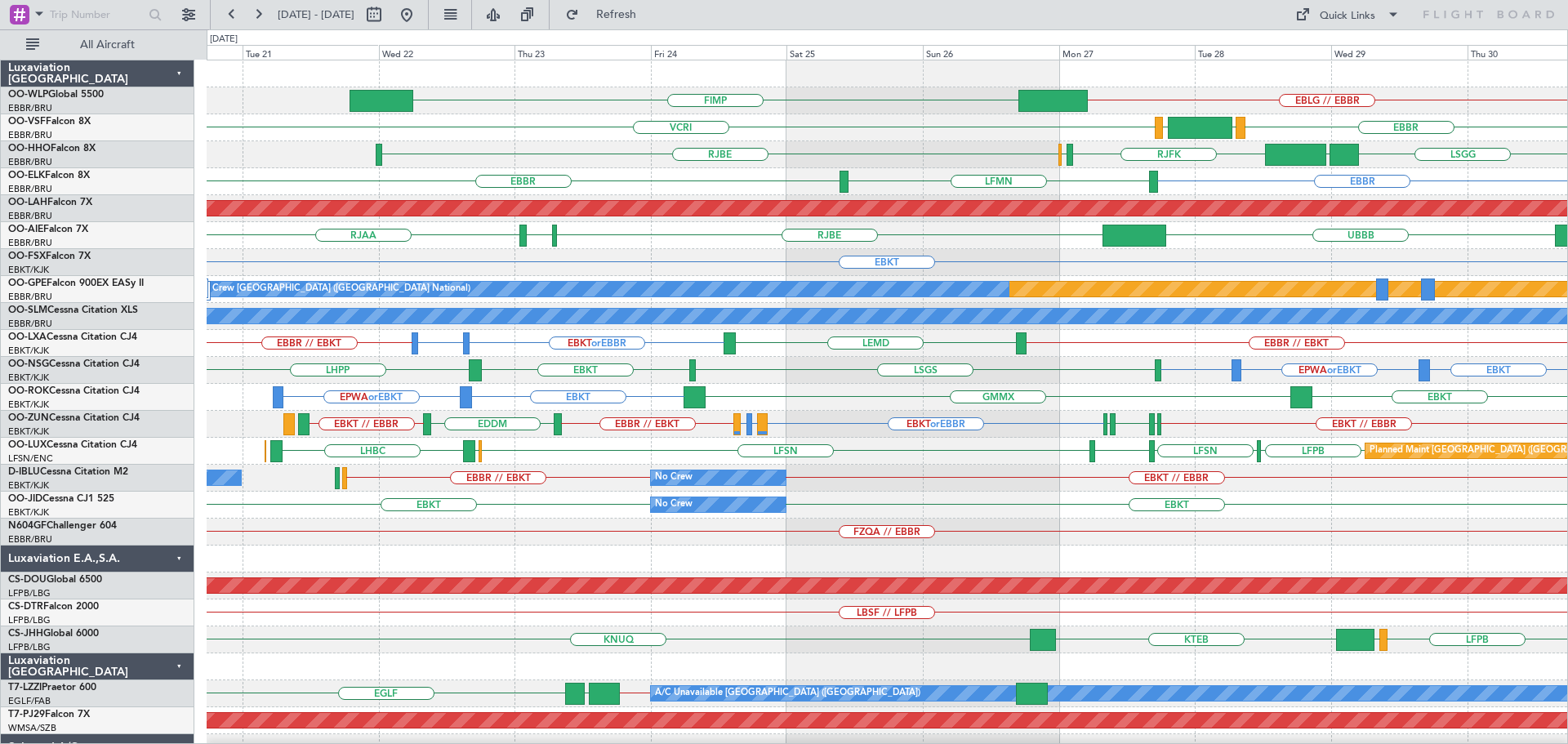
click at [575, 137] on div "EBLG // EBBR FIMP [GEOGRAPHIC_DATA] LEGE VRMM VCRI [GEOGRAPHIC_DATA] UBBB RJFK …" at bounding box center [887, 532] width 1360 height 944
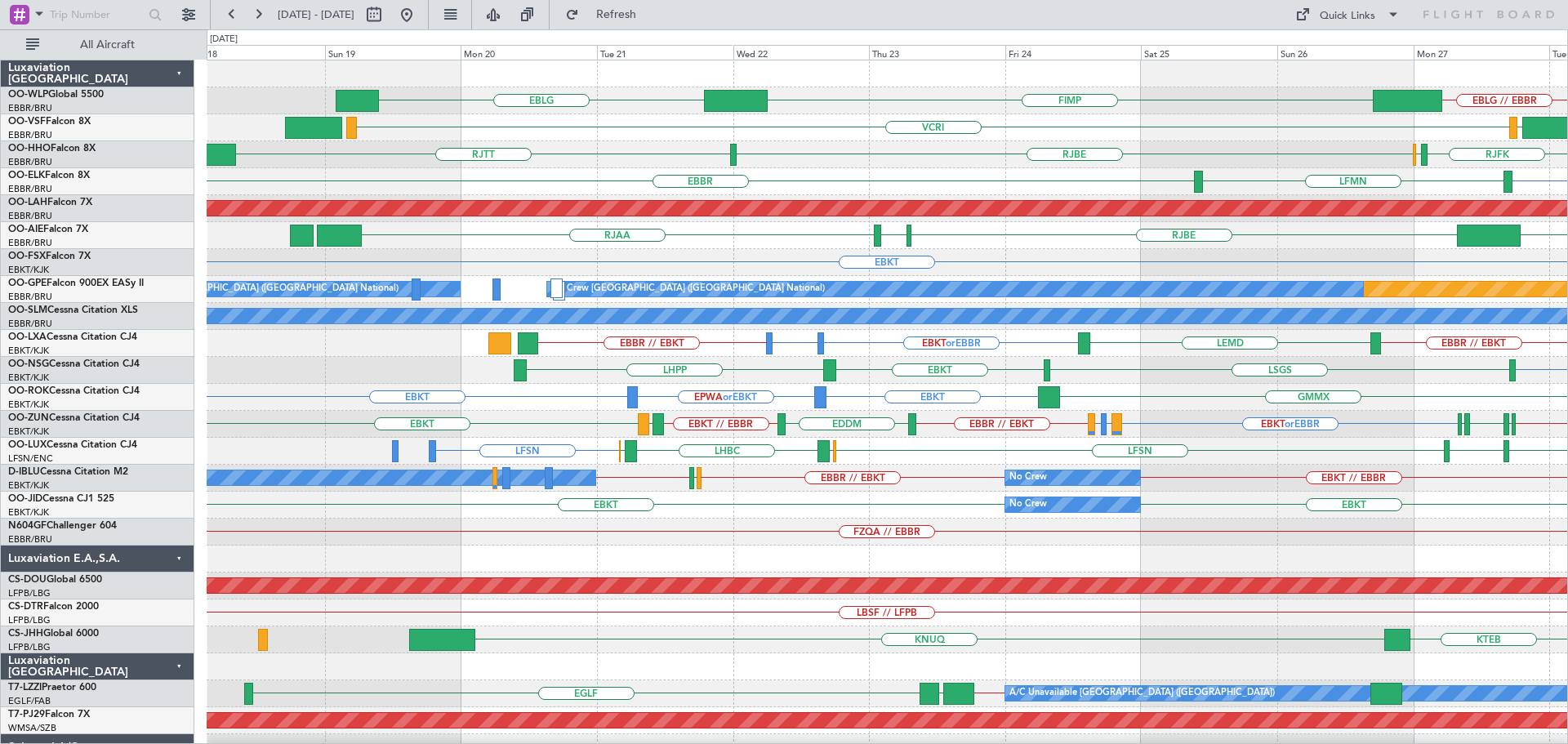
click at [785, 271] on div "EBLG // EBBR FIMP EBLG VRMM VCRI LEGE [GEOGRAPHIC_DATA] RJFK RJOB [GEOGRAPHIC_D…" at bounding box center [887, 532] width 1360 height 944
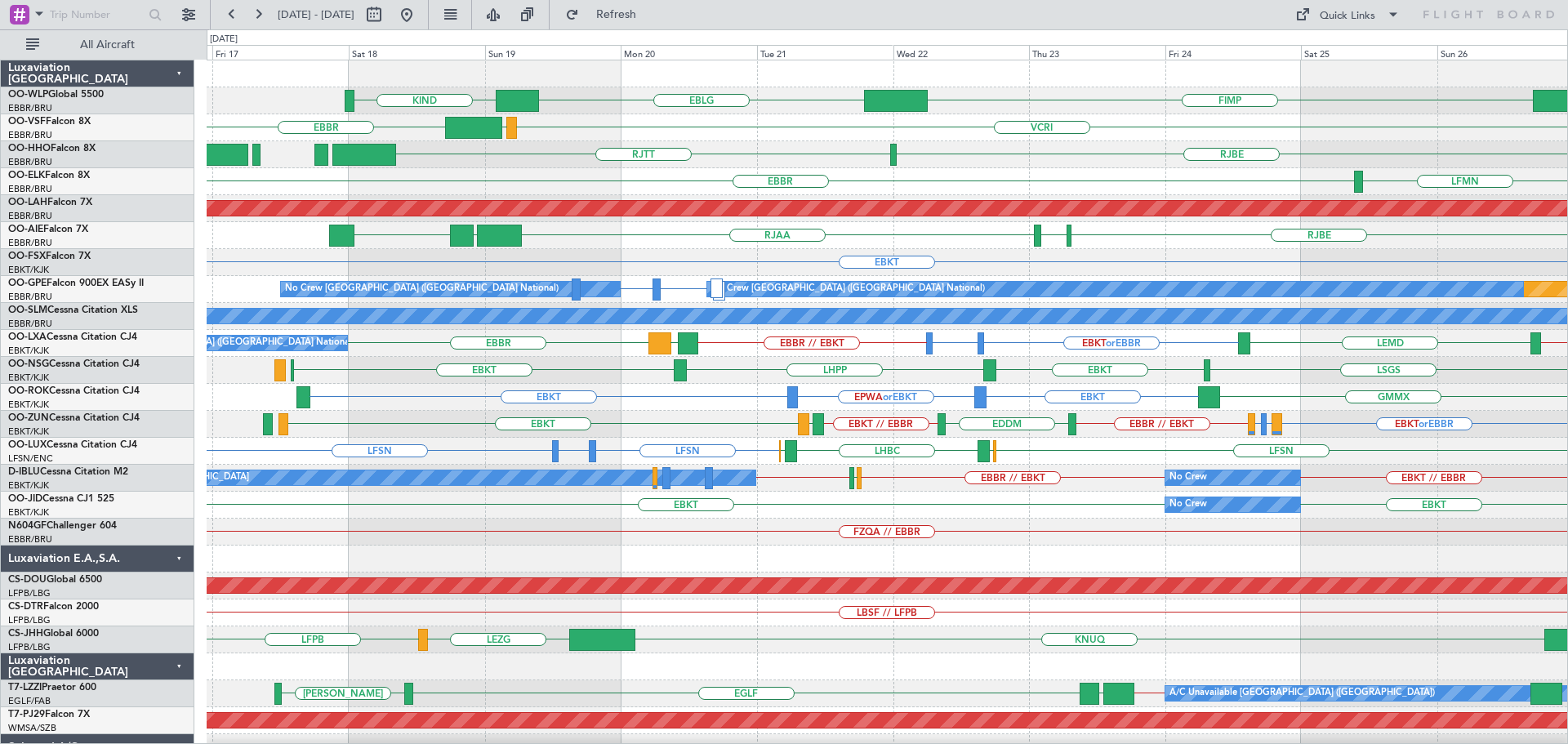
click at [382, 247] on div "RJBE RJAA [GEOGRAPHIC_DATA] LLBG RJOB UBBB" at bounding box center [887, 235] width 1360 height 27
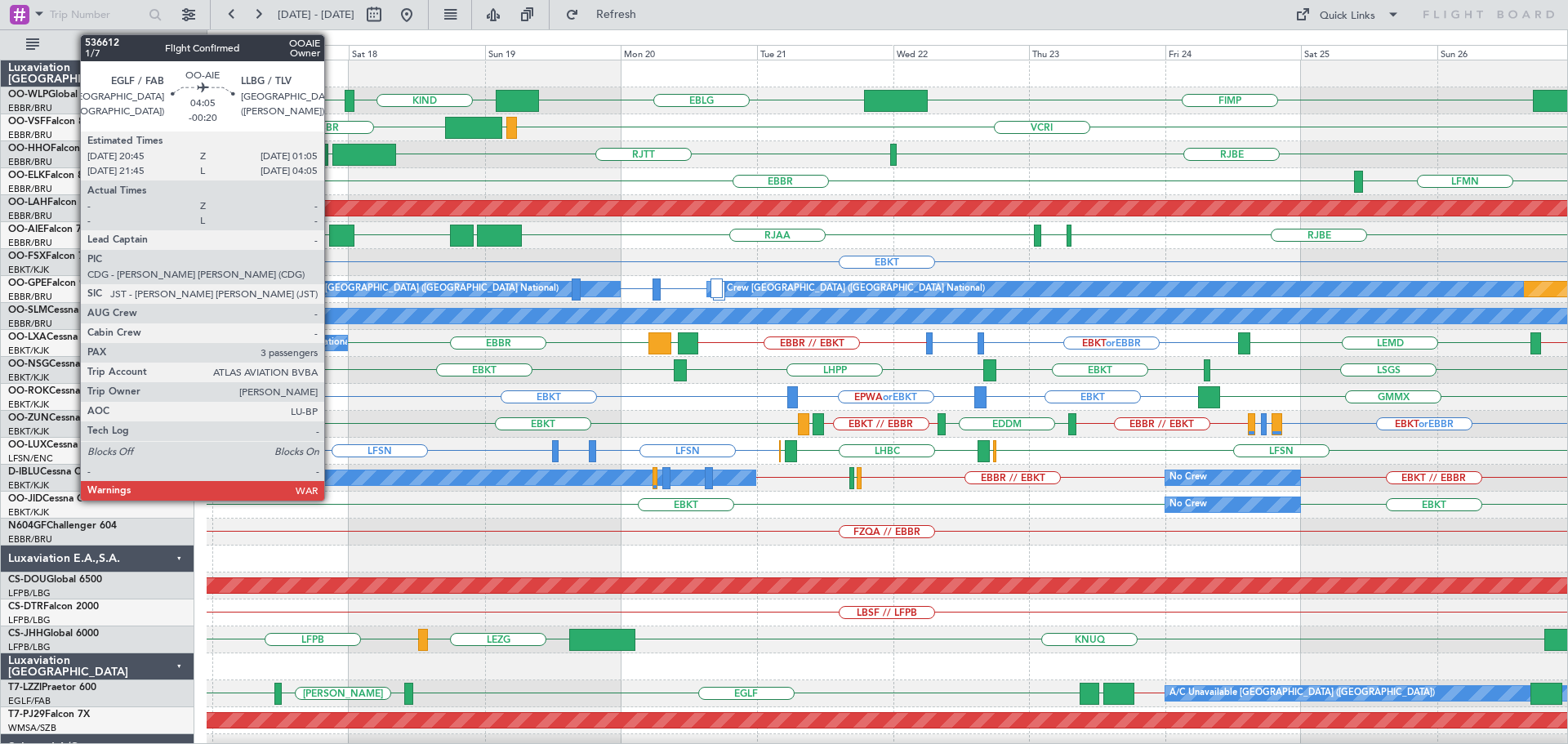
click at [333, 231] on div at bounding box center [342, 235] width 25 height 22
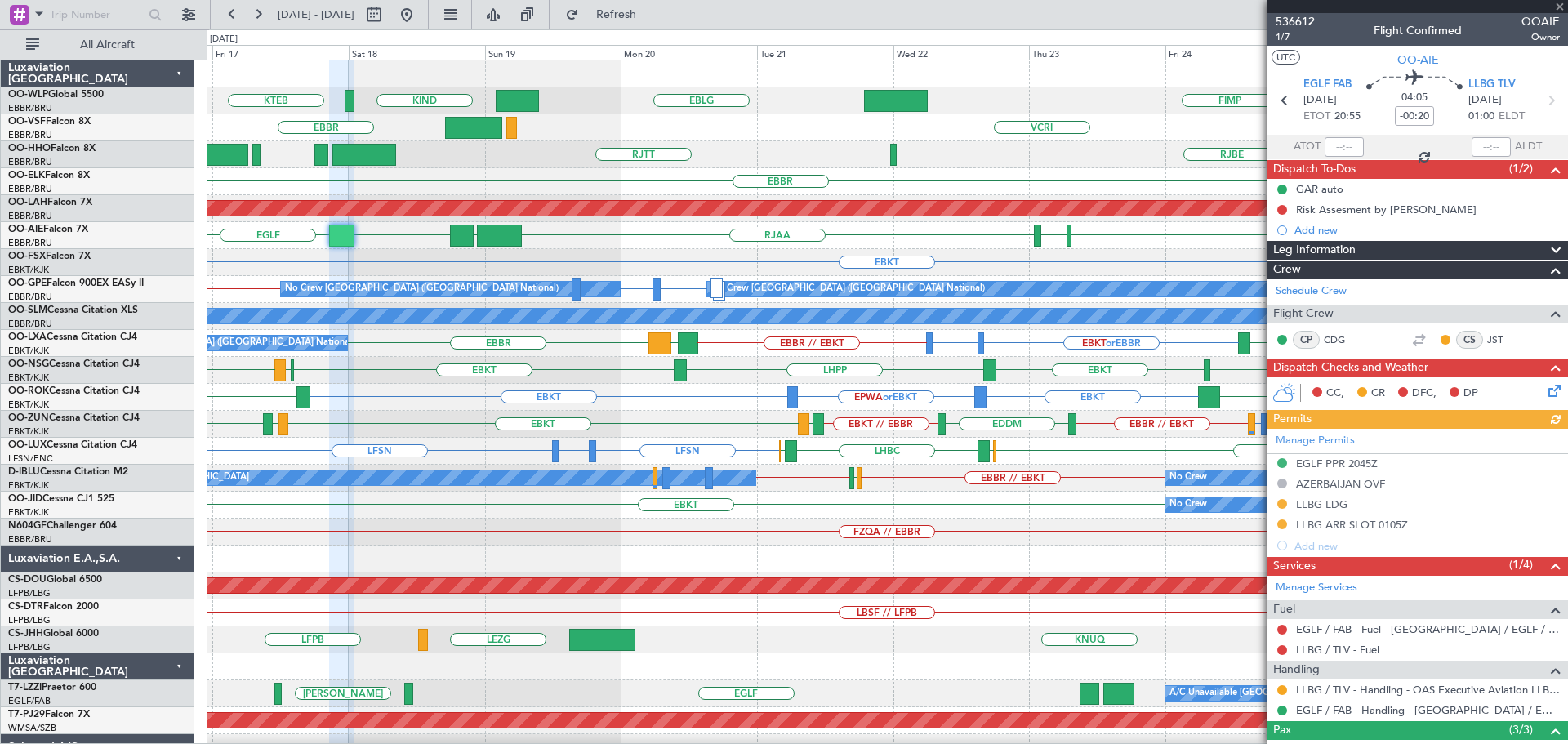
scroll to position [149, 0]
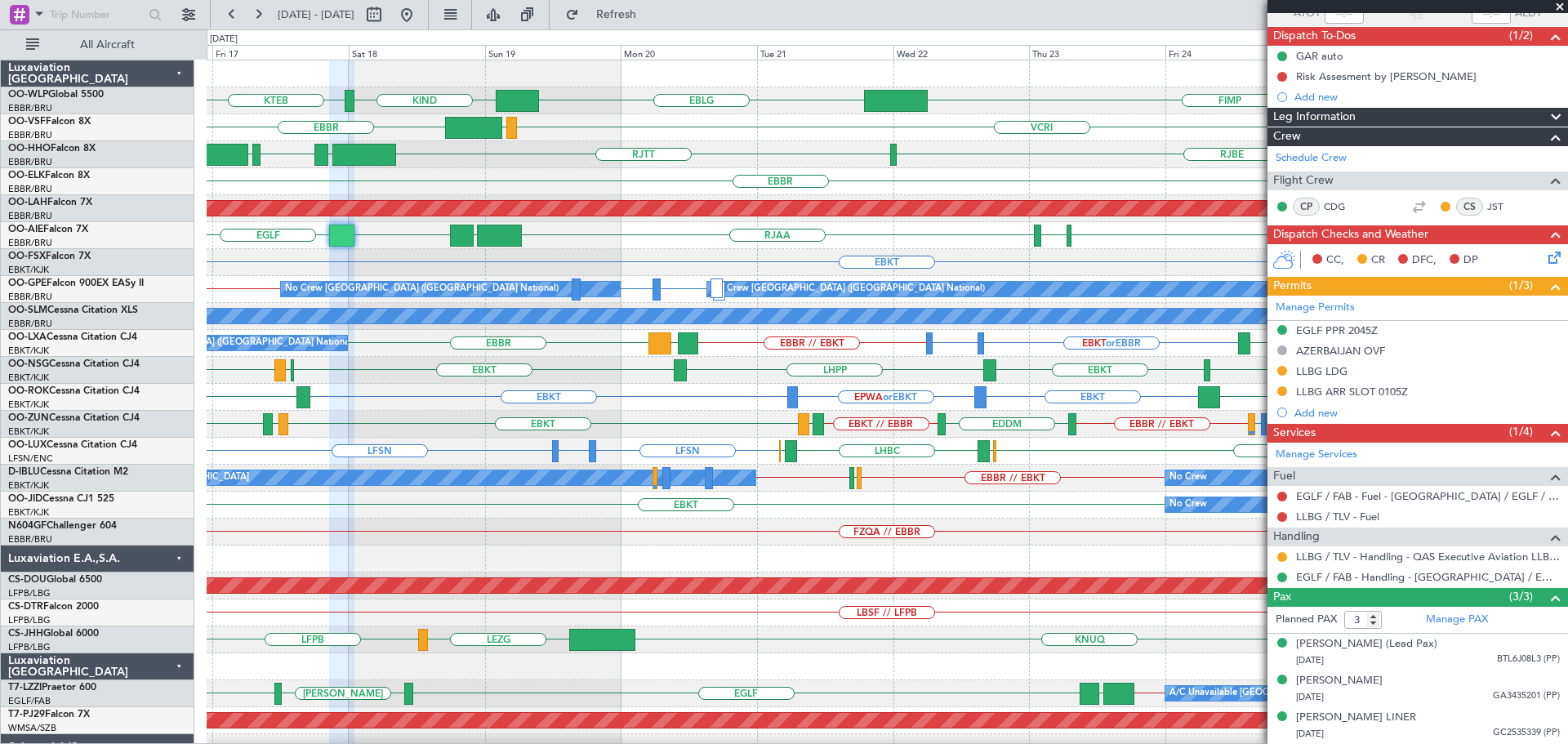
click at [1563, 9] on span at bounding box center [1560, 7] width 16 height 14
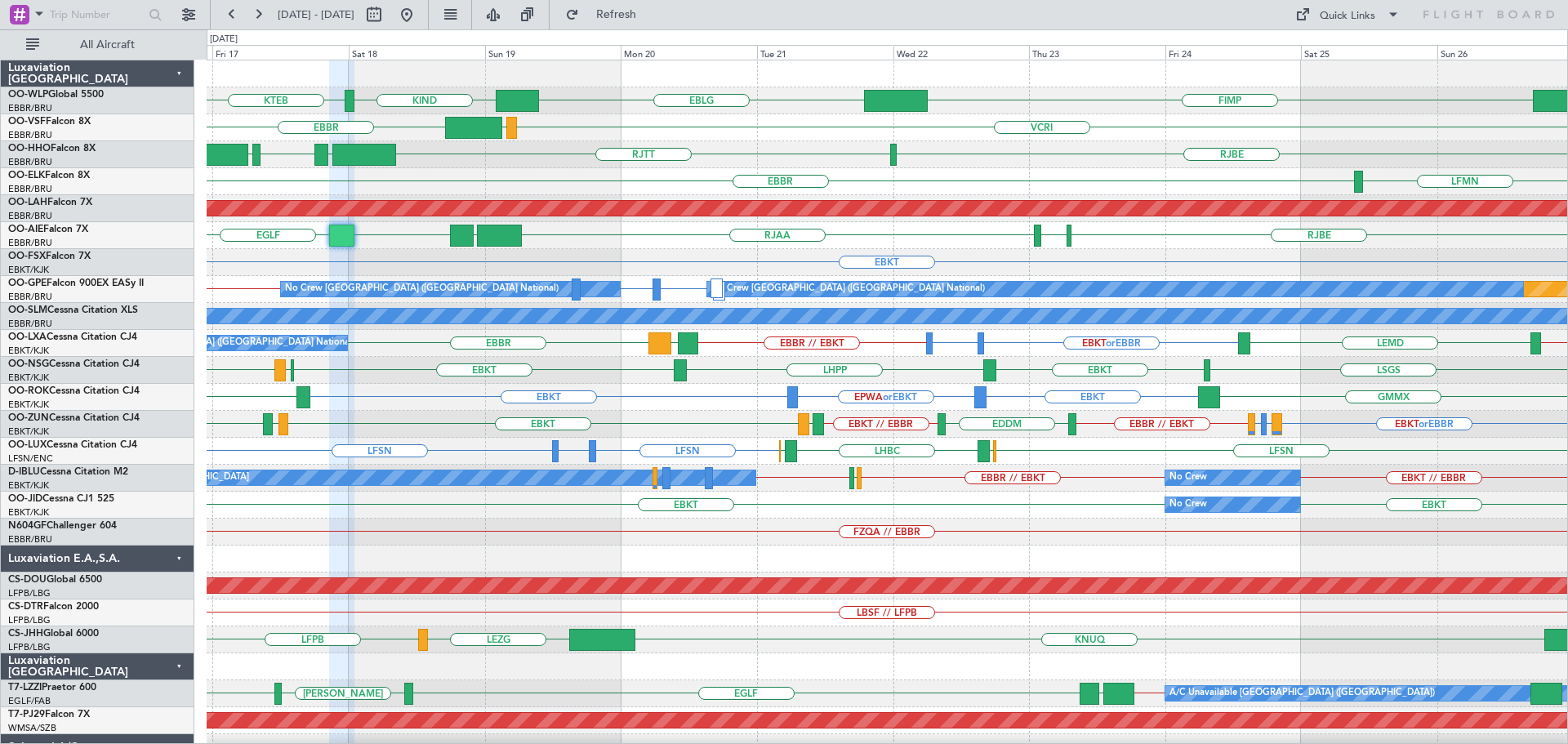
type input "0"
click at [566, 361] on div "LSGS EBKT [GEOGRAPHIC_DATA] LFML EBKT LHPP" at bounding box center [887, 371] width 1360 height 27
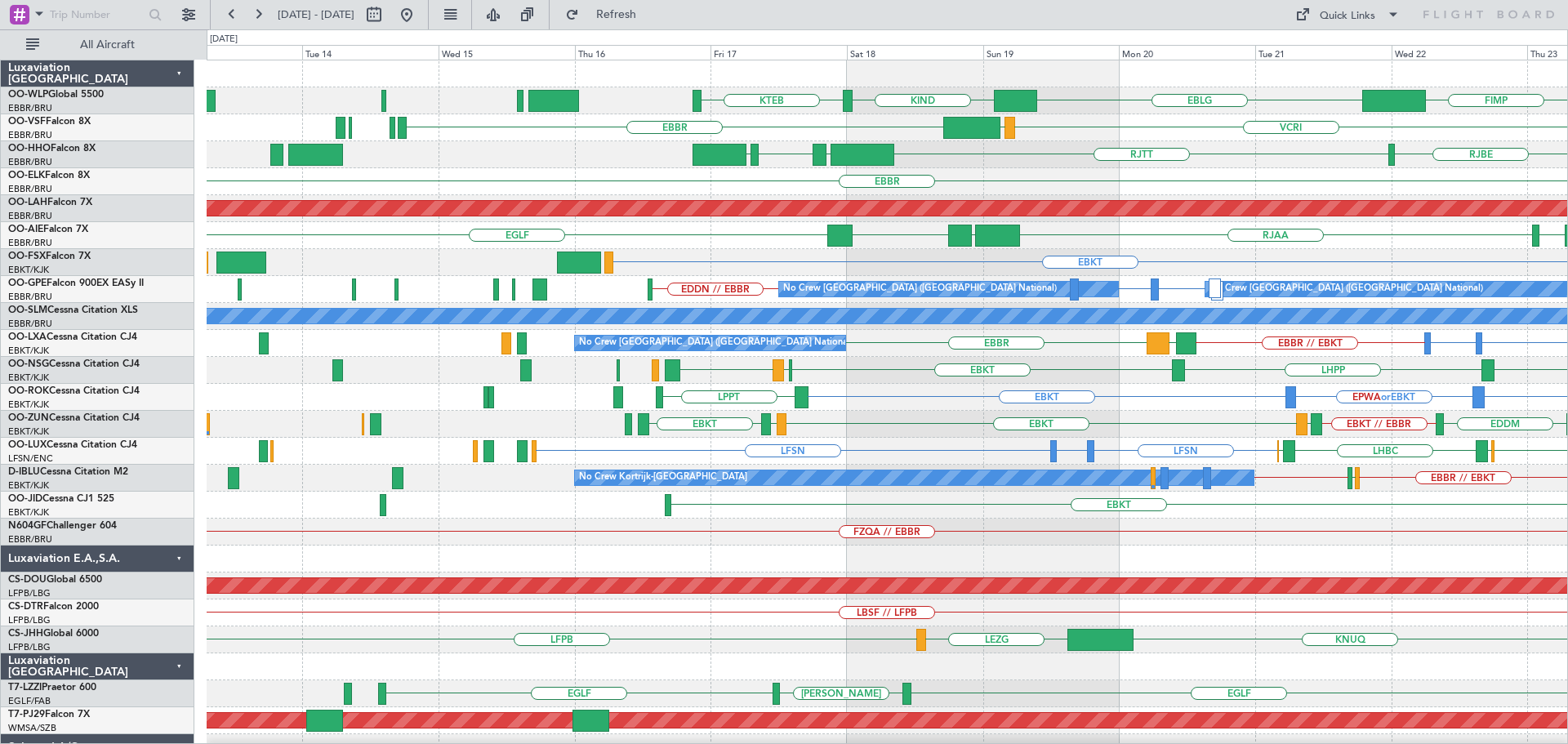
click at [923, 436] on div "FIMP EBLG KIND KTEB VCRI VRMU [GEOGRAPHIC_DATA] [GEOGRAPHIC_DATA] [GEOGRAPHIC_D…" at bounding box center [887, 505] width 1360 height 890
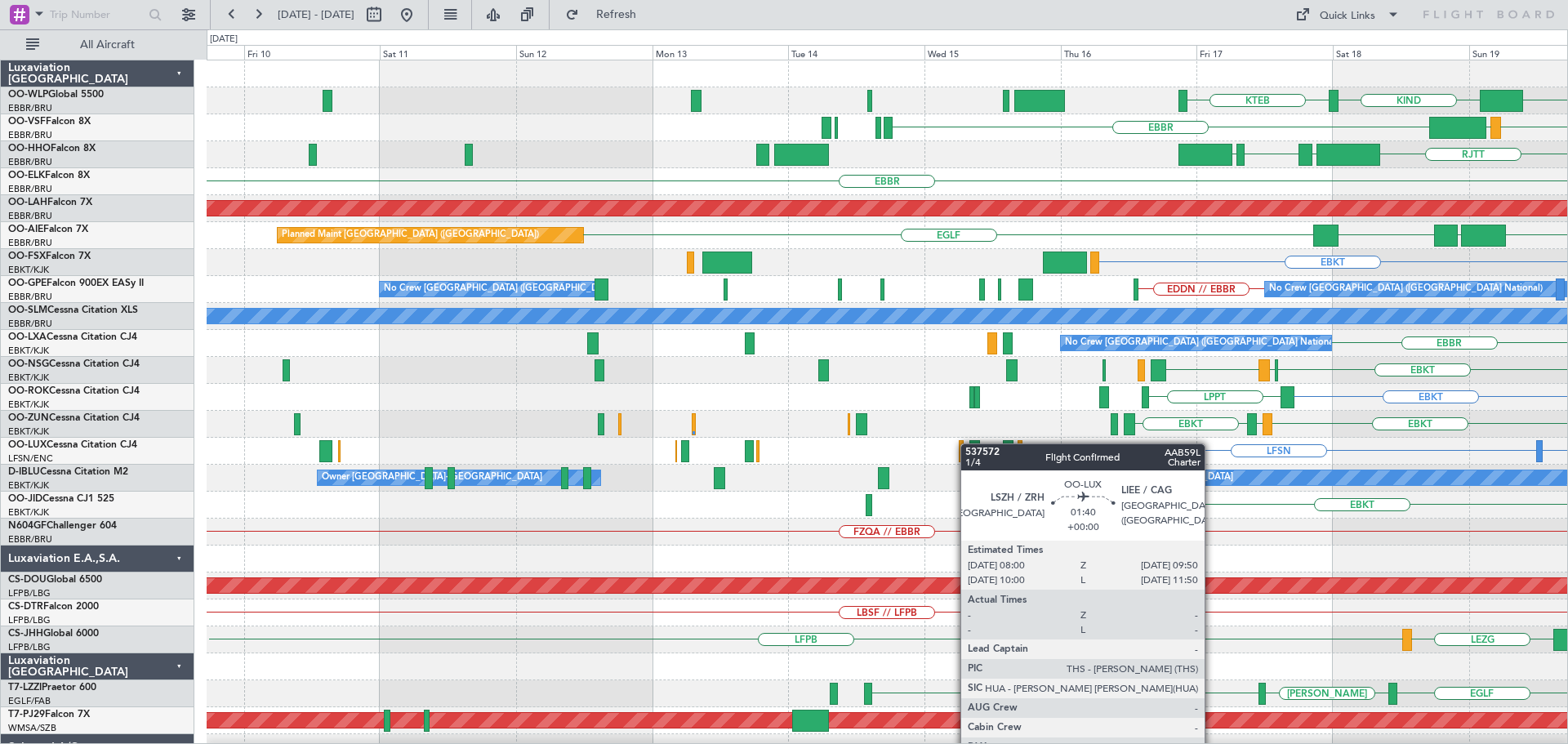
click at [970, 445] on div "EBLG KIND KTEB VCRI VRMU [GEOGRAPHIC_DATA] [GEOGRAPHIC_DATA] LROP [GEOGRAPHIC_D…" at bounding box center [887, 505] width 1360 height 890
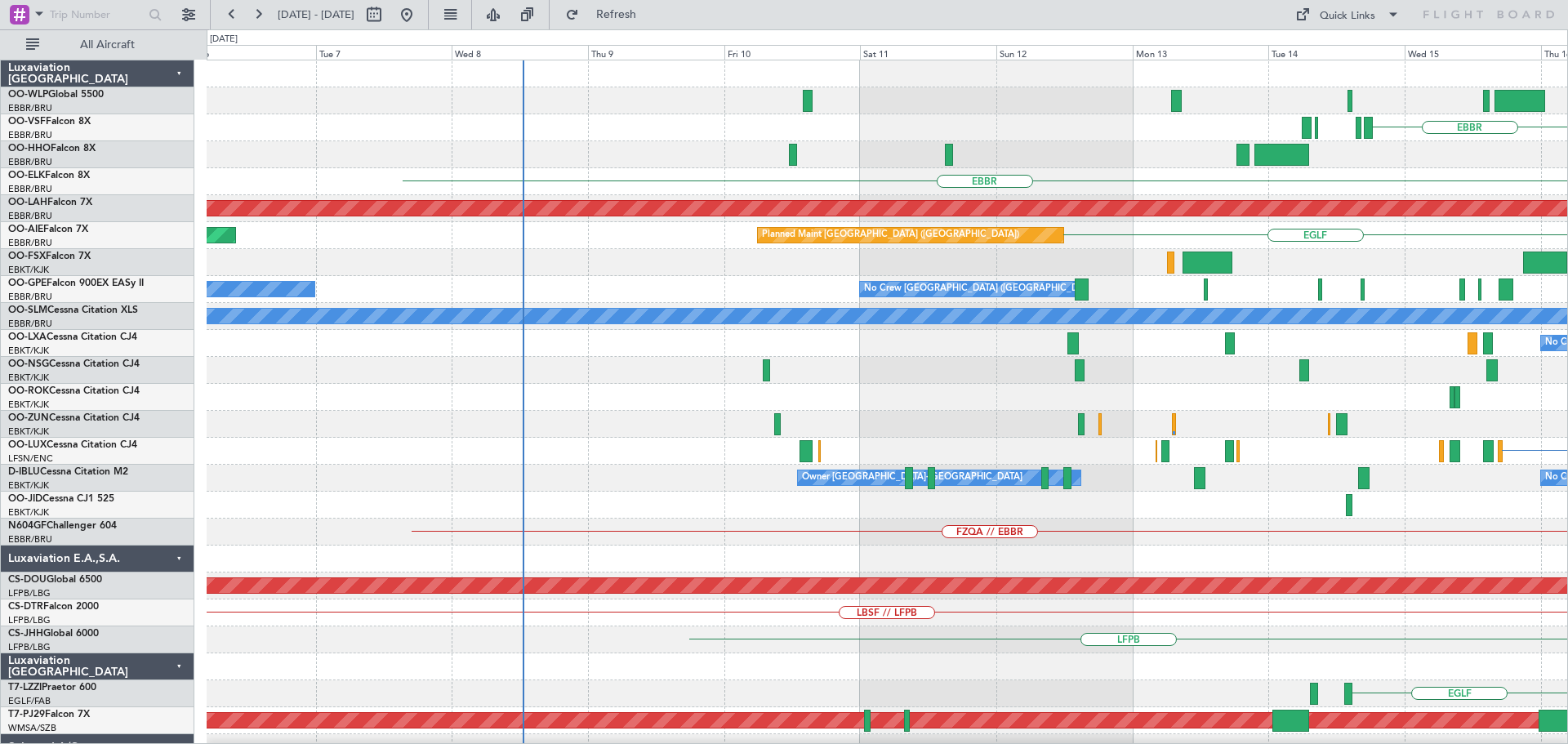
click at [976, 494] on div "KTEB KIND [GEOGRAPHIC_DATA] LROP [GEOGRAPHIC_DATA] EGGD [GEOGRAPHIC_DATA] [GEOG…" at bounding box center [887, 505] width 1360 height 890
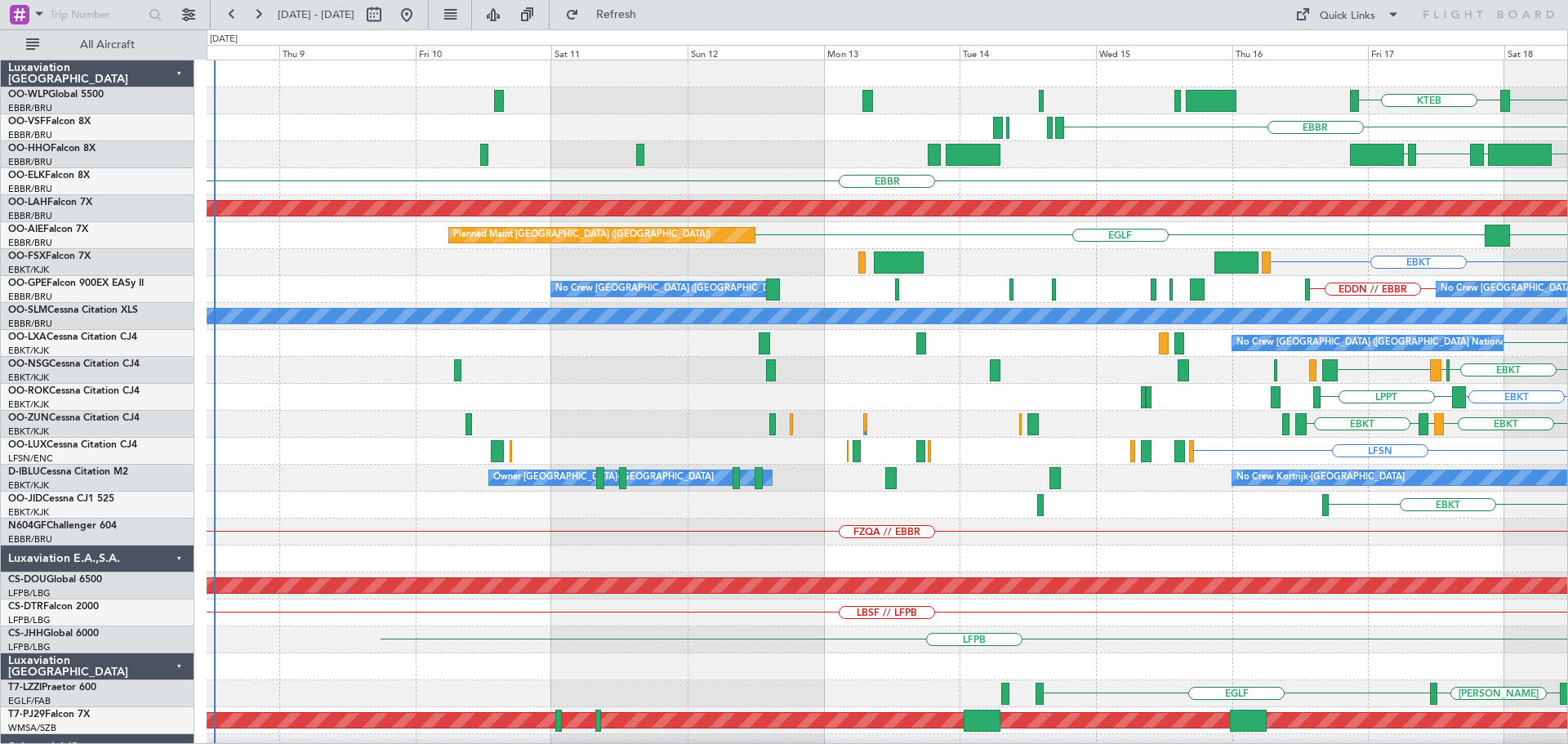
click at [392, 535] on div "KTEB KIND EBLG [GEOGRAPHIC_DATA] VRMU VCRI EGGD [GEOGRAPHIC_DATA] LROP [GEOGRAP…" at bounding box center [887, 505] width 1360 height 890
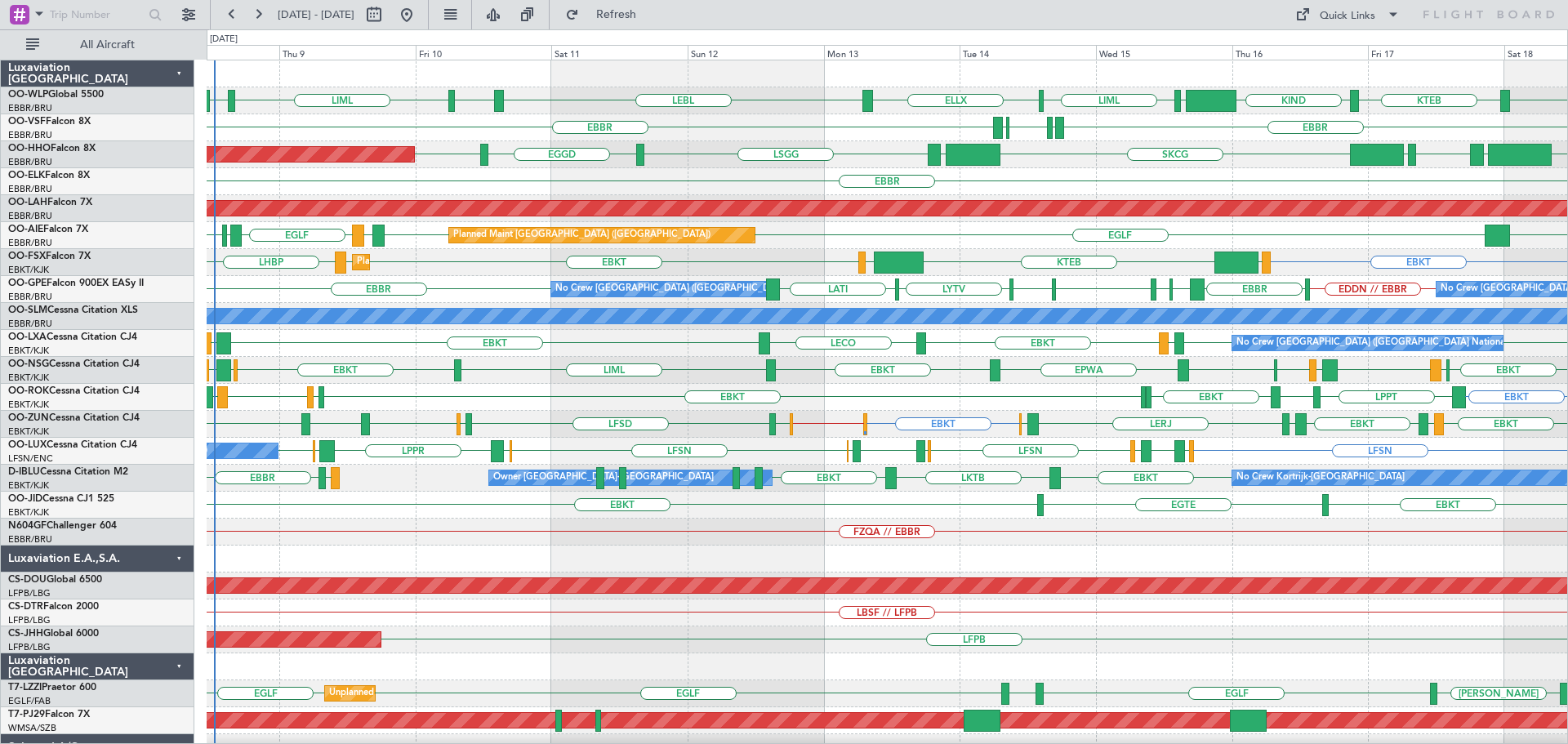
click at [639, 530] on div "FZQA // EBBR" at bounding box center [887, 532] width 1360 height 27
click at [686, 363] on div "EBKT [GEOGRAPHIC_DATA] LFML EGPH [GEOGRAPHIC_DATA] EBKT EPWA EBKT LIML EBKT EBM…" at bounding box center [887, 371] width 1360 height 27
